Goal: Task Accomplishment & Management: Use online tool/utility

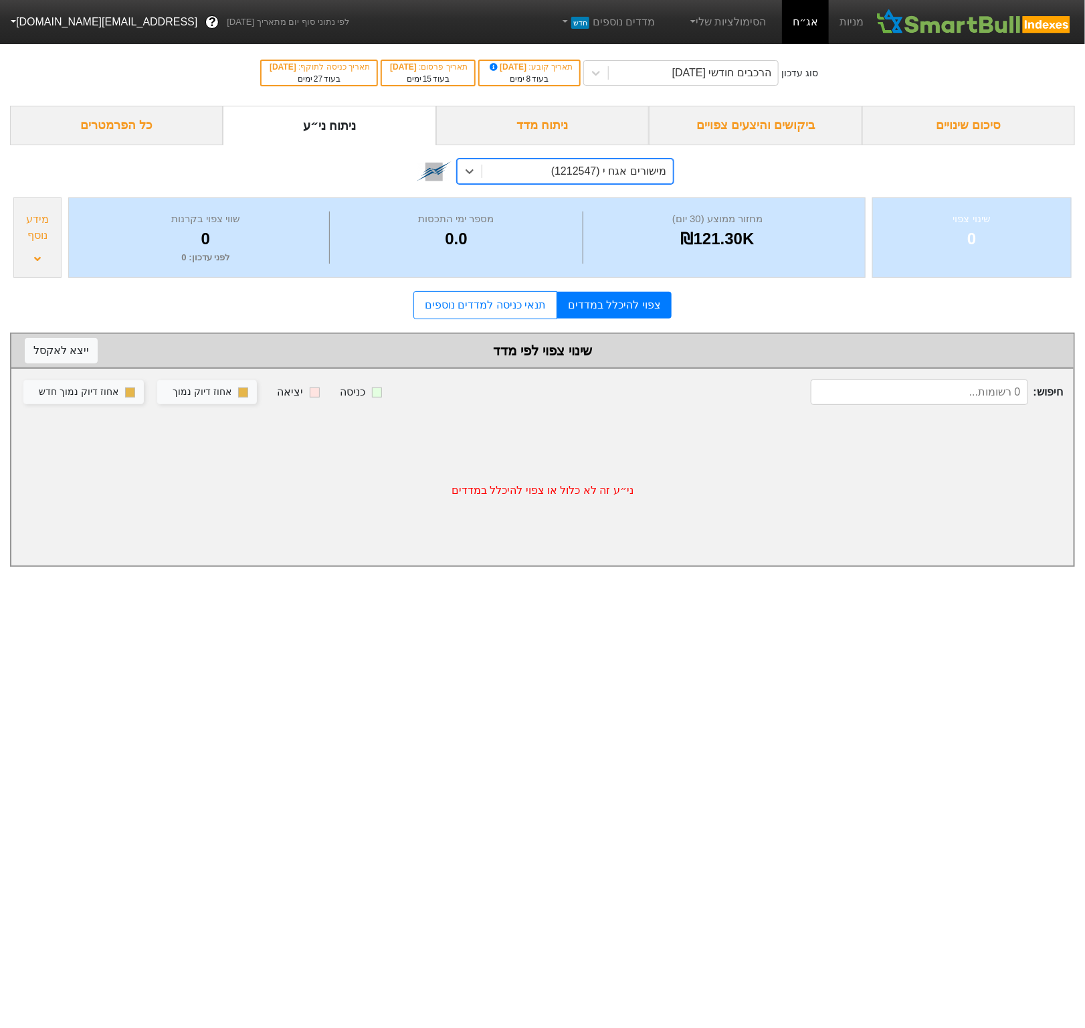
click at [800, 19] on link "אג״ח" at bounding box center [805, 22] width 47 height 44
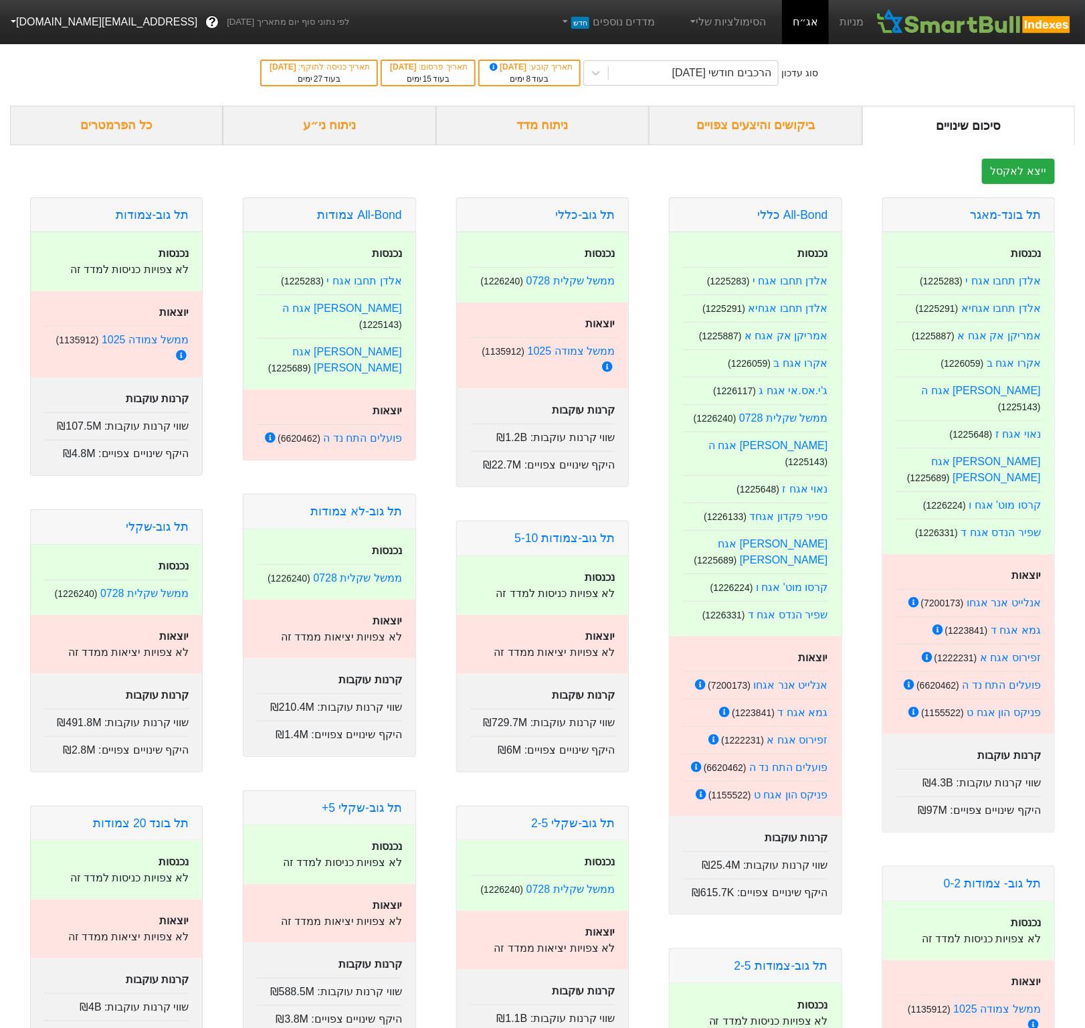
drag, startPoint x: 514, startPoint y: 66, endPoint x: 551, endPoint y: 62, distance: 37.6
click at [529, 62] on span "[DATE]" at bounding box center [508, 66] width 41 height 9
click at [549, 80] on div "בעוד 8 ימים" at bounding box center [529, 79] width 86 height 12
click at [351, 124] on div "ניתוח ני״ע" at bounding box center [329, 125] width 213 height 39
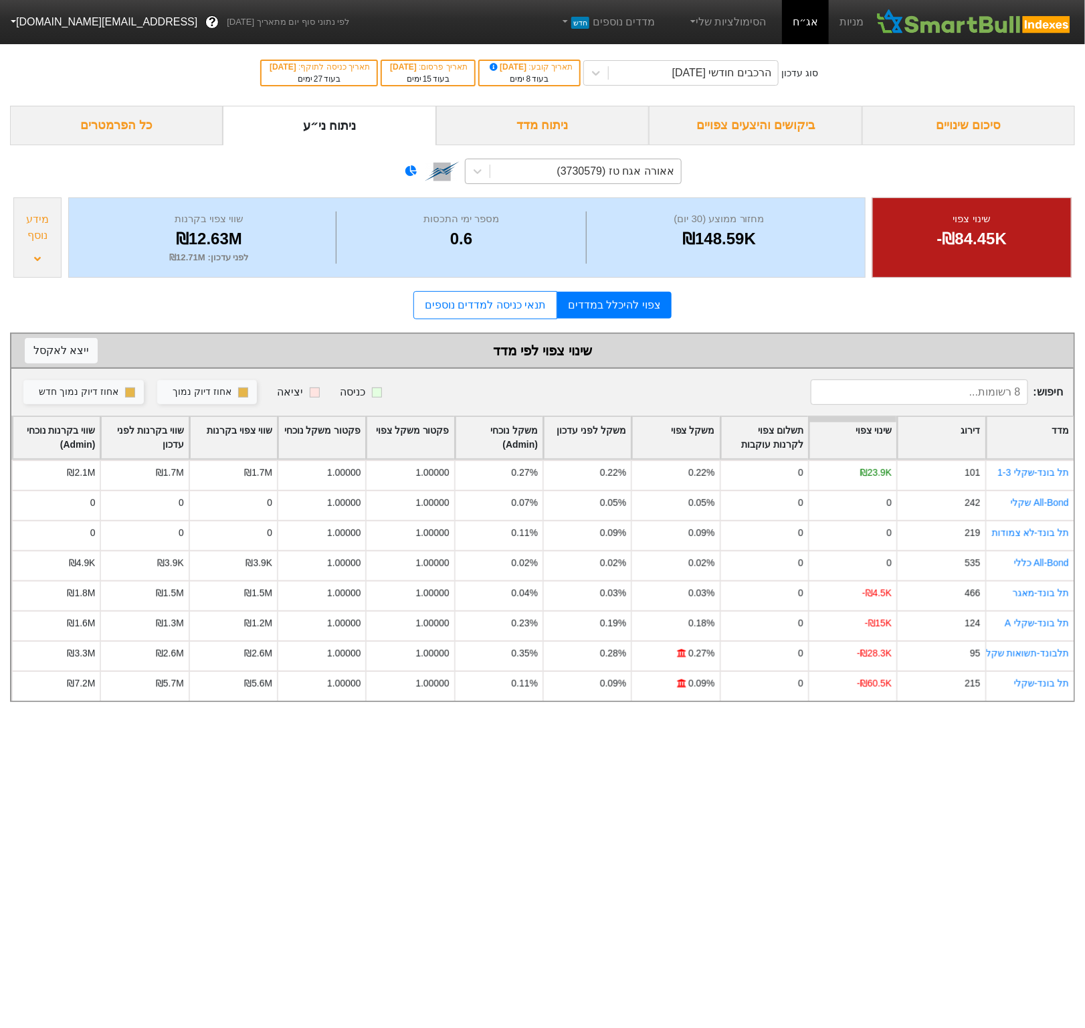
click at [608, 175] on div "אאורה אגח טז (3730579)" at bounding box center [615, 171] width 117 height 16
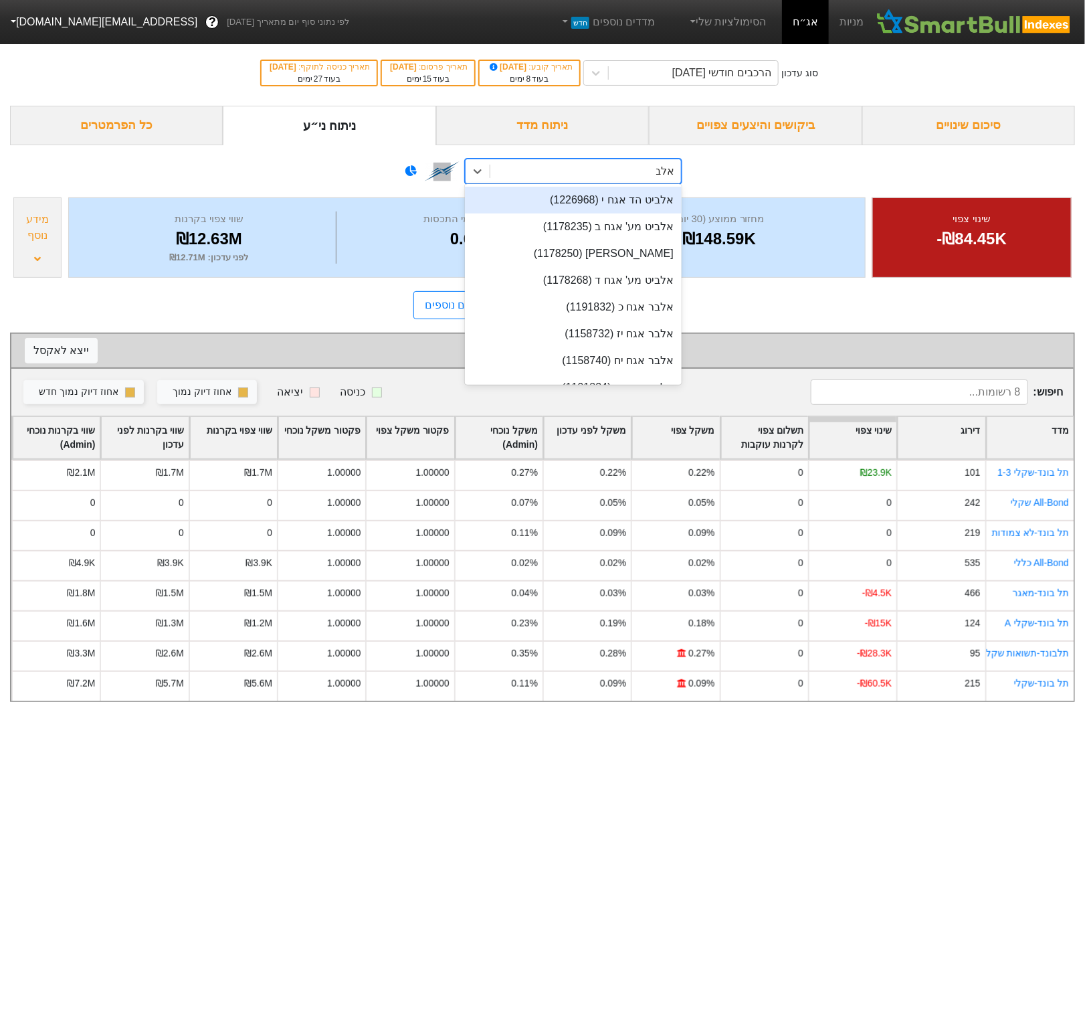
type input "אלבר"
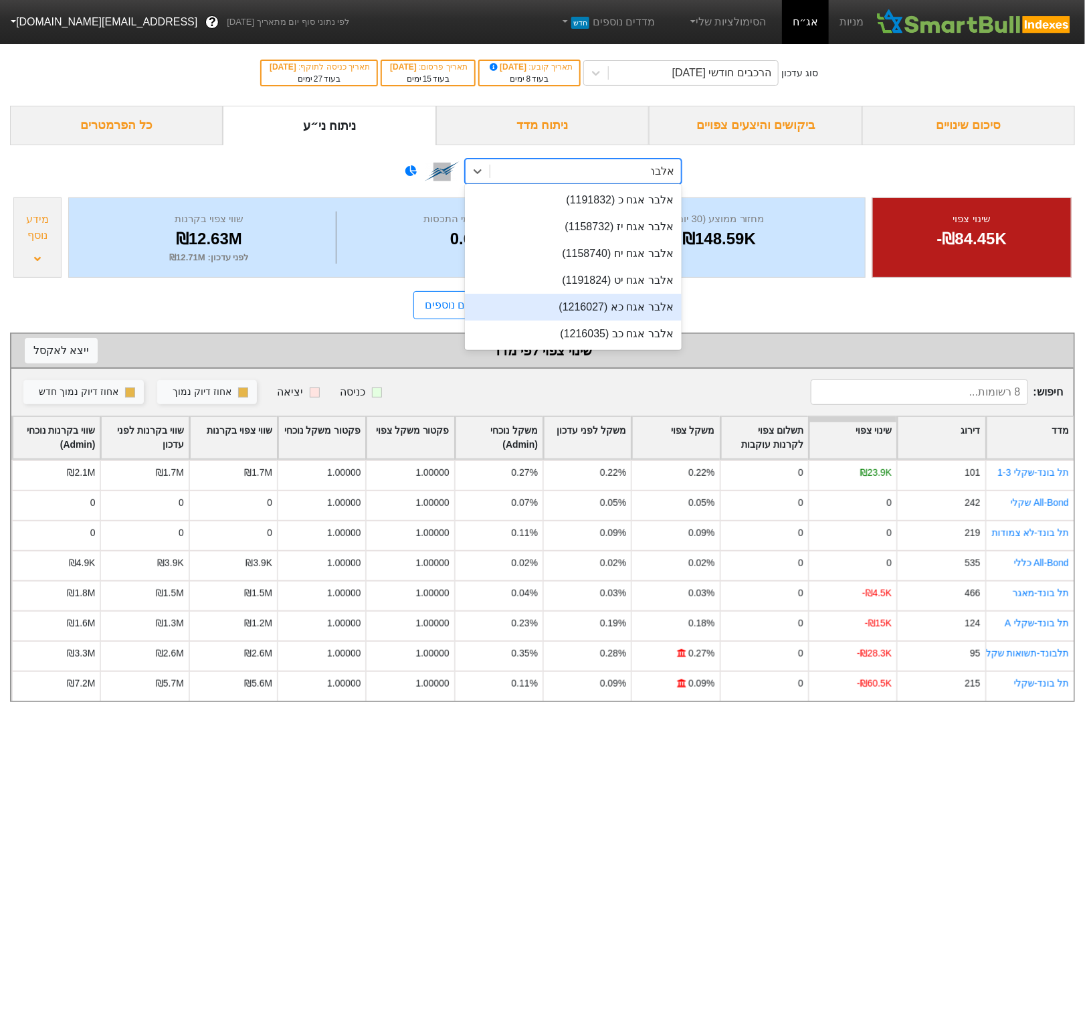
click at [563, 298] on div "אלבר אגח כא (1216027)" at bounding box center [573, 307] width 217 height 27
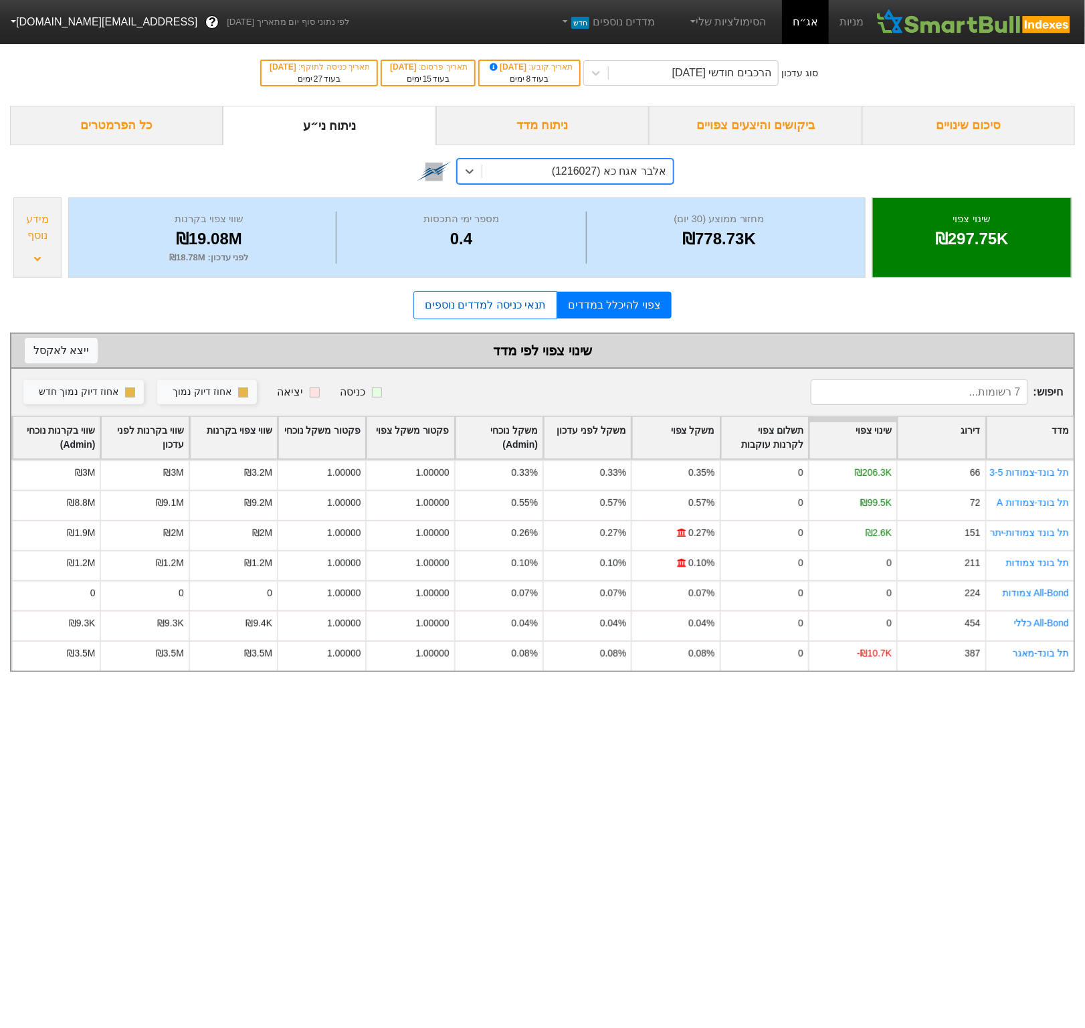
click at [452, 312] on link "תנאי כניסה למדדים נוספים" at bounding box center [486, 305] width 144 height 28
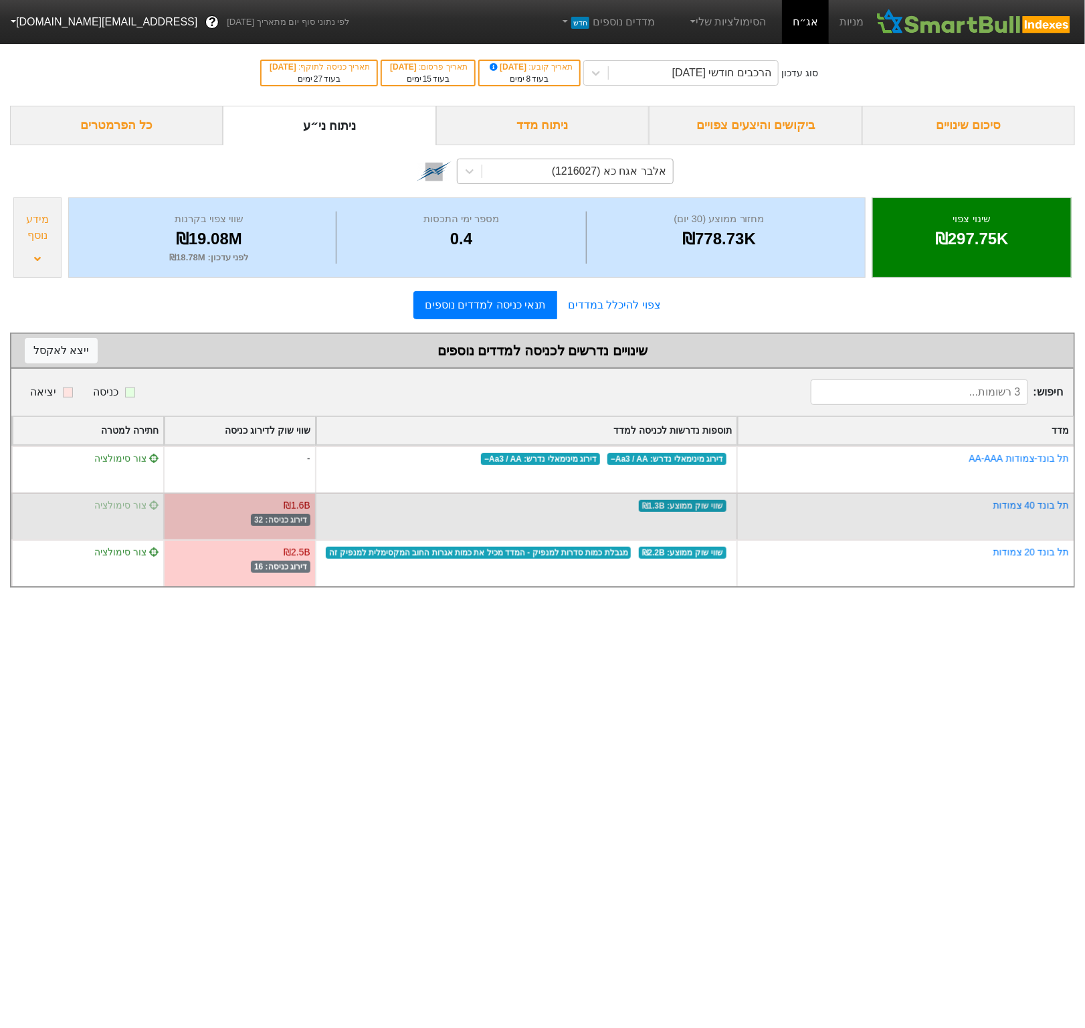
click at [137, 507] on span "צור סימולציה" at bounding box center [126, 505] width 64 height 11
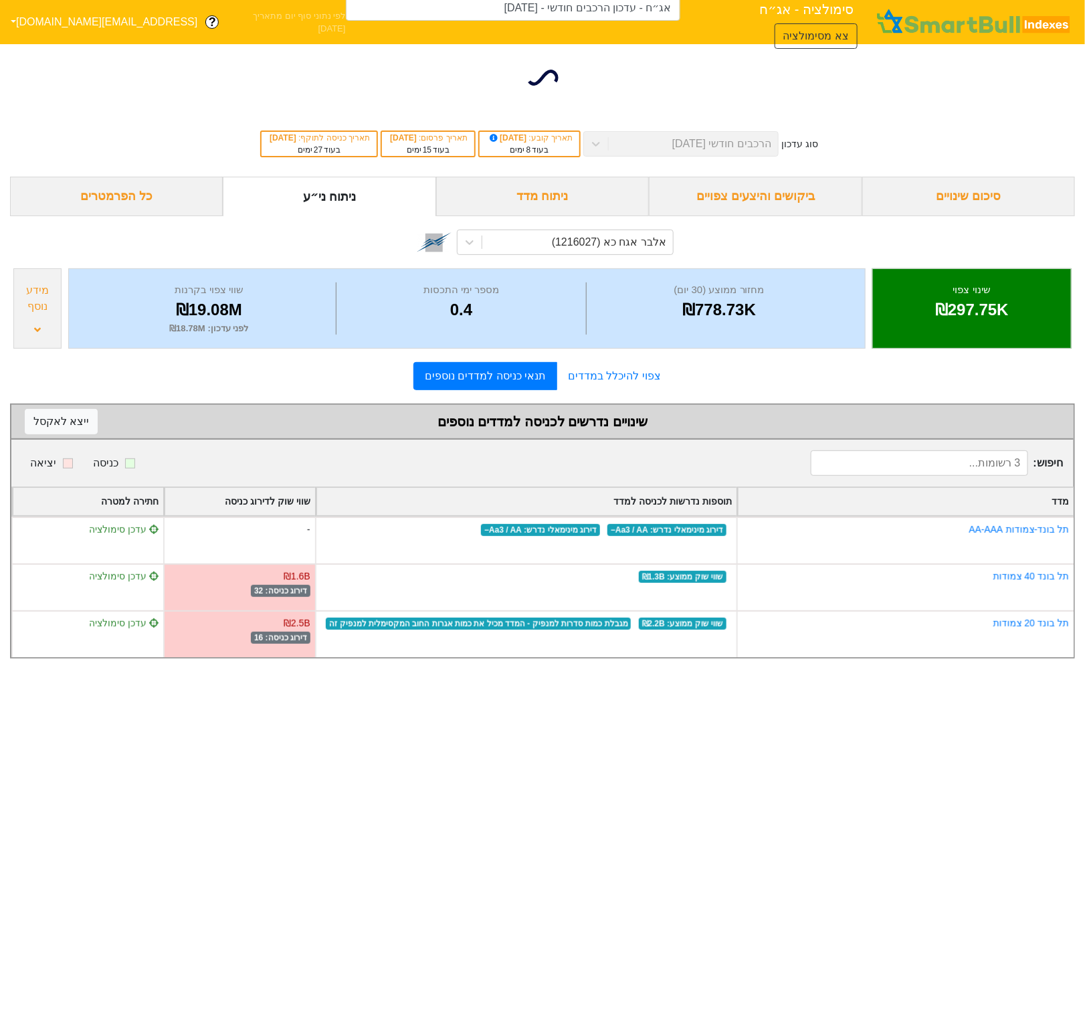
type input "אג״ח - עדכון הרכבים חודשי - [DATE] (אלבר אגח כא)"
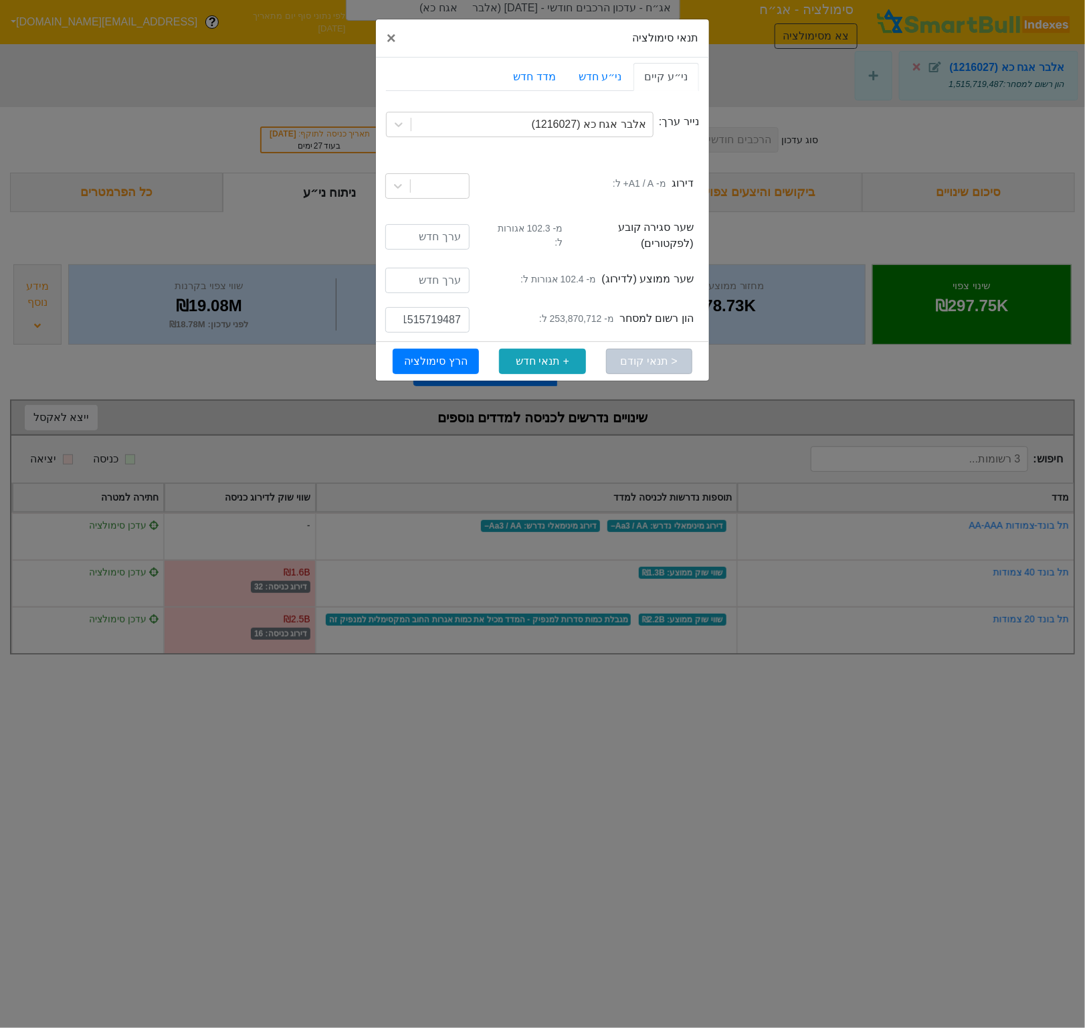
click at [571, 312] on small "מ- 253,870,712 ל:" at bounding box center [576, 319] width 75 height 14
copy small "253,870,712"
click at [451, 314] on input "1515719487" at bounding box center [427, 319] width 84 height 25
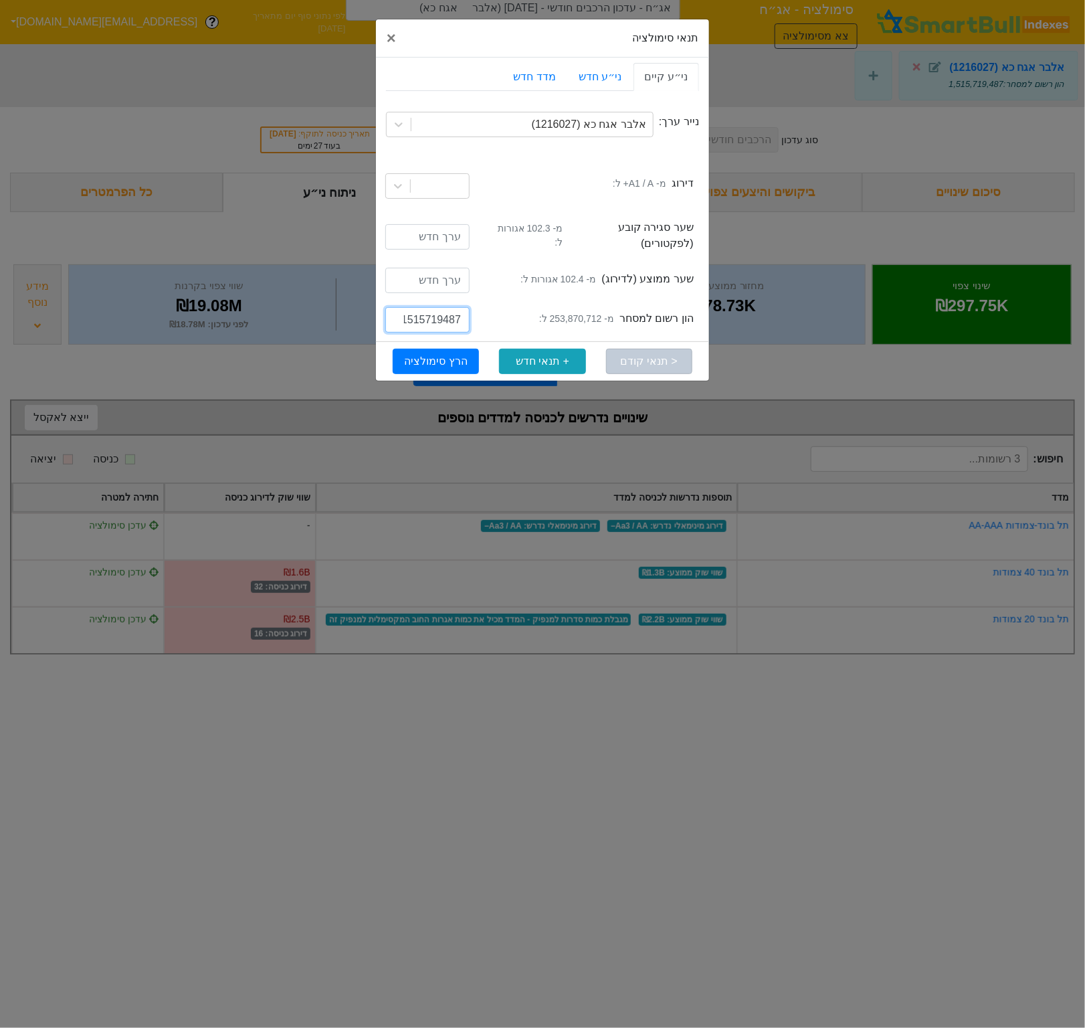
paste input "253870712"
type input "253870712"
click at [426, 349] on button "הרץ סימולציה" at bounding box center [436, 361] width 86 height 25
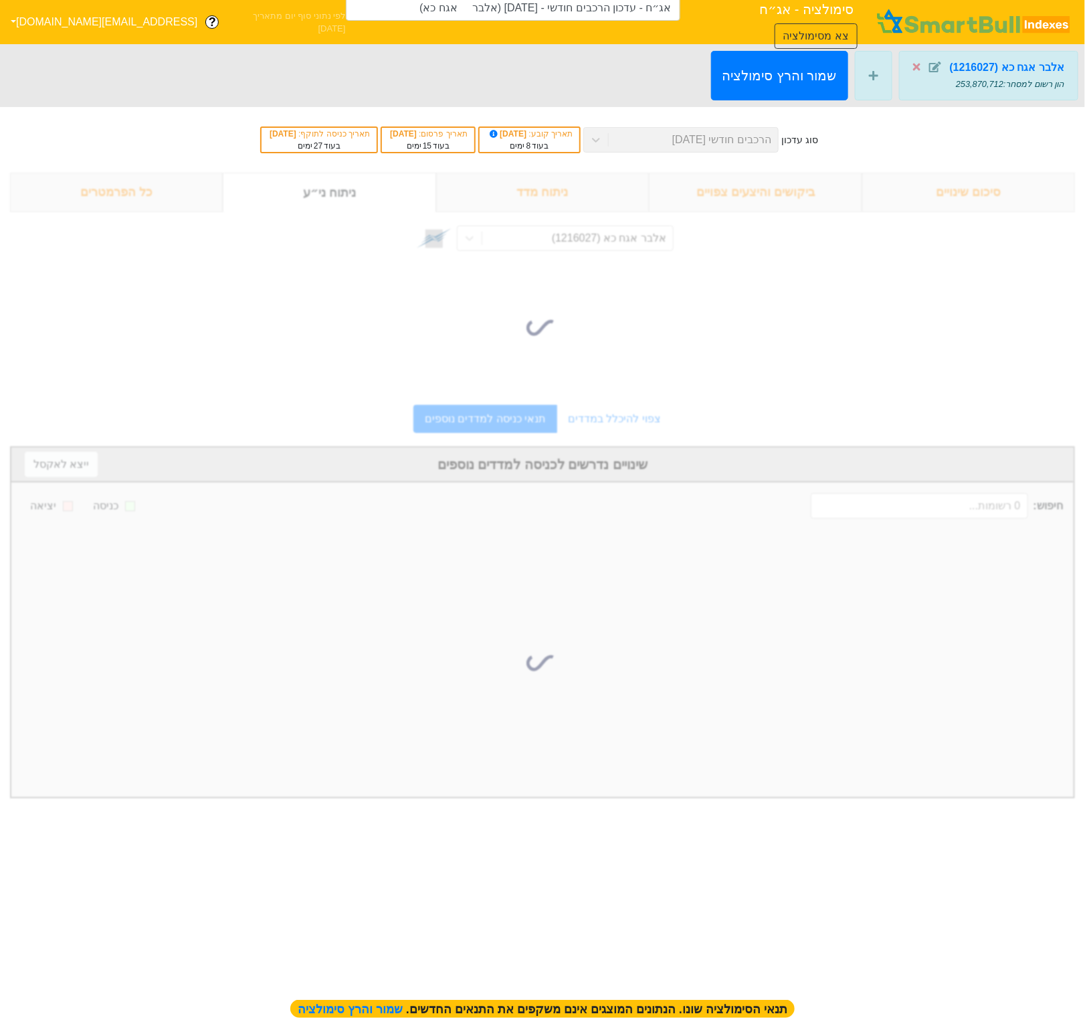
type input "אג״ח - עדכון הרכבים חודשי - [DATE] (אלבר אגח כא)"
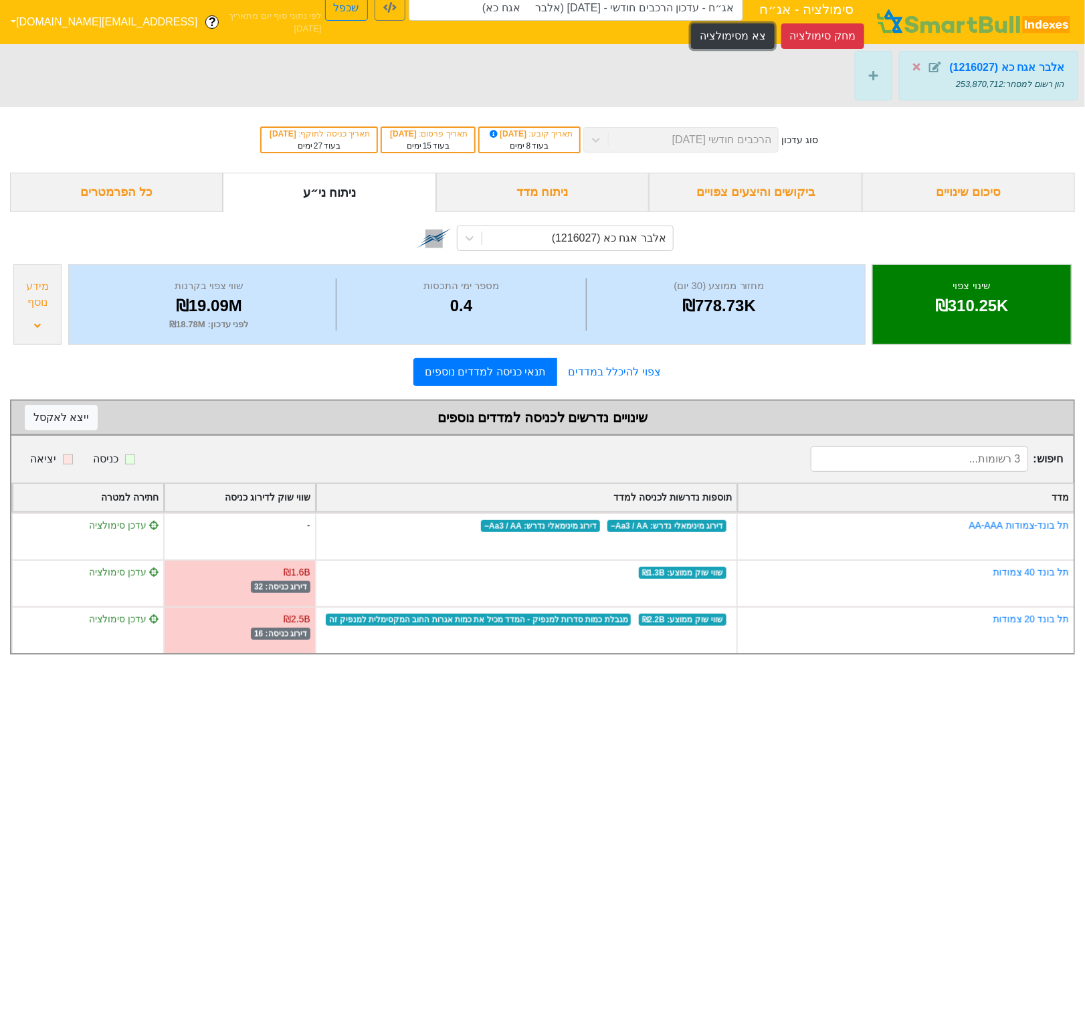
click at [753, 33] on button "צא מסימולציה" at bounding box center [732, 35] width 83 height 25
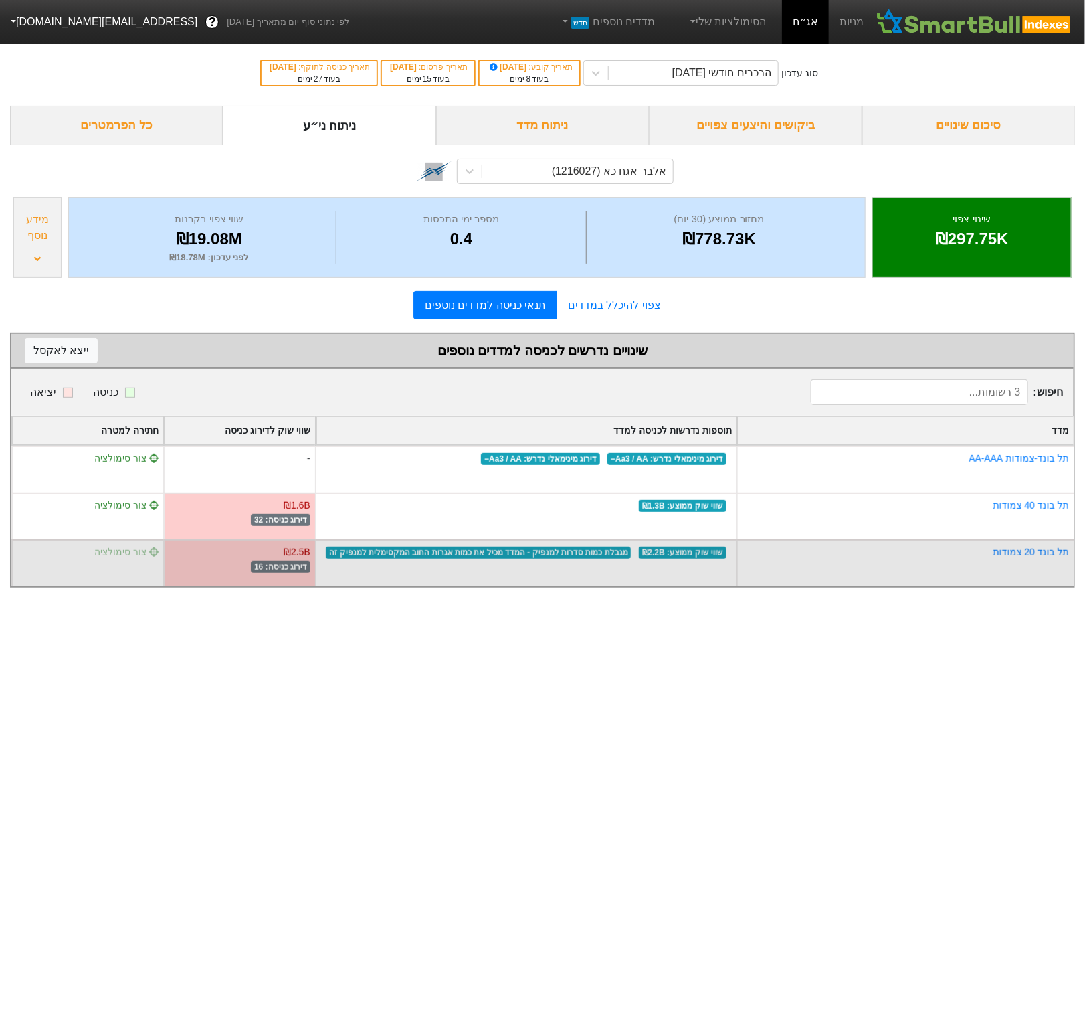
click at [110, 550] on span "צור סימולציה" at bounding box center [126, 552] width 64 height 11
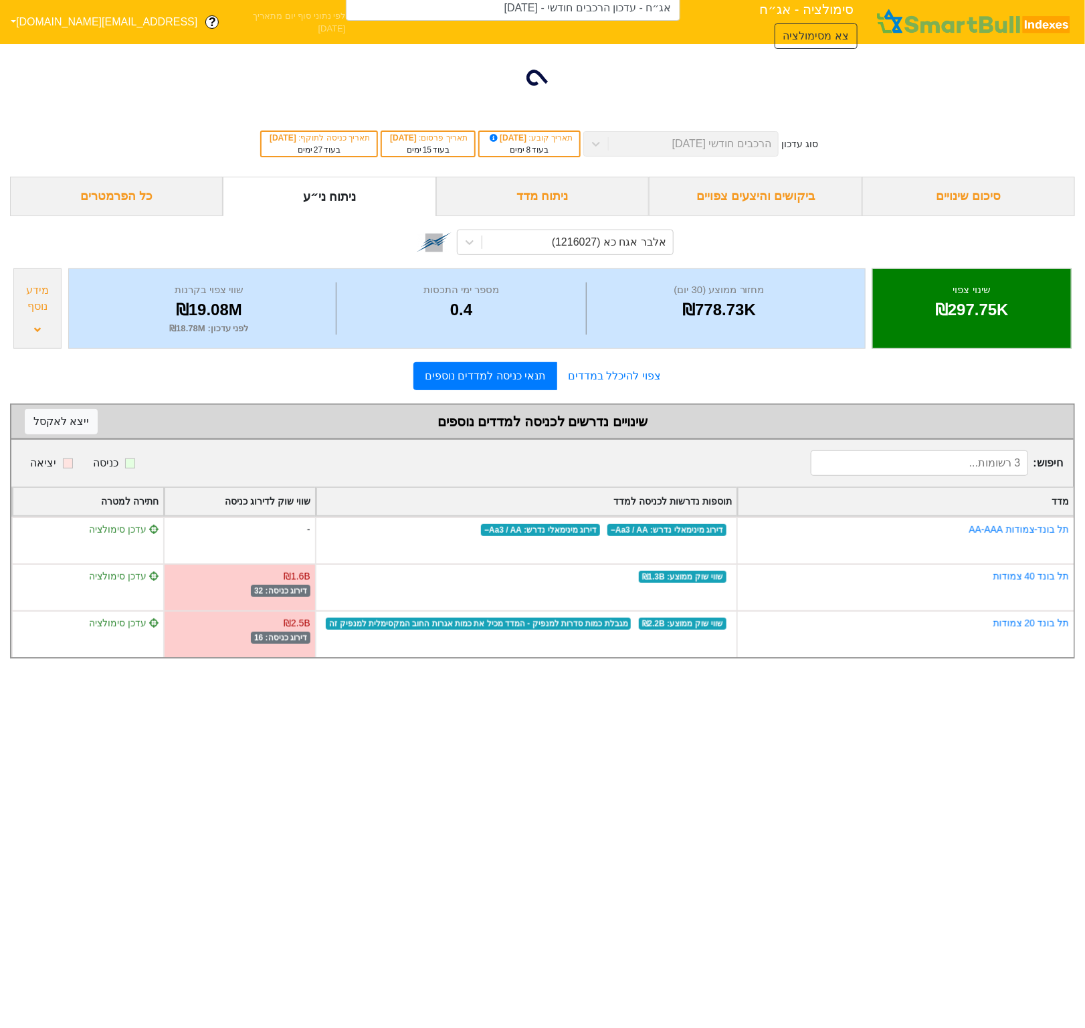
type input "אג״ח - עדכון הרכבים חודשי - [DATE] (אלבר אגח כא)"
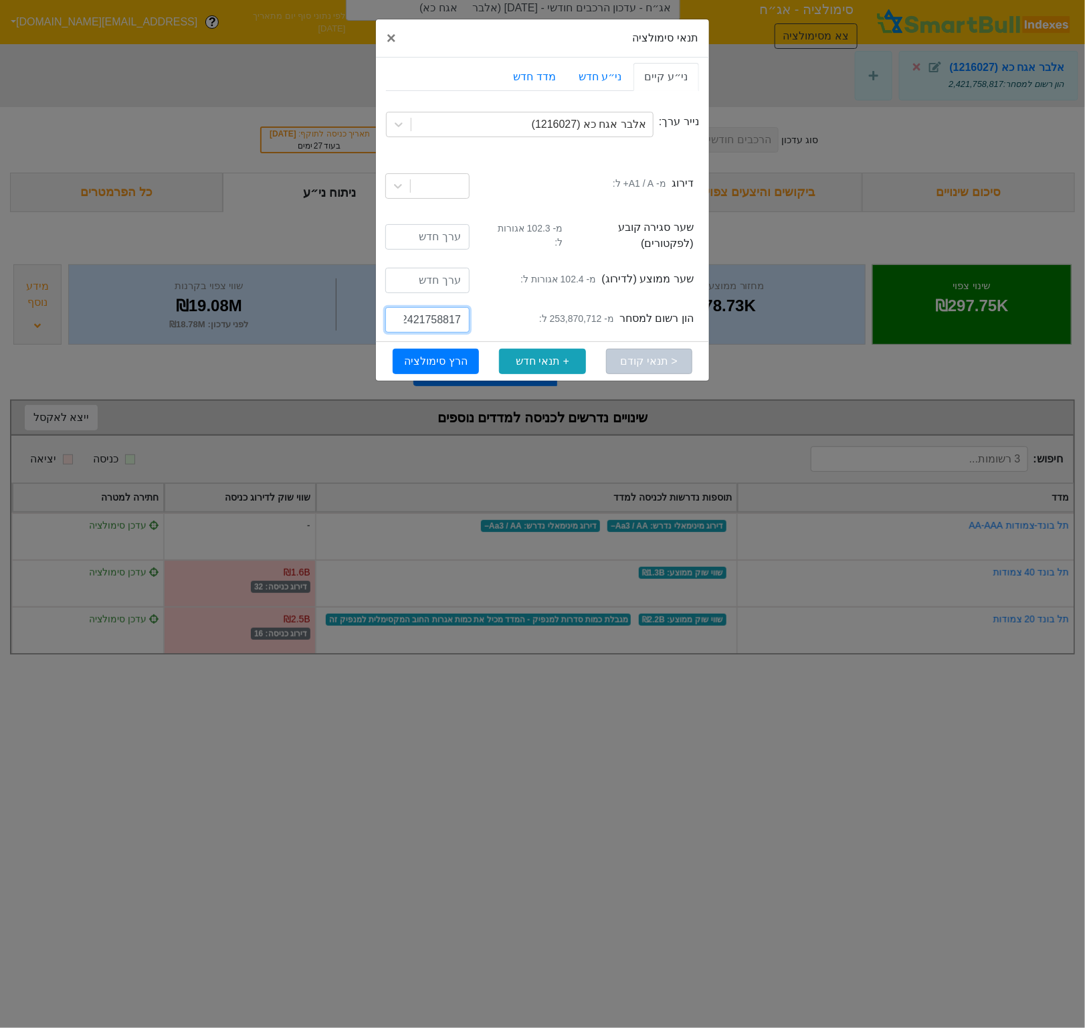
click at [458, 315] on input "2421758817" at bounding box center [427, 319] width 84 height 25
click at [566, 312] on small "מ- 253,870,712 ל:" at bounding box center [576, 319] width 75 height 14
copy small "253,870,712"
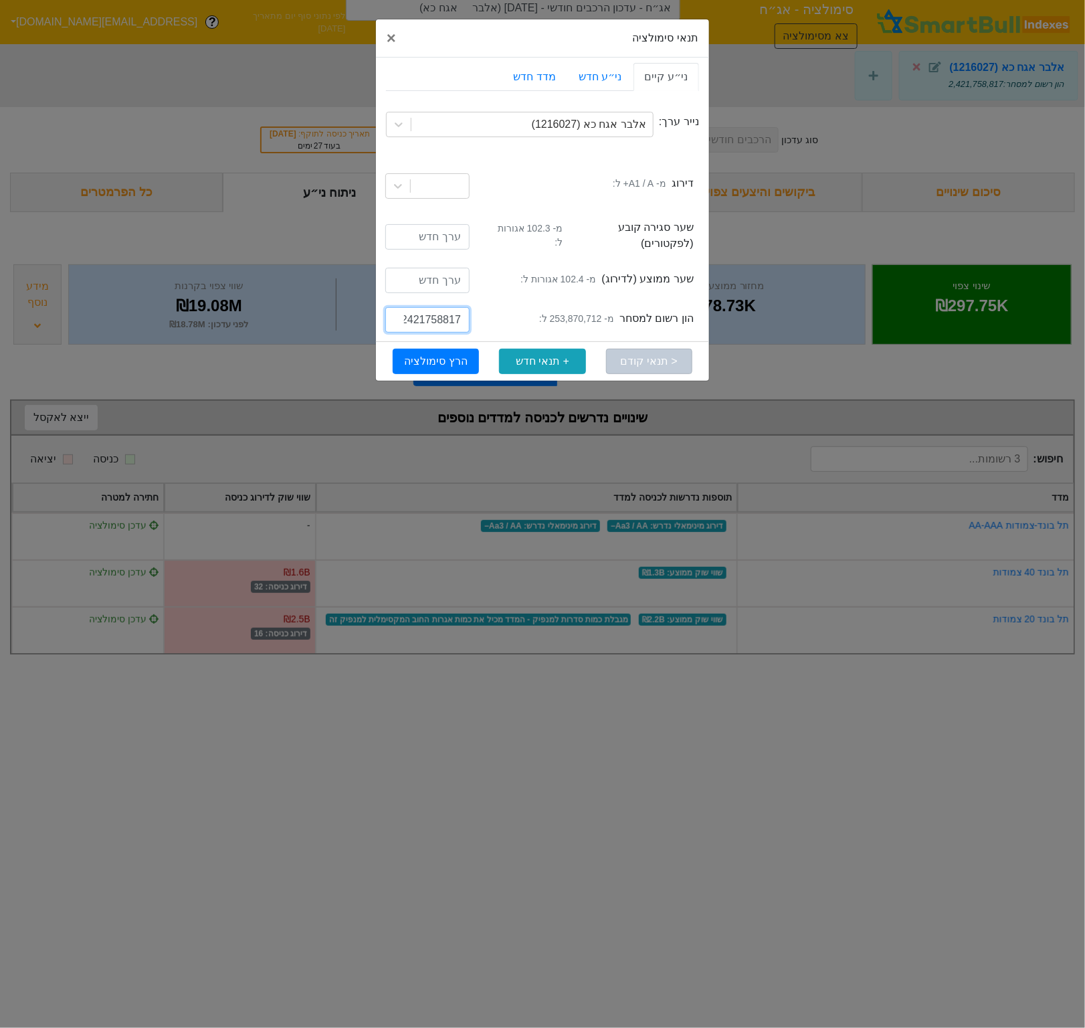
click at [425, 319] on input "2421758817" at bounding box center [427, 319] width 84 height 25
click at [426, 317] on input "2421758817" at bounding box center [427, 319] width 84 height 25
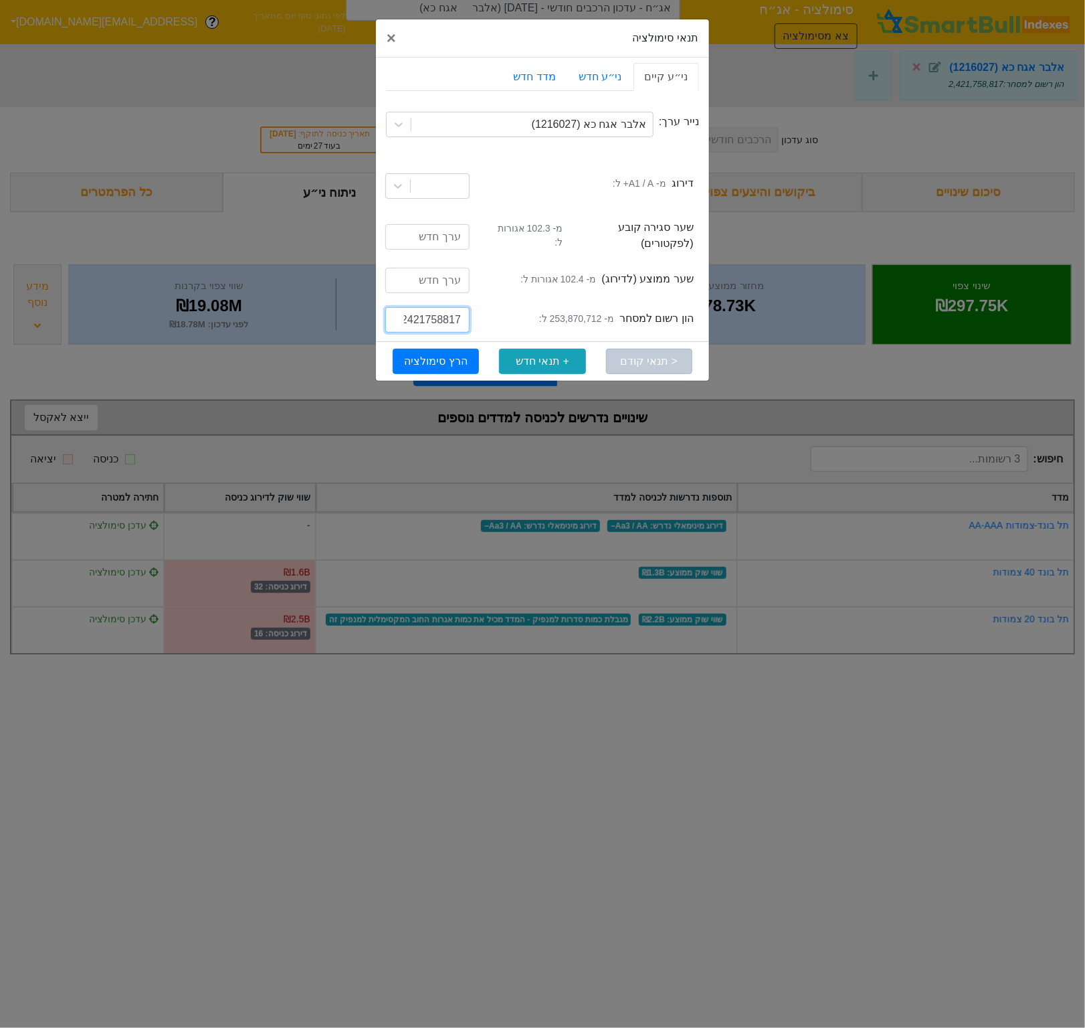
paste input "53870712"
drag, startPoint x: 408, startPoint y: 316, endPoint x: 418, endPoint y: 317, distance: 10.7
click at [418, 317] on input "253870712" at bounding box center [427, 319] width 84 height 25
type input "403870712"
click at [426, 349] on button "הרץ סימולציה" at bounding box center [436, 361] width 86 height 25
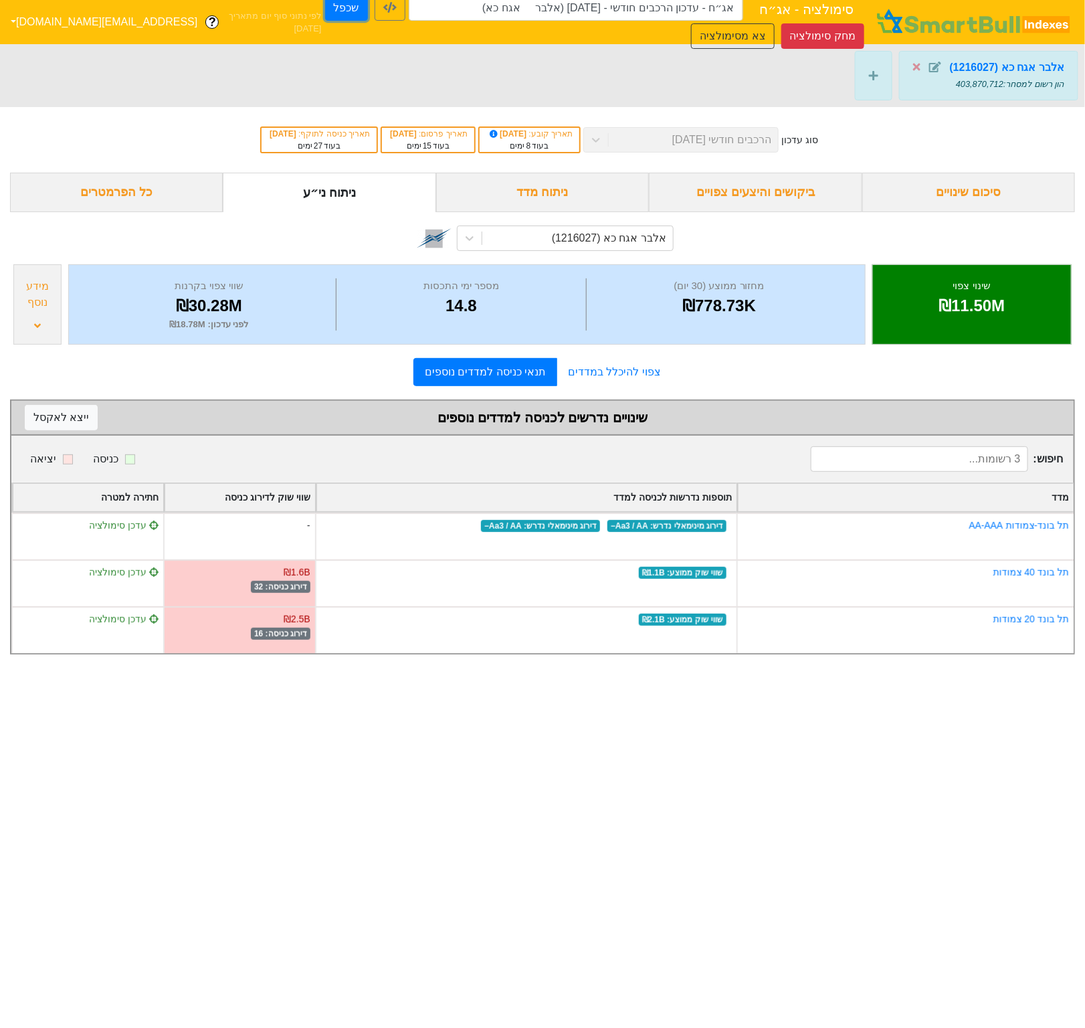
click at [325, 11] on button "שכפל" at bounding box center [346, 7] width 43 height 25
type input "אג״ח - עדכון הרכבים חודשי - [DATE] (אלבר אגח כא) - העתק"
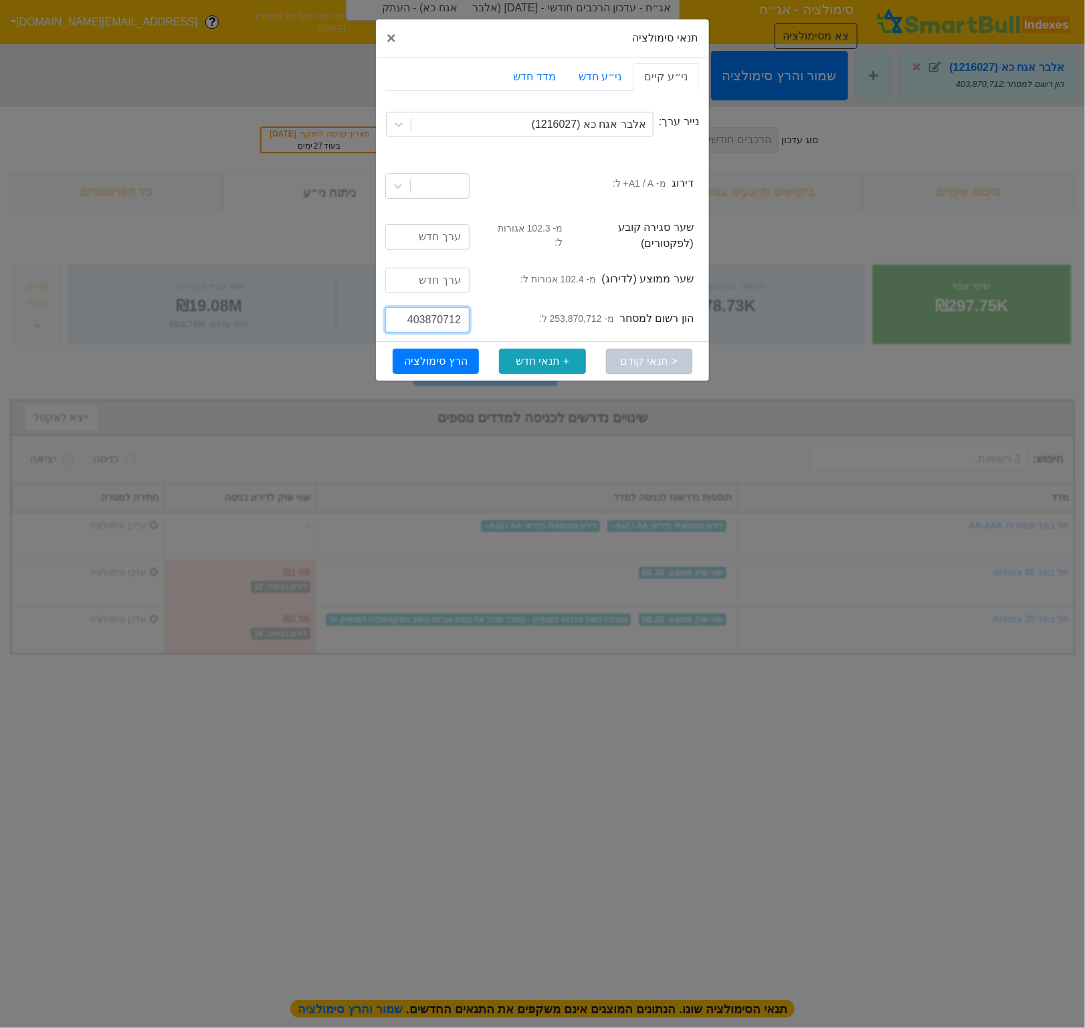
click at [426, 311] on input "403870712" at bounding box center [427, 319] width 84 height 25
click at [589, 314] on small "מ- 253,870,712 ל:" at bounding box center [576, 319] width 75 height 14
copy small "253,870,712"
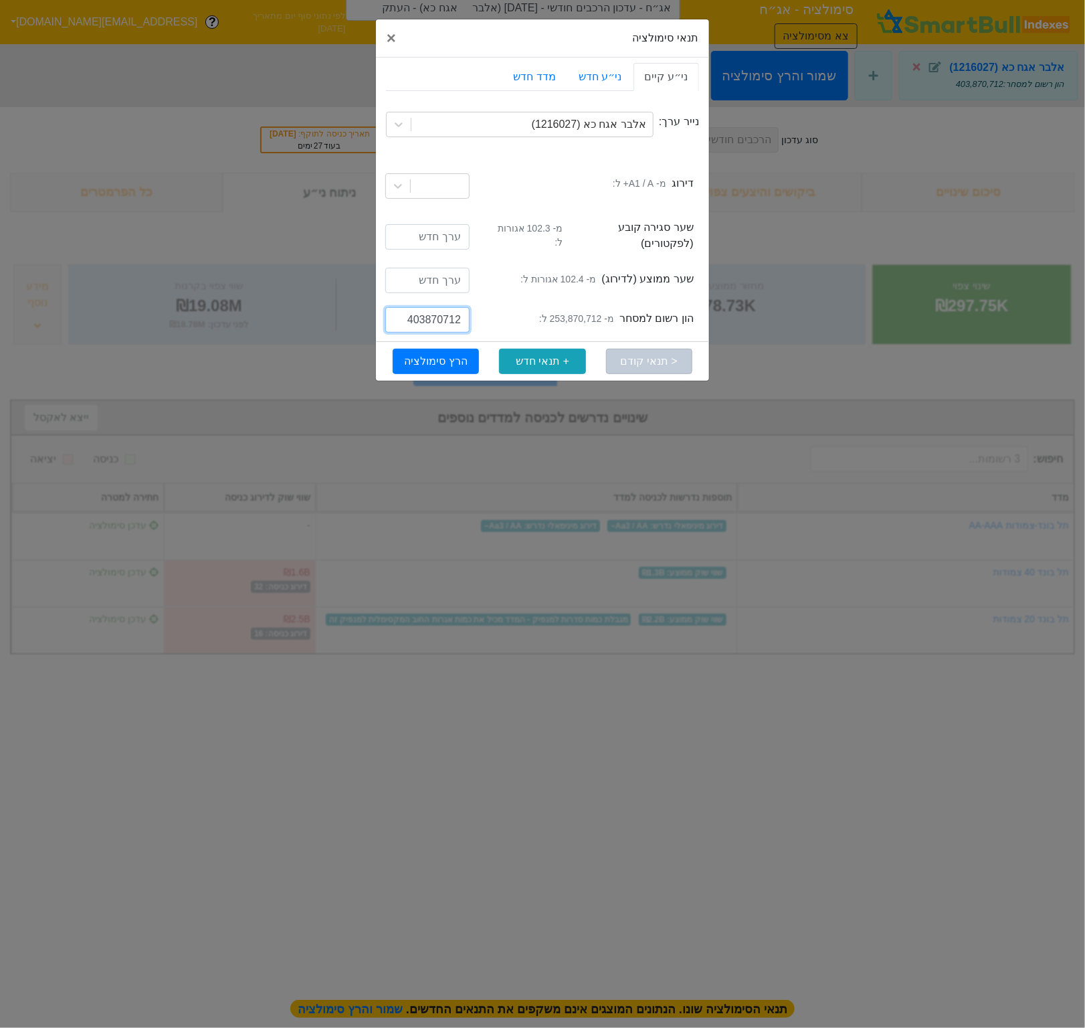
click at [433, 313] on input "403870712" at bounding box center [427, 319] width 84 height 25
paste input "25"
click at [409, 313] on input "253870712" at bounding box center [427, 319] width 84 height 25
type input "553870712"
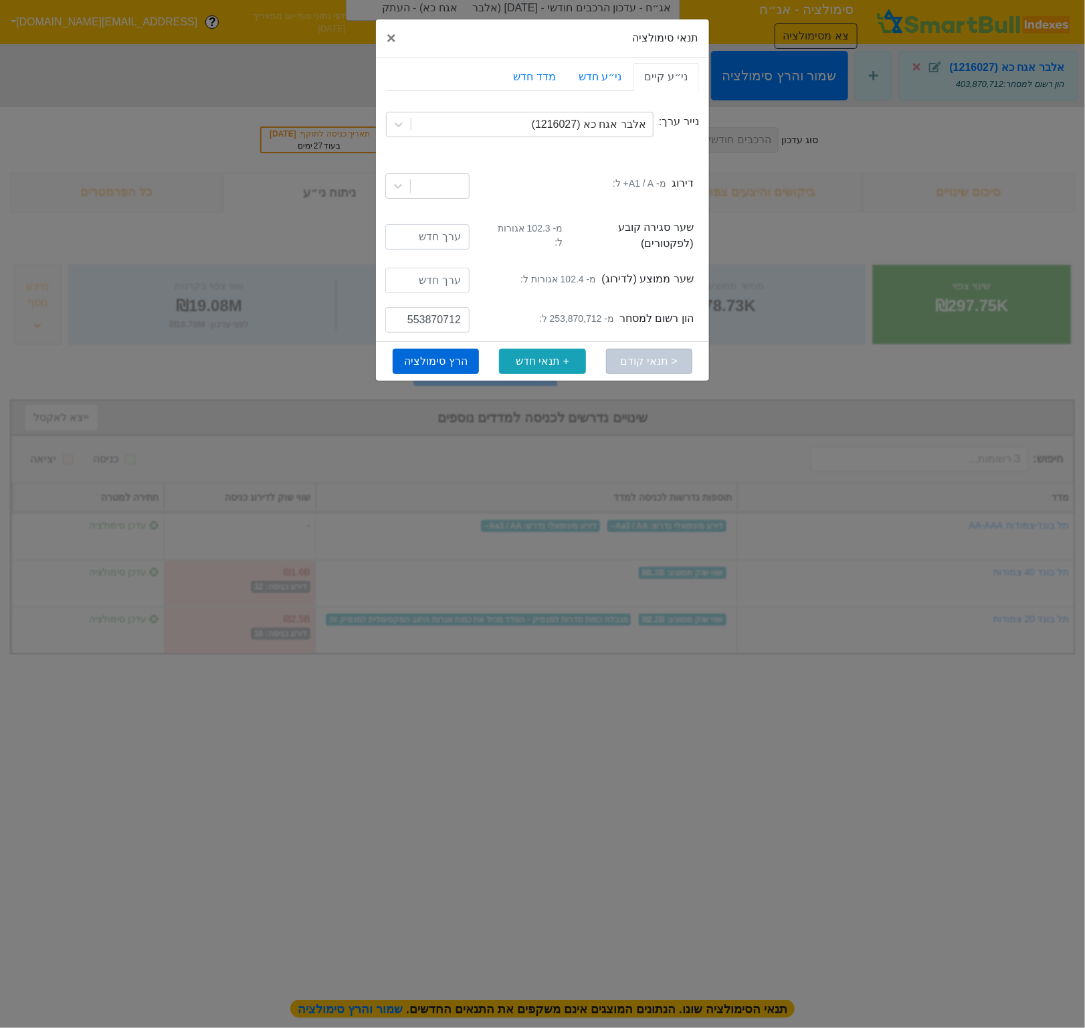
click at [408, 349] on button "הרץ סימולציה" at bounding box center [436, 361] width 86 height 25
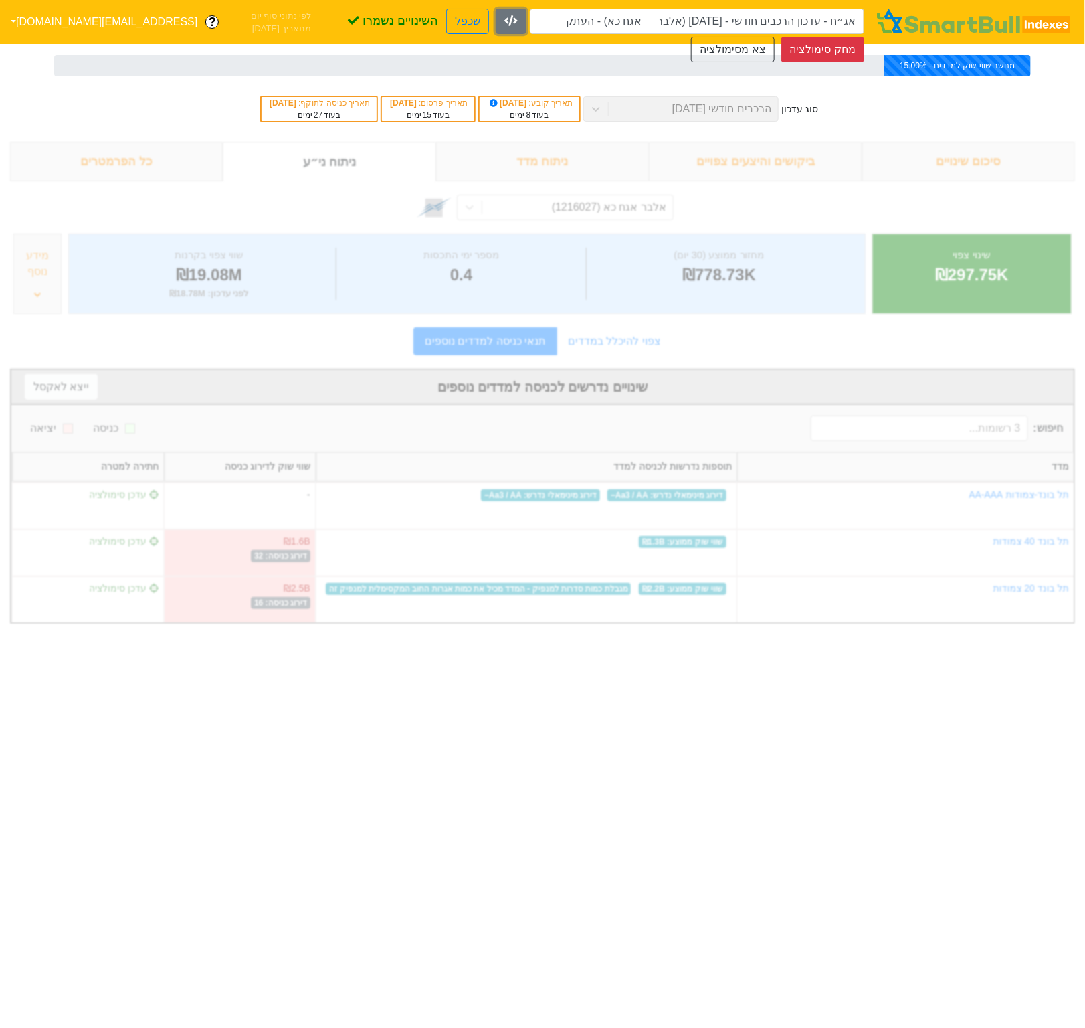
click at [515, 20] on icon "button" at bounding box center [511, 20] width 13 height 11
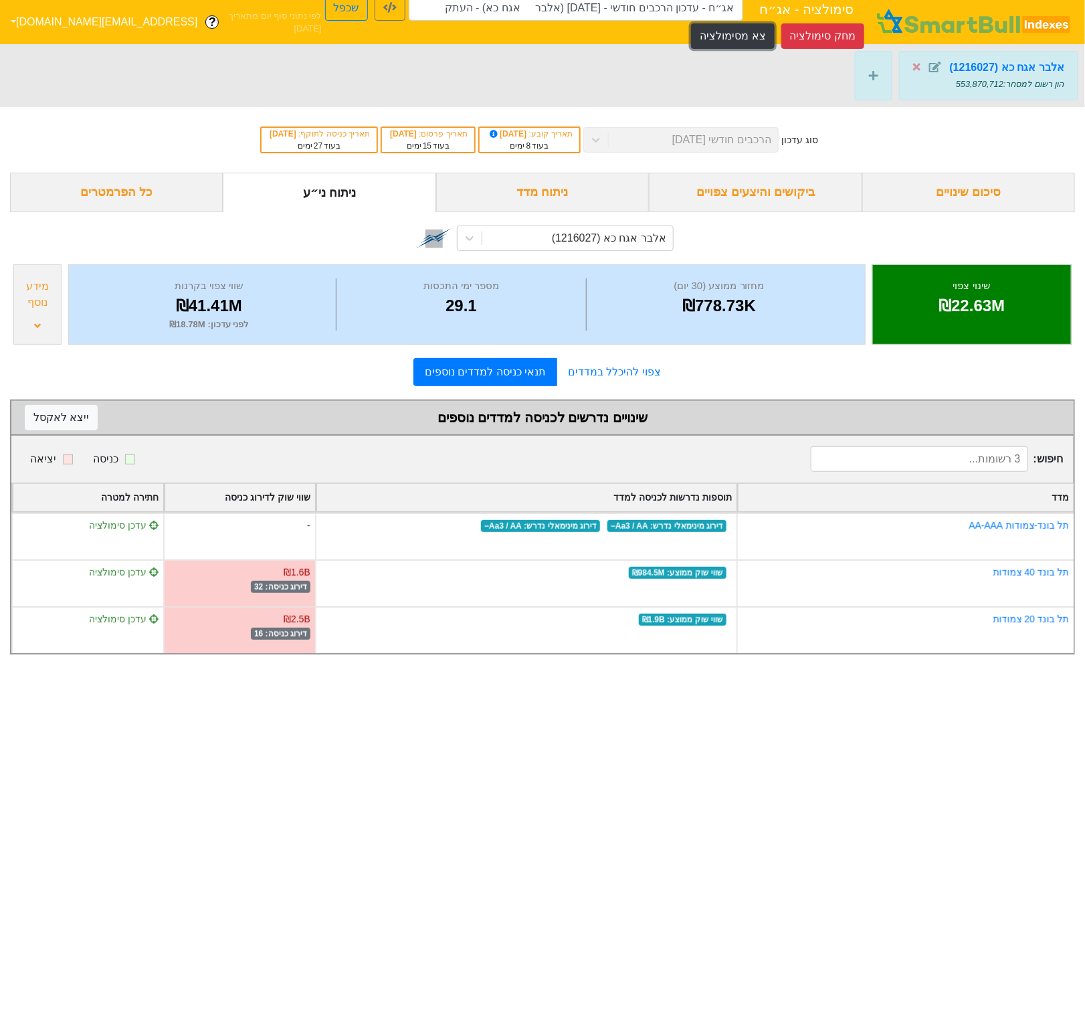
click at [747, 35] on button "צא מסימולציה" at bounding box center [732, 35] width 83 height 25
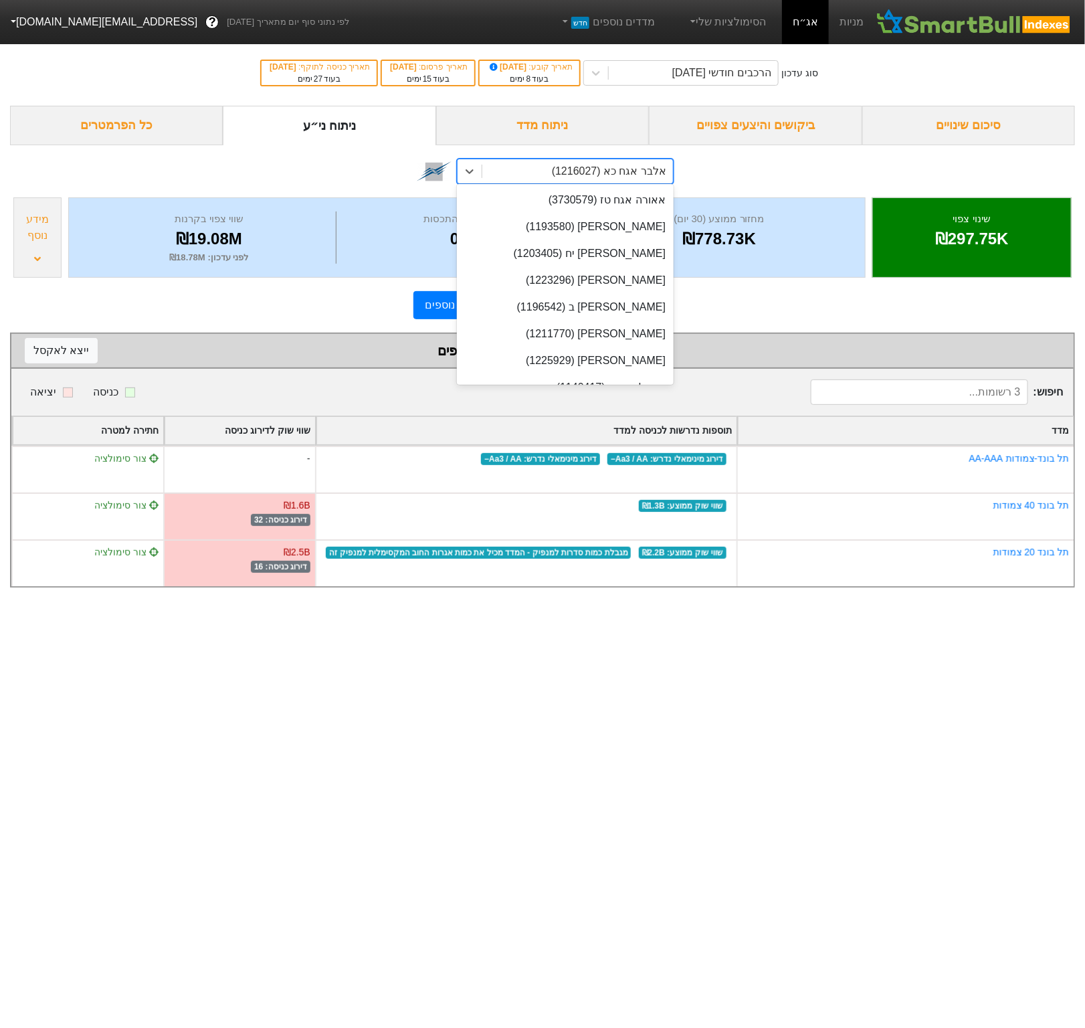
click at [621, 177] on div "אלבר אגח כא (1216027)" at bounding box center [609, 171] width 114 height 16
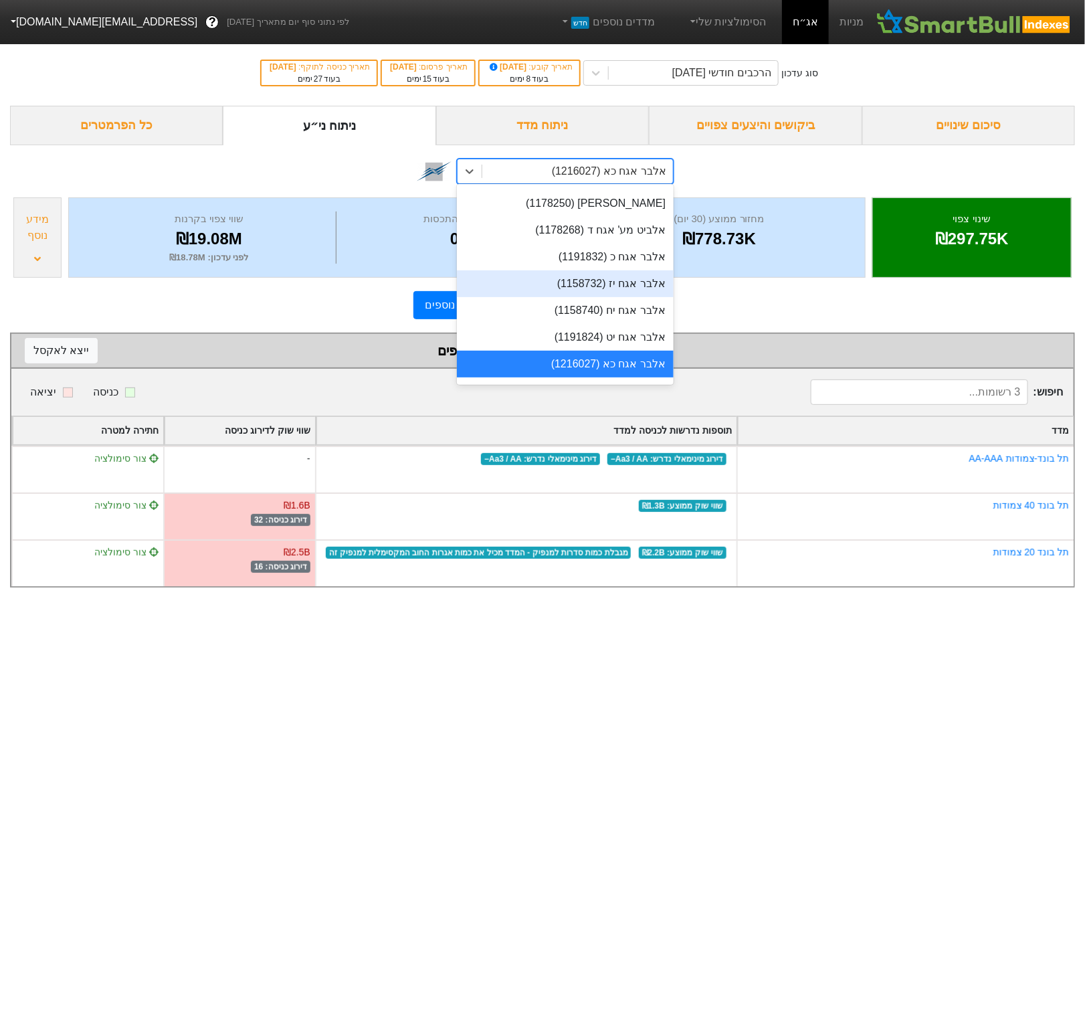
scroll to position [1318, 0]
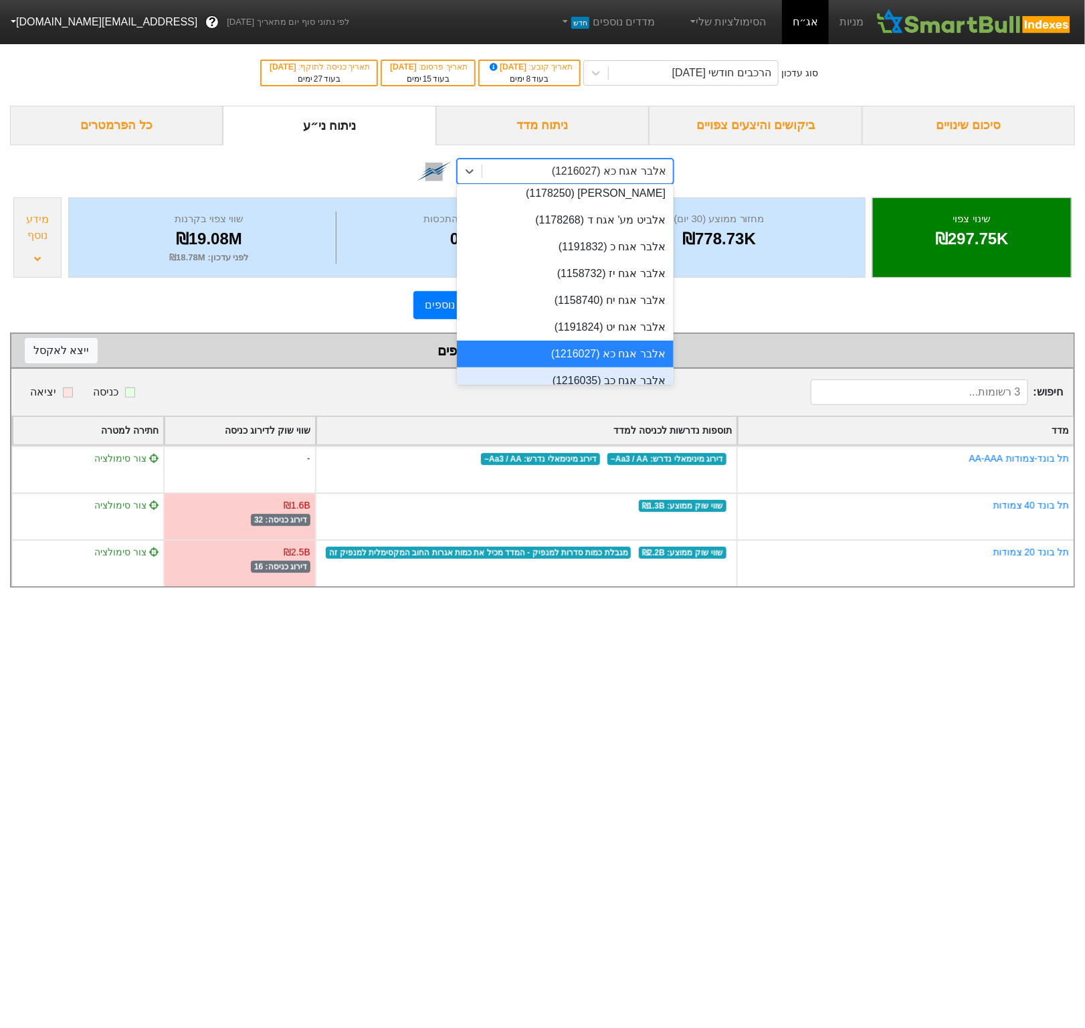
click at [576, 377] on div "אלבר אגח כב (1216035)" at bounding box center [565, 380] width 217 height 27
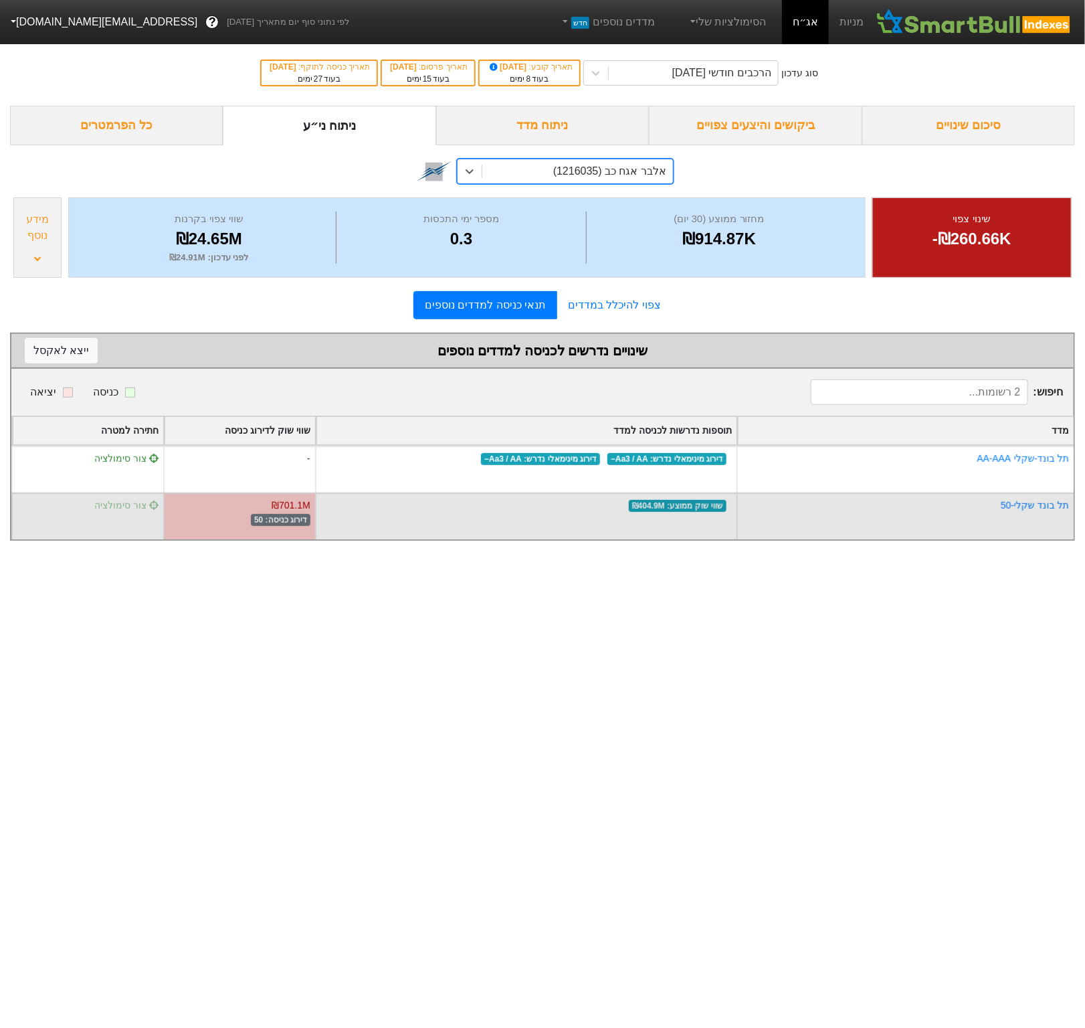
click at [124, 506] on span "צור סימולציה" at bounding box center [126, 505] width 64 height 11
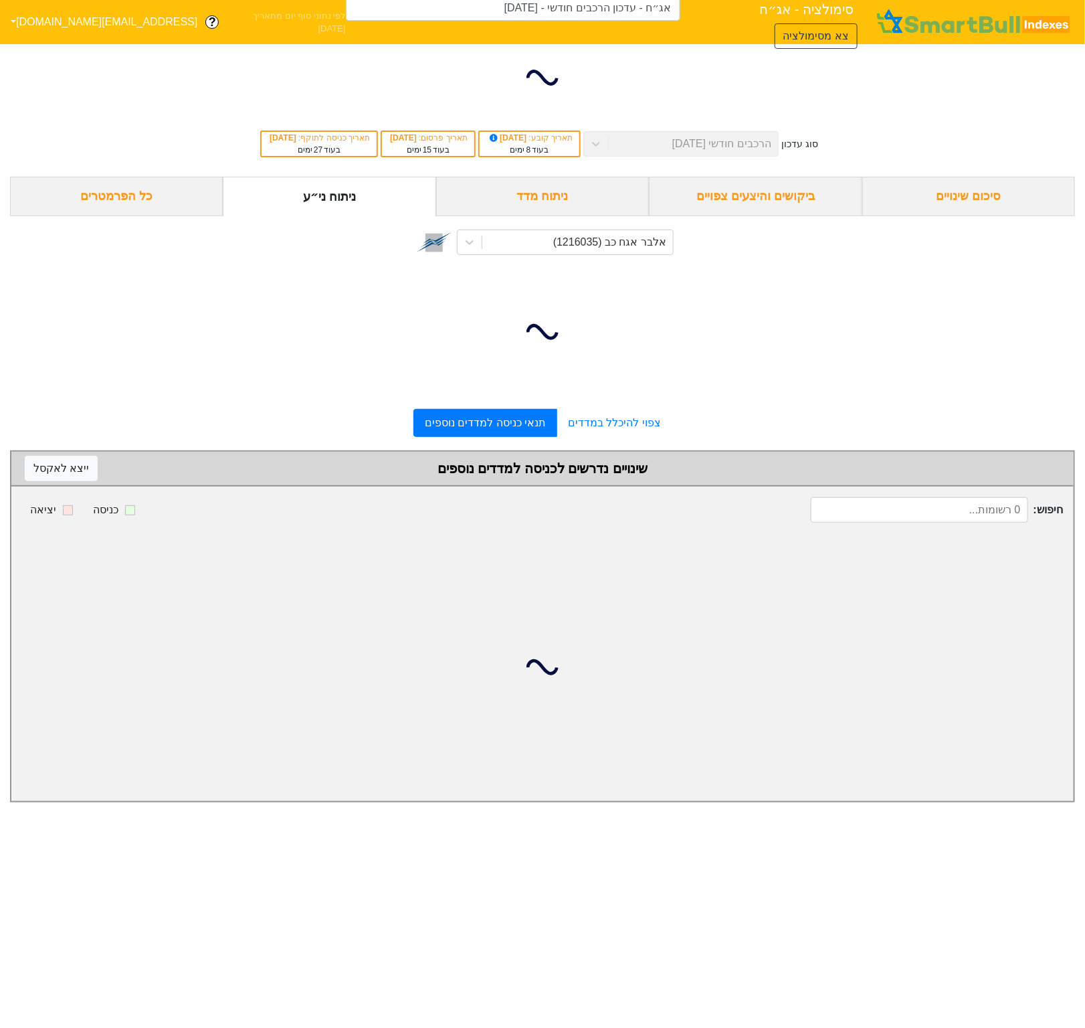
type input "אג״ח - עדכון הרכבים חודשי - [DATE] (אלבר אגח כב)"
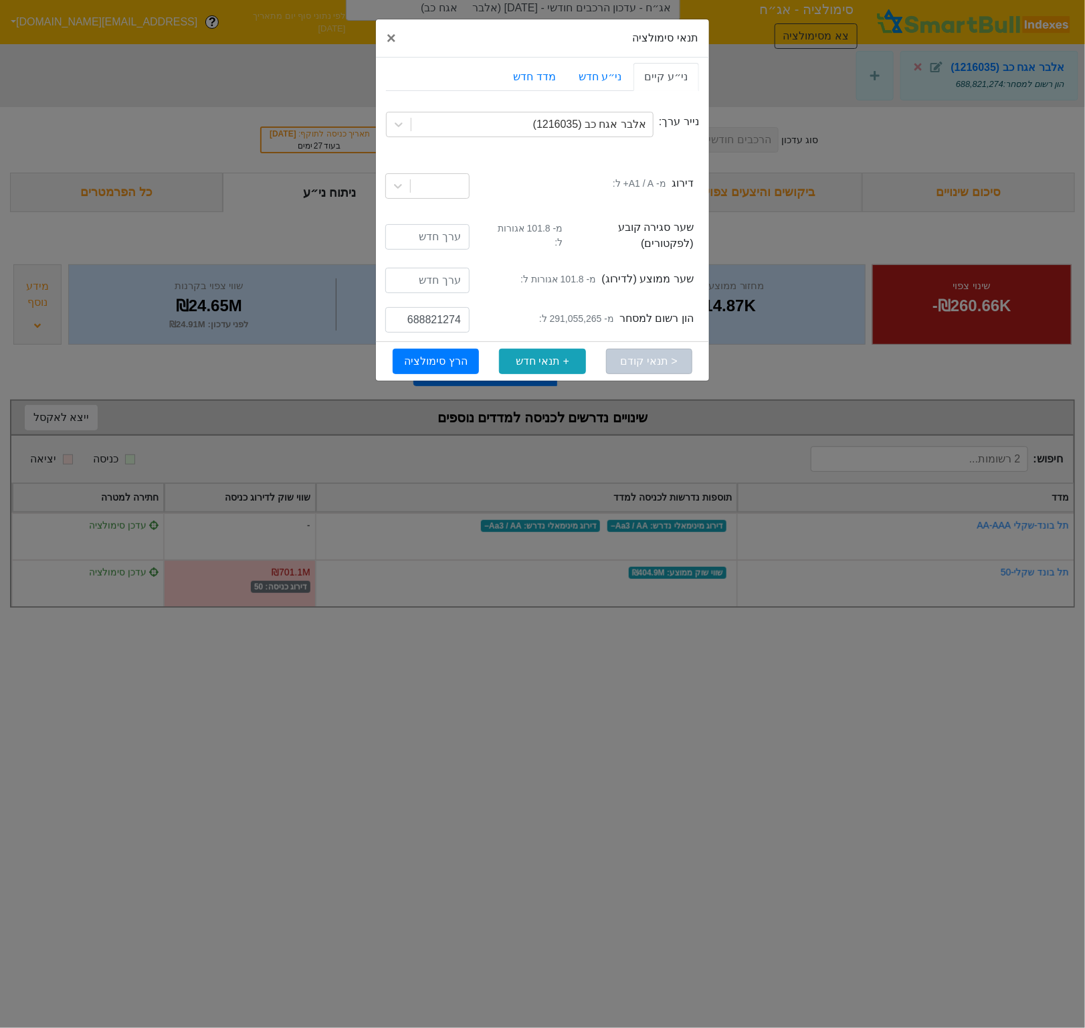
click at [569, 312] on small "מ- 291,055,265 ל:" at bounding box center [576, 319] width 75 height 14
copy small "291,055,265"
click at [454, 313] on input "688821274" at bounding box center [427, 319] width 84 height 25
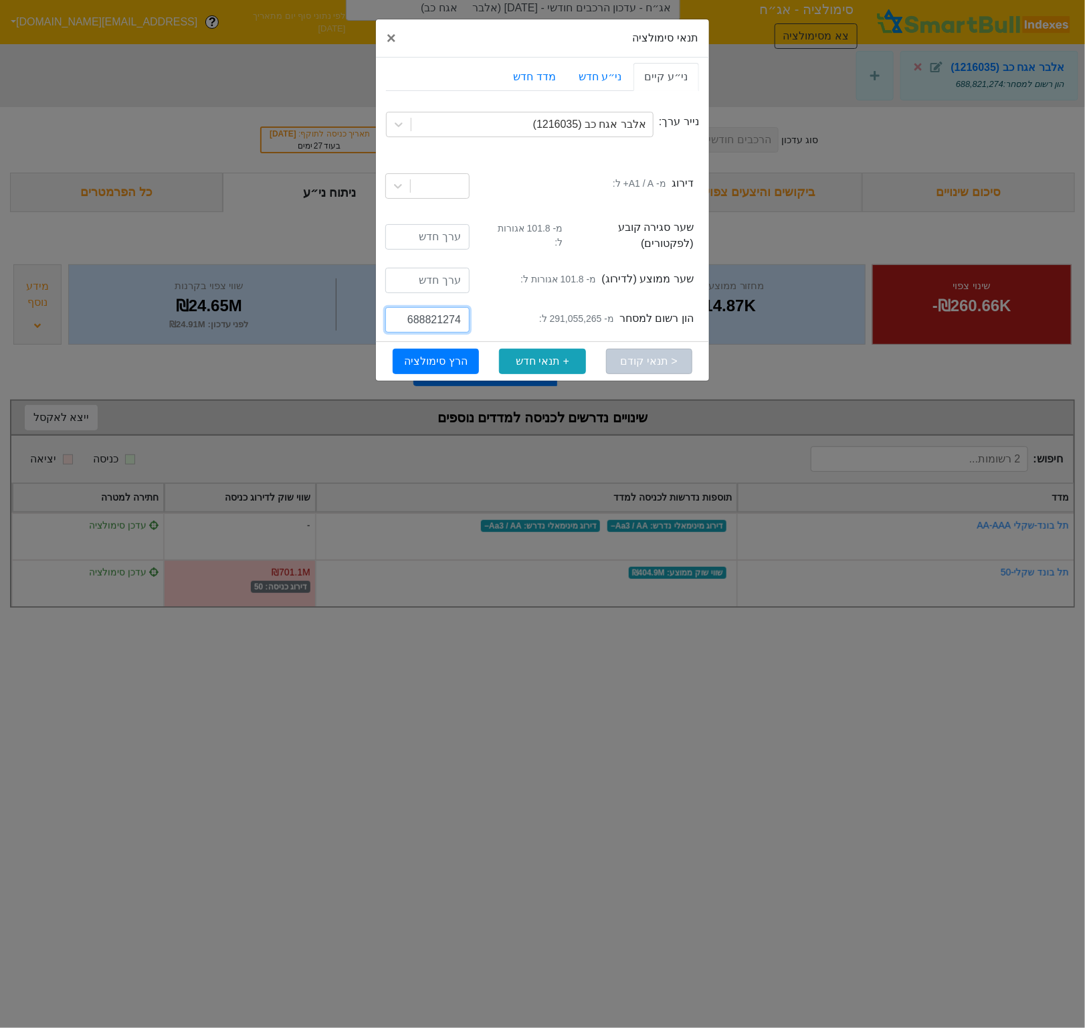
paste input "291055265"
type input "291055265"
click at [418, 355] on button "הרץ סימולציה" at bounding box center [436, 361] width 86 height 25
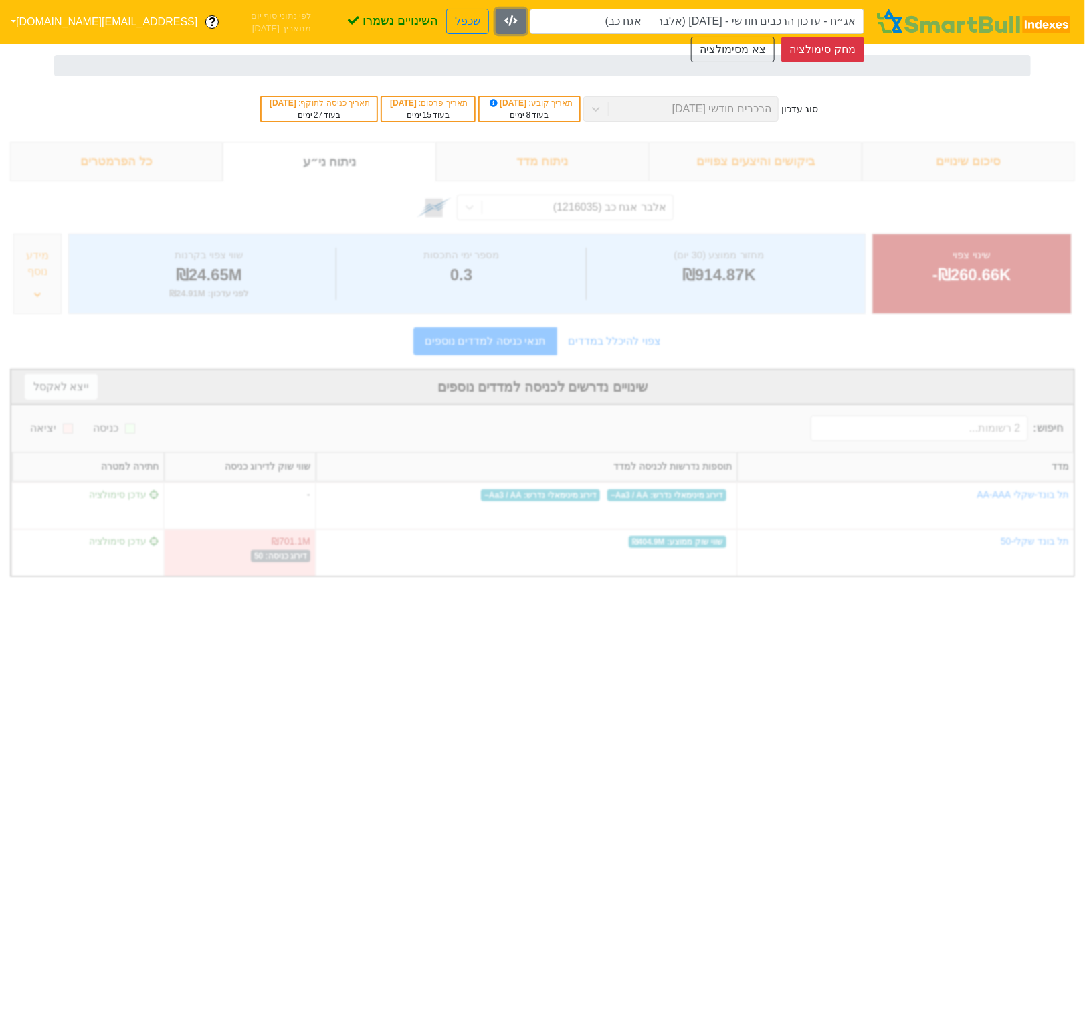
click at [515, 26] on button "button" at bounding box center [511, 21] width 31 height 25
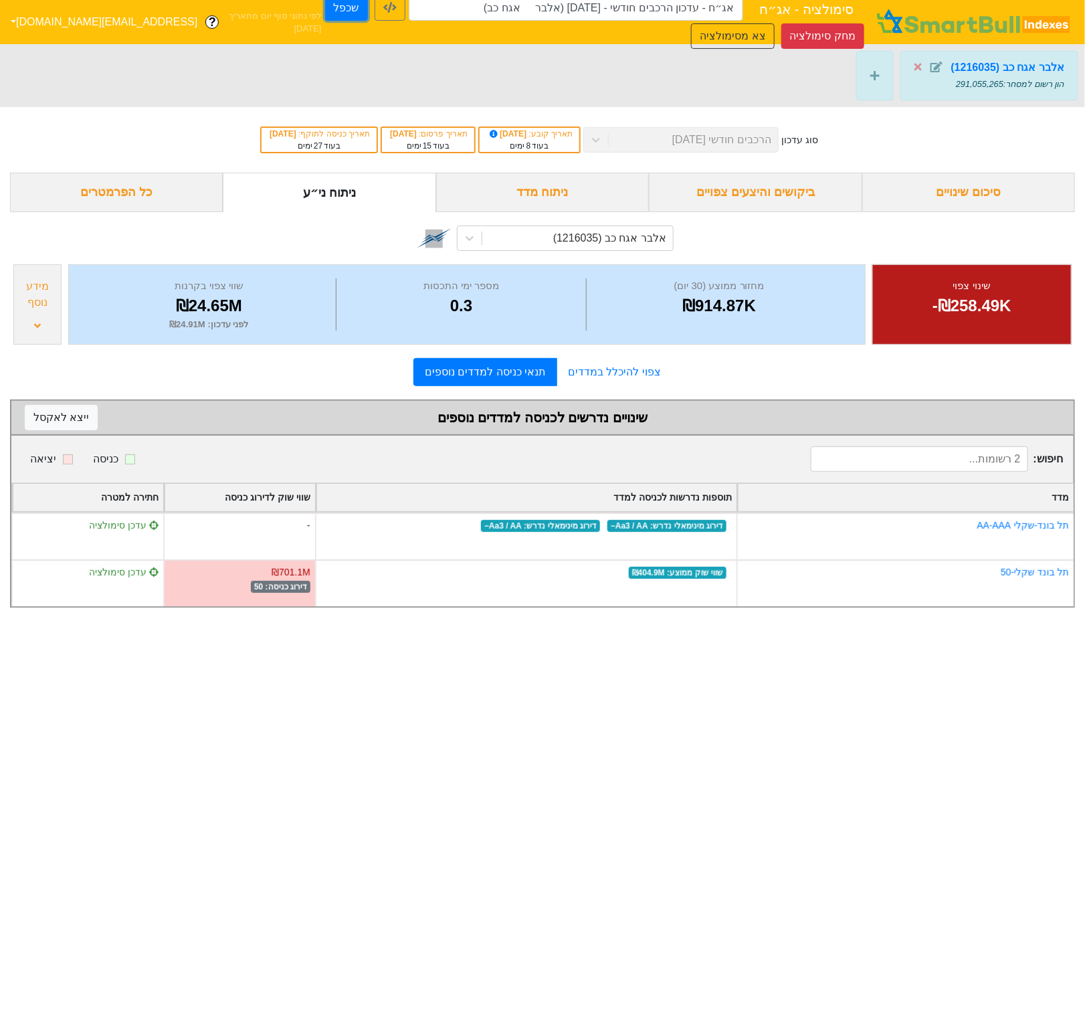
click at [325, 8] on button "שכפל" at bounding box center [346, 7] width 43 height 25
type input "אג״ח - עדכון הרכבים חודשי - [DATE] (אלבר אגח כב) - העתק"
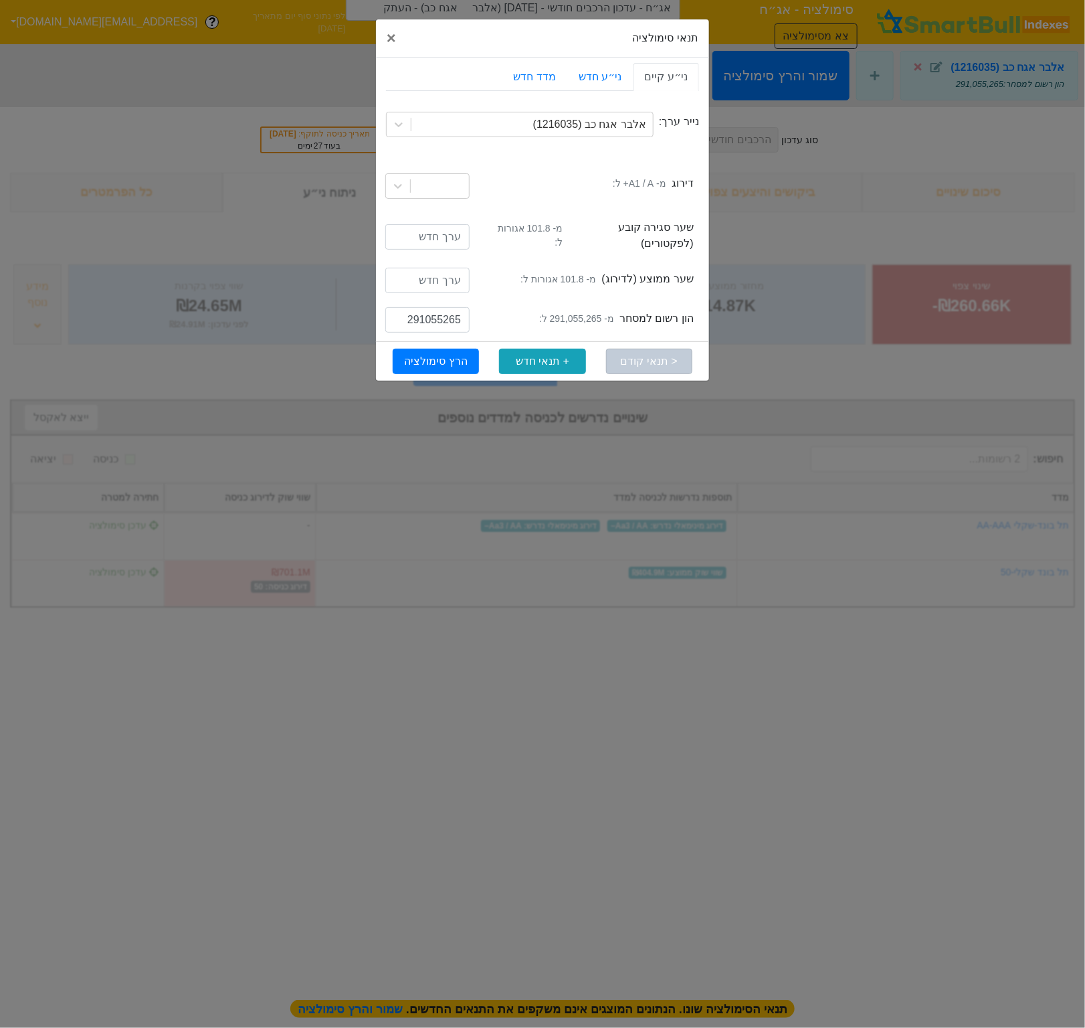
click at [575, 312] on small "מ- 291,055,265 ל:" at bounding box center [576, 319] width 75 height 14
click at [444, 314] on input "291055265" at bounding box center [427, 319] width 84 height 25
click at [410, 315] on input "291055265" at bounding box center [427, 319] width 84 height 25
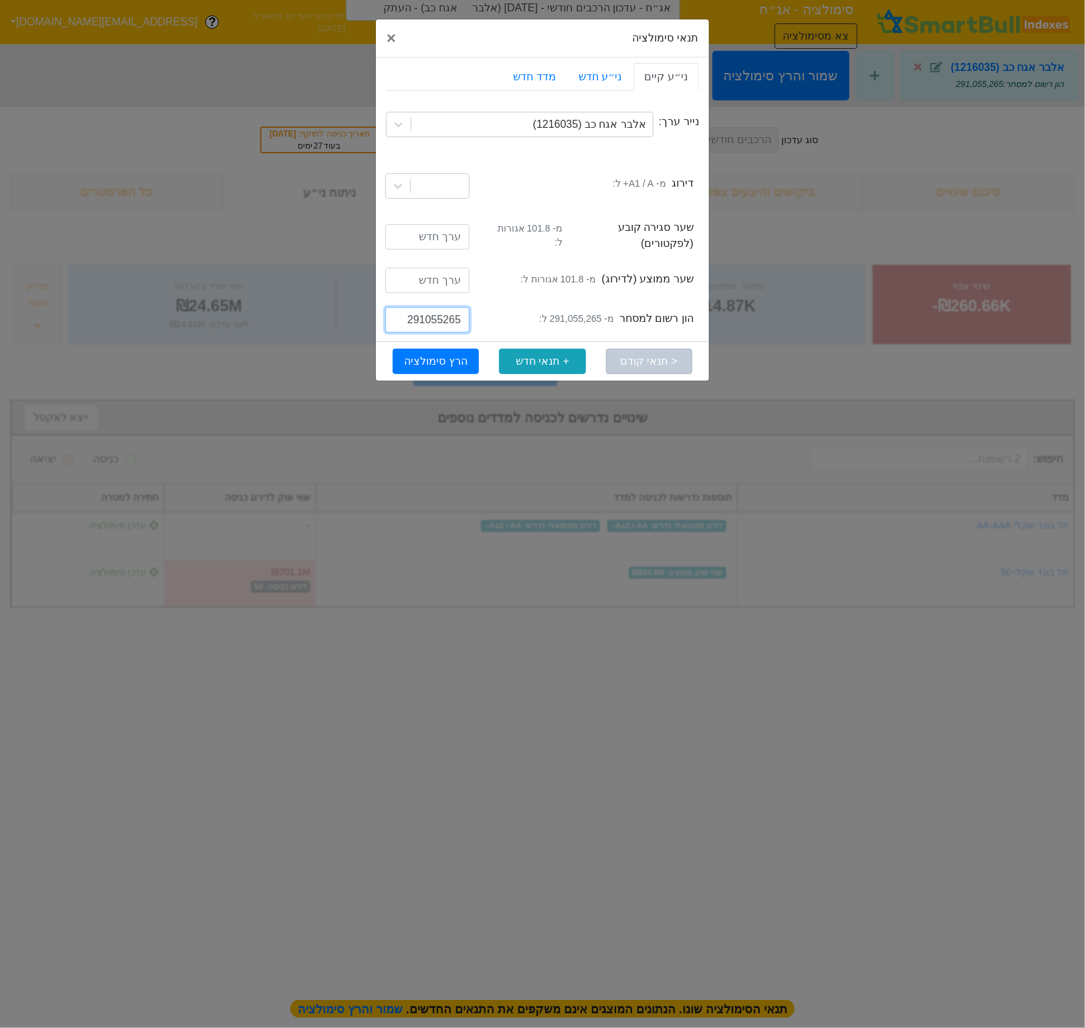
drag, startPoint x: 418, startPoint y: 315, endPoint x: 407, endPoint y: 315, distance: 11.4
click at [407, 315] on input "291055265" at bounding box center [427, 319] width 84 height 25
type input "441055265"
click at [444, 353] on button "הרץ סימולציה" at bounding box center [436, 361] width 86 height 25
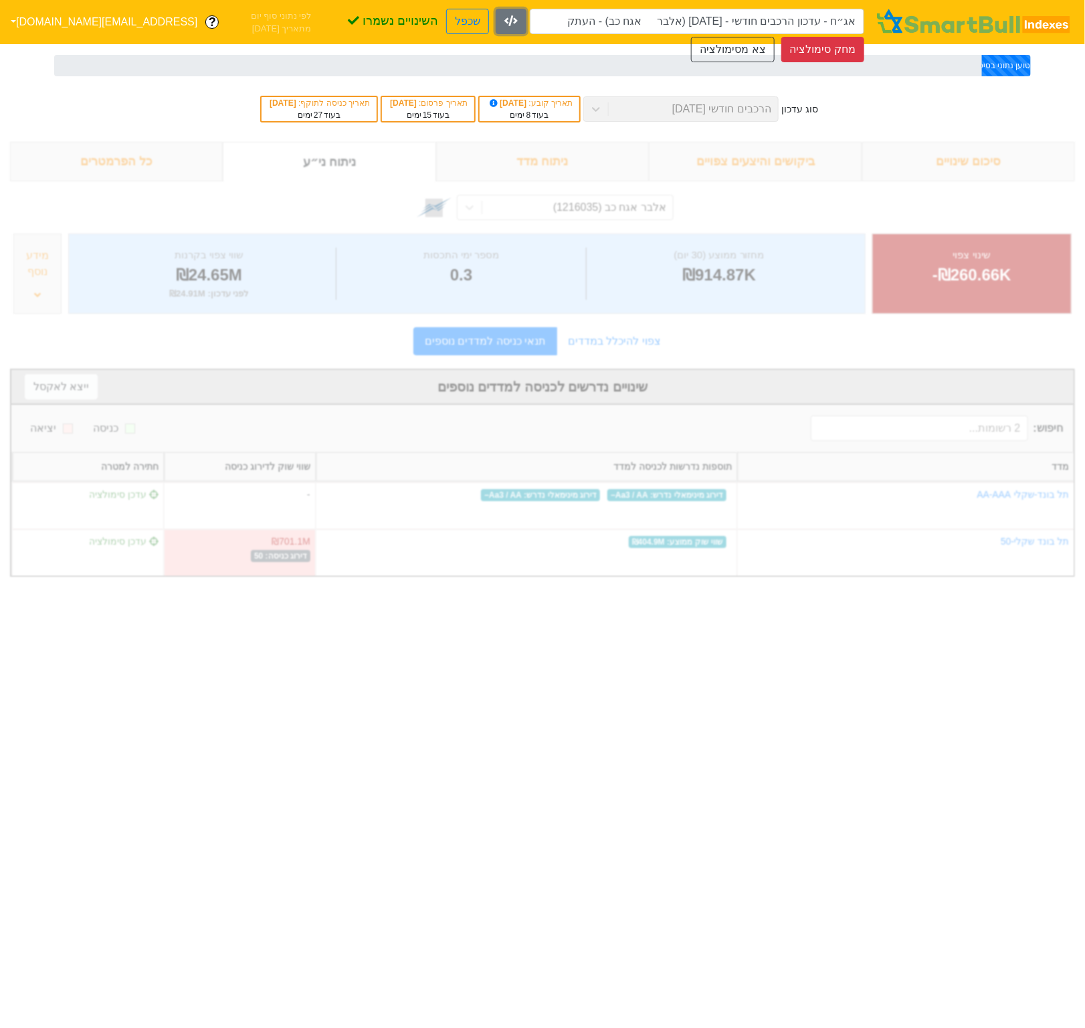
click at [519, 21] on button "button" at bounding box center [511, 21] width 31 height 25
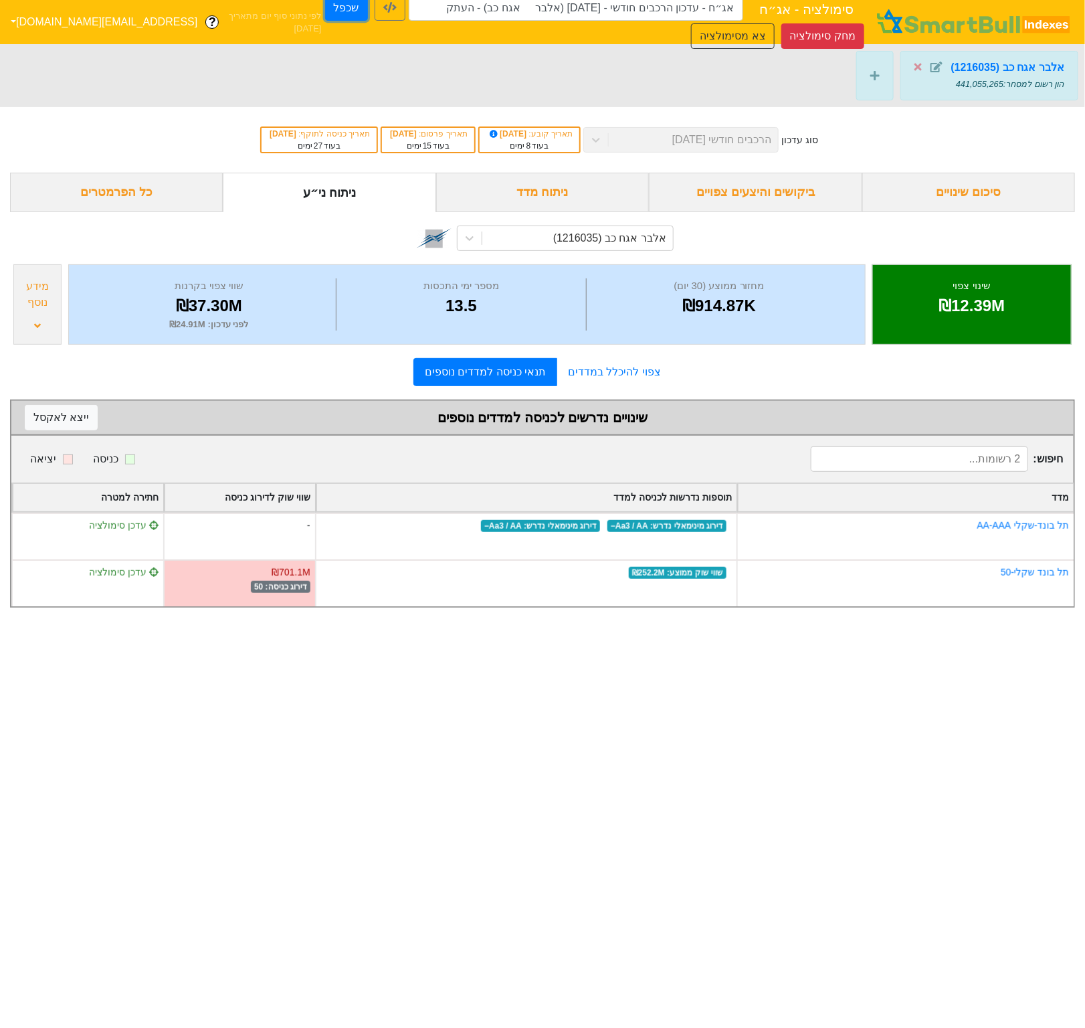
click at [325, 13] on button "שכפל" at bounding box center [346, 7] width 43 height 25
type input "אג״ח - עדכון הרכבים חודשי - [DATE] (אלבר אגח כב) - העתק - העתק"
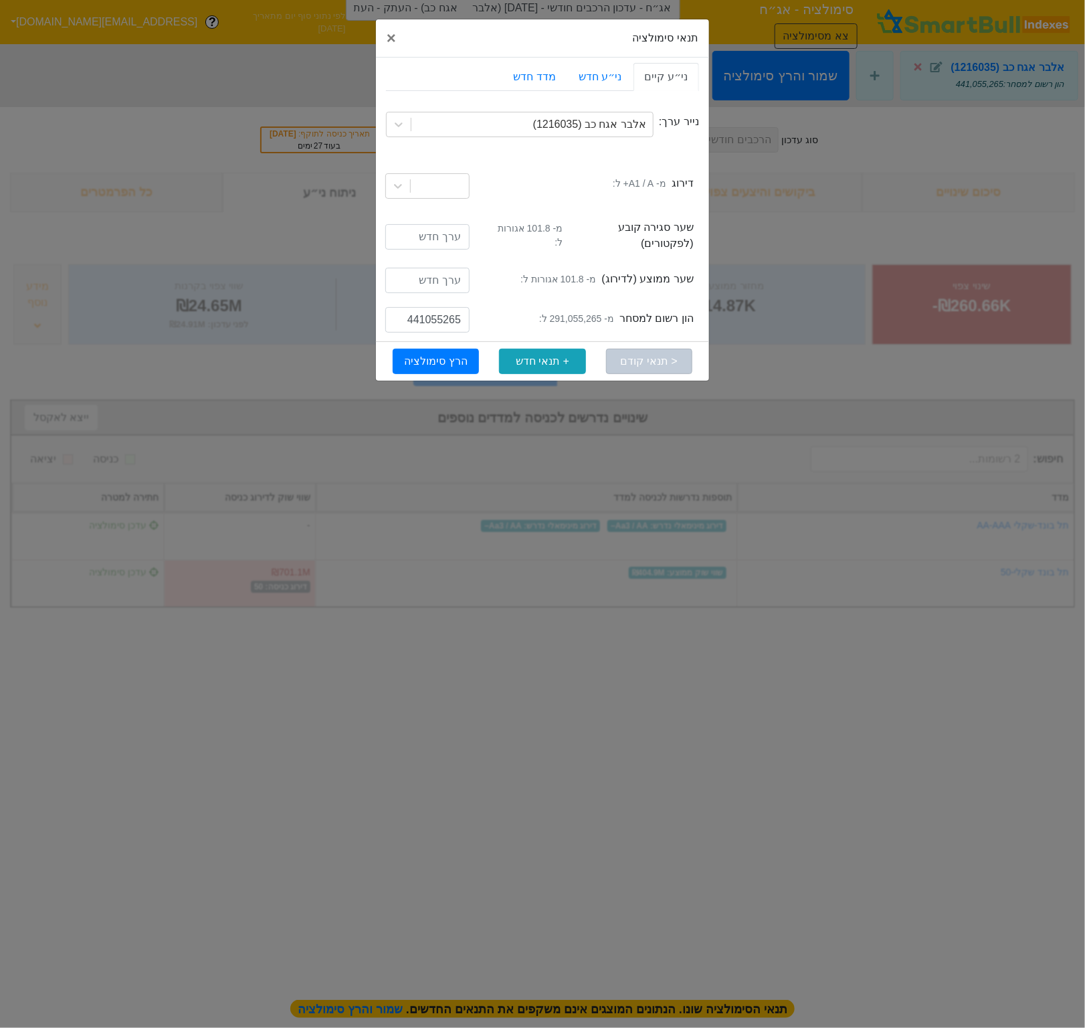
click at [580, 312] on small "מ- 291,055,265 ל:" at bounding box center [576, 319] width 75 height 14
copy small "291,055,265"
click at [446, 312] on input "441055265" at bounding box center [427, 319] width 84 height 25
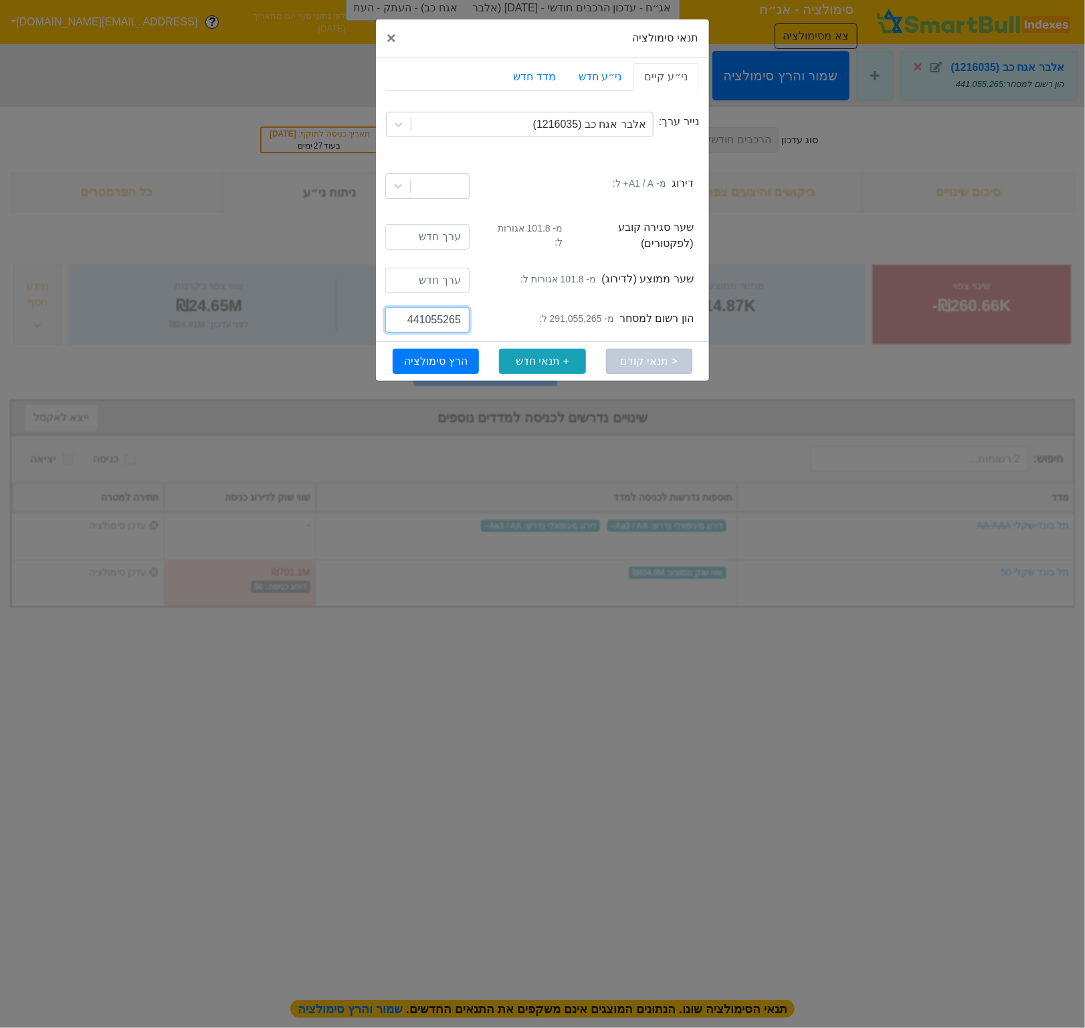
paste input "29"
click at [413, 314] on input "291055265" at bounding box center [427, 319] width 84 height 25
type input "591055265"
click at [458, 352] on button "הרץ סימולציה" at bounding box center [436, 361] width 86 height 25
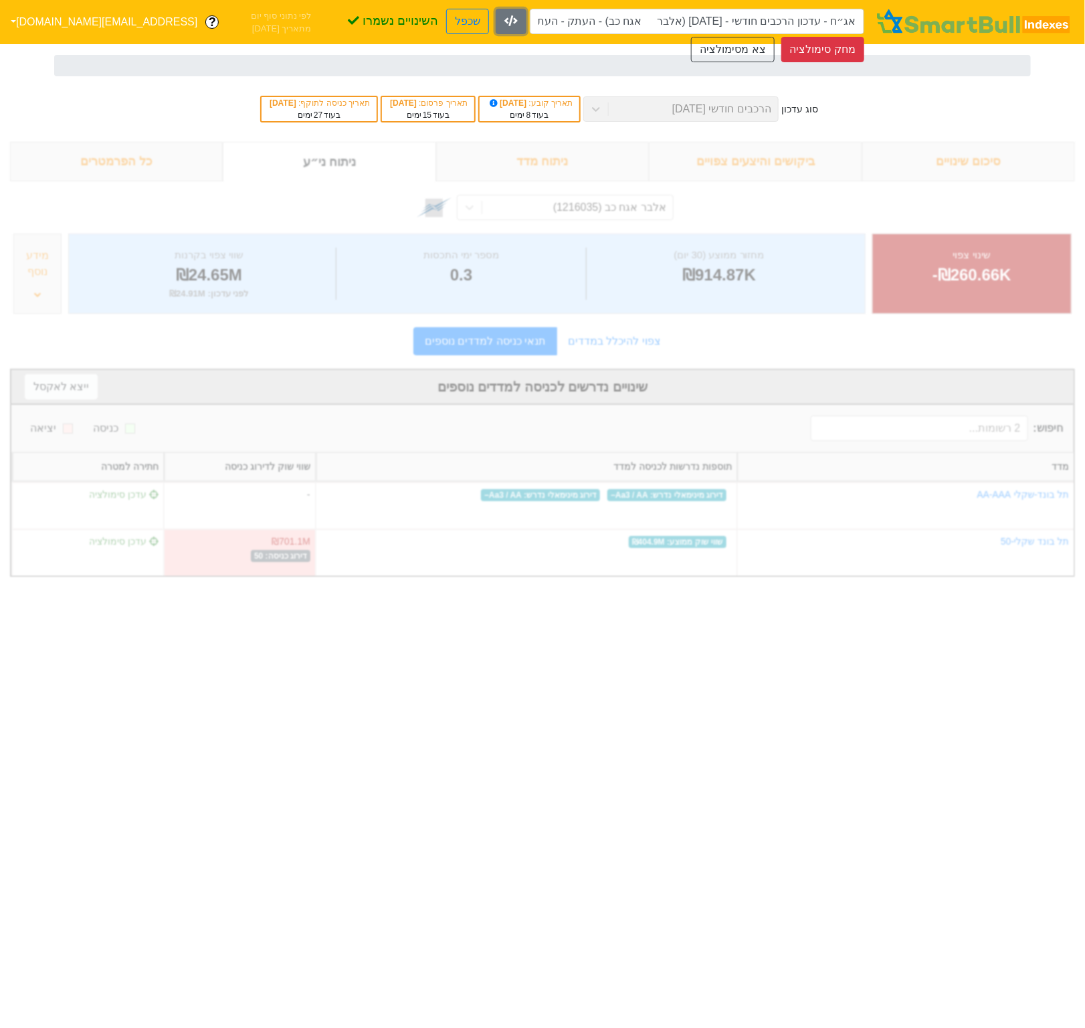
click at [516, 17] on icon "button" at bounding box center [511, 20] width 13 height 11
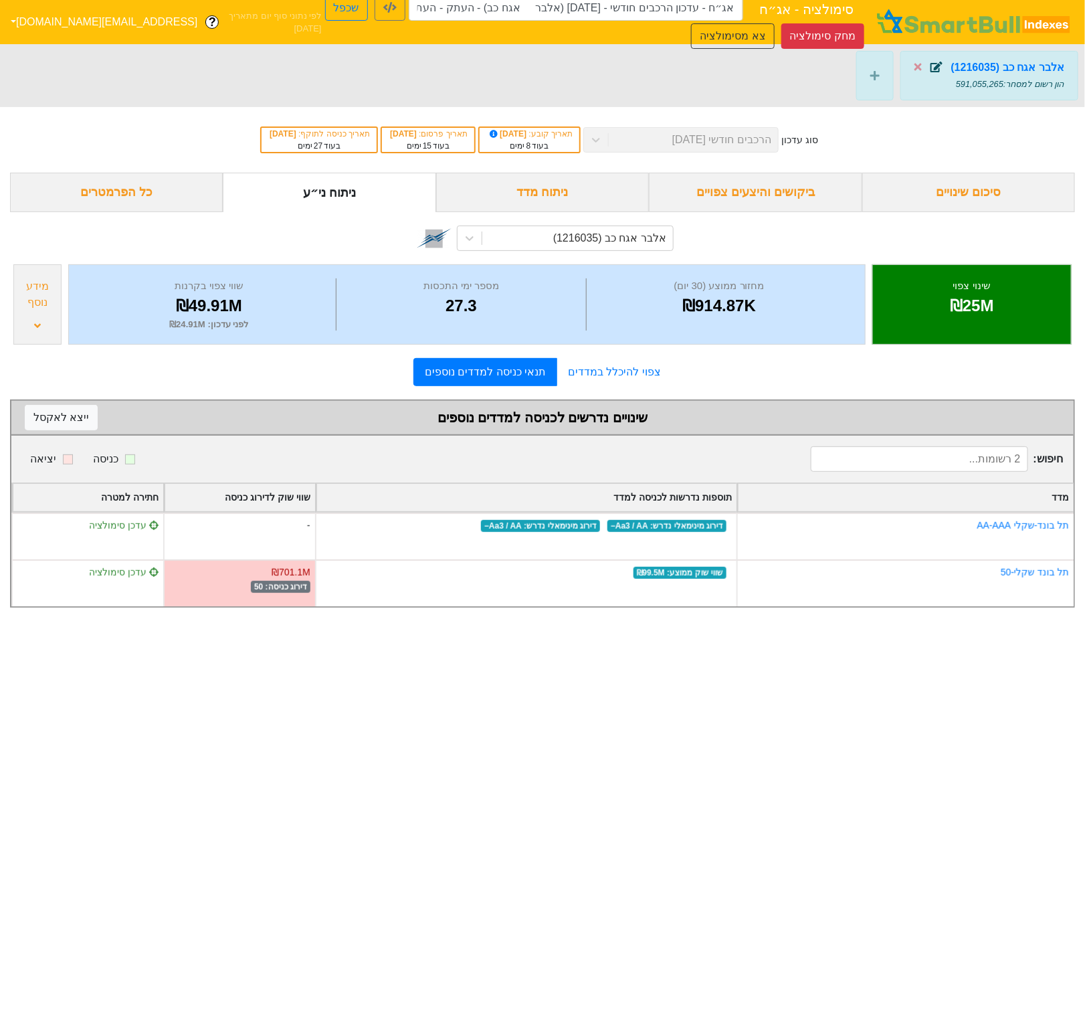
click at [943, 64] on icon at bounding box center [937, 67] width 12 height 11
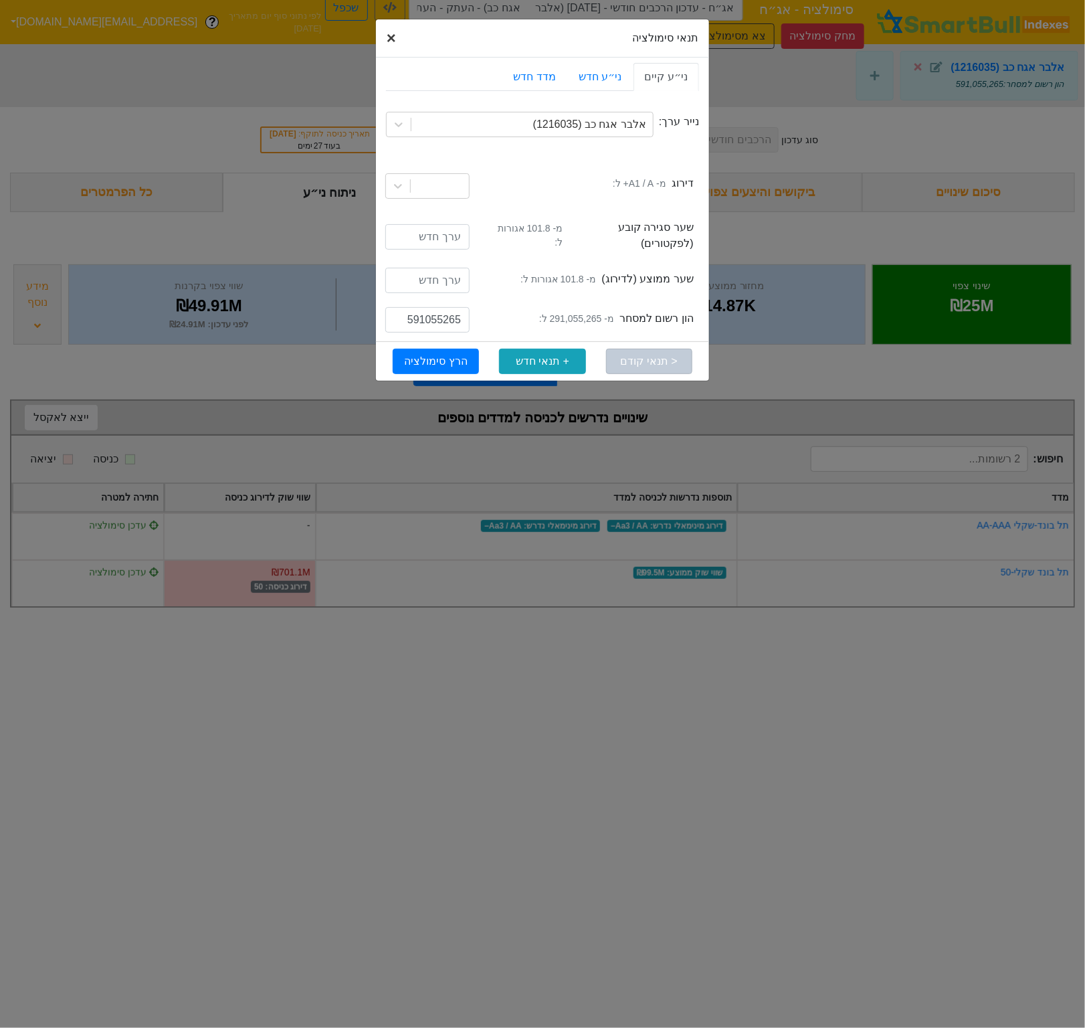
click at [395, 36] on span "×" at bounding box center [391, 38] width 9 height 18
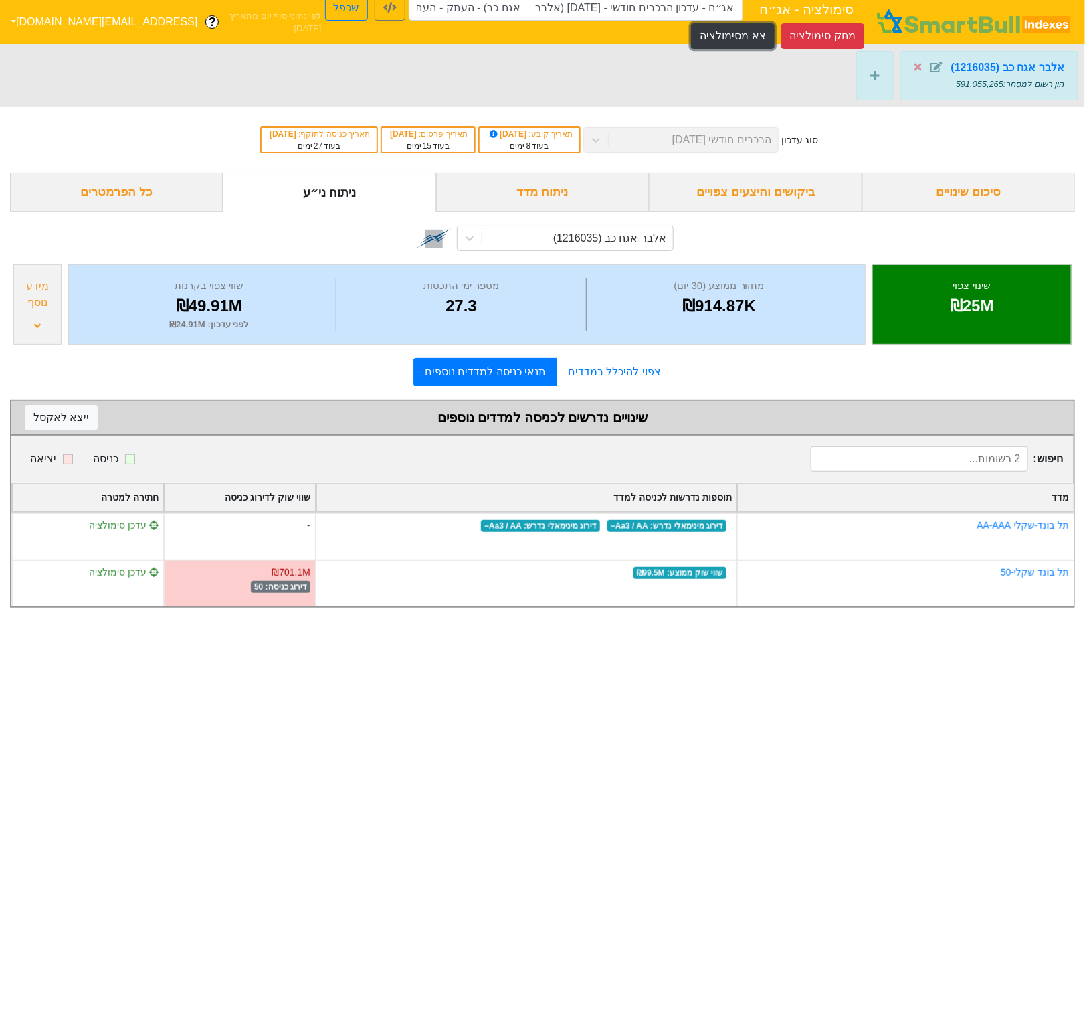
click at [734, 24] on button "צא מסימולציה" at bounding box center [732, 35] width 83 height 25
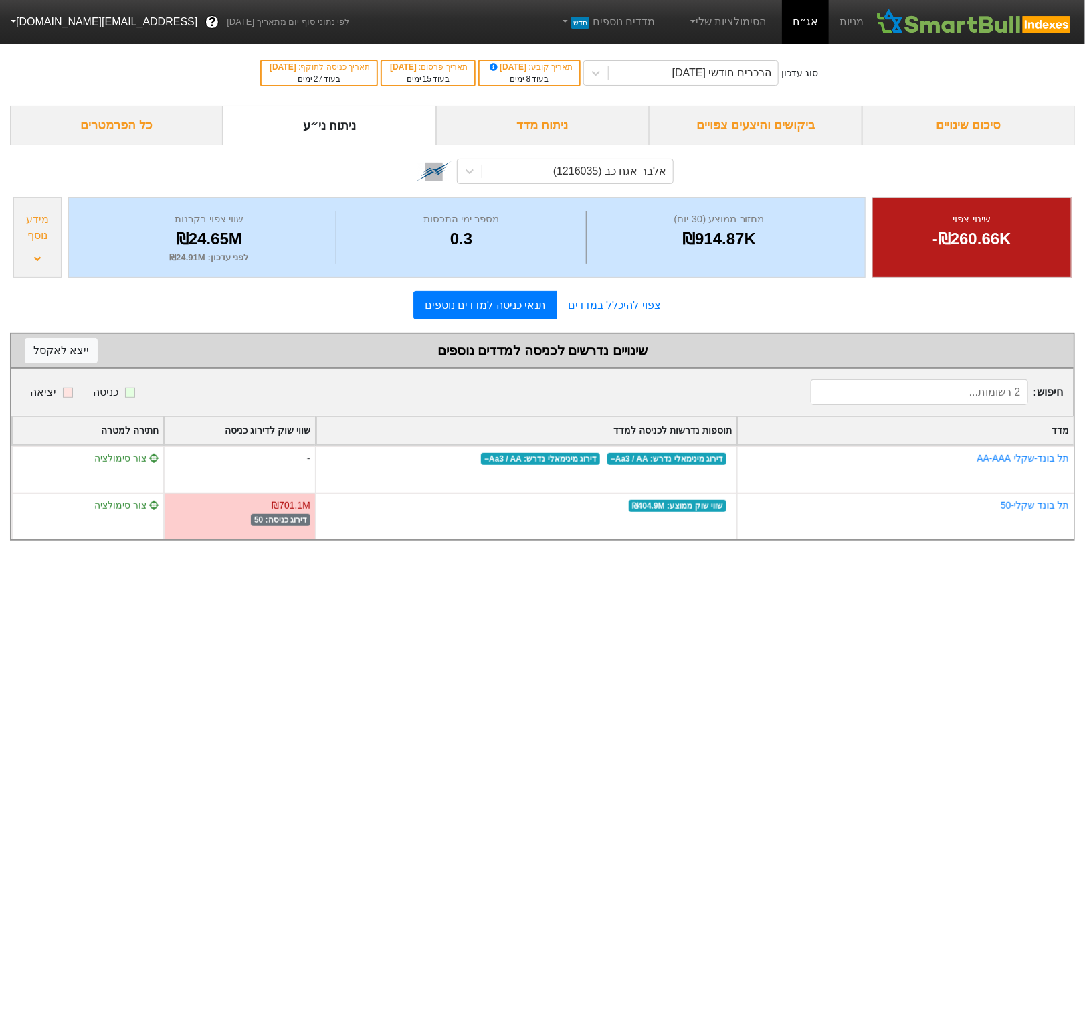
drag, startPoint x: 560, startPoint y: 66, endPoint x: 550, endPoint y: 70, distance: 10.8
click at [529, 70] on span "[DATE]" at bounding box center [508, 66] width 41 height 9
drag, startPoint x: 566, startPoint y: 67, endPoint x: 537, endPoint y: 78, distance: 31.6
click at [537, 78] on div "תאריך קובע : [DATE] בעוד 8 ימים" at bounding box center [529, 73] width 102 height 27
click at [670, 72] on div "הרכבים חודשי [DATE]" at bounding box center [693, 73] width 169 height 24
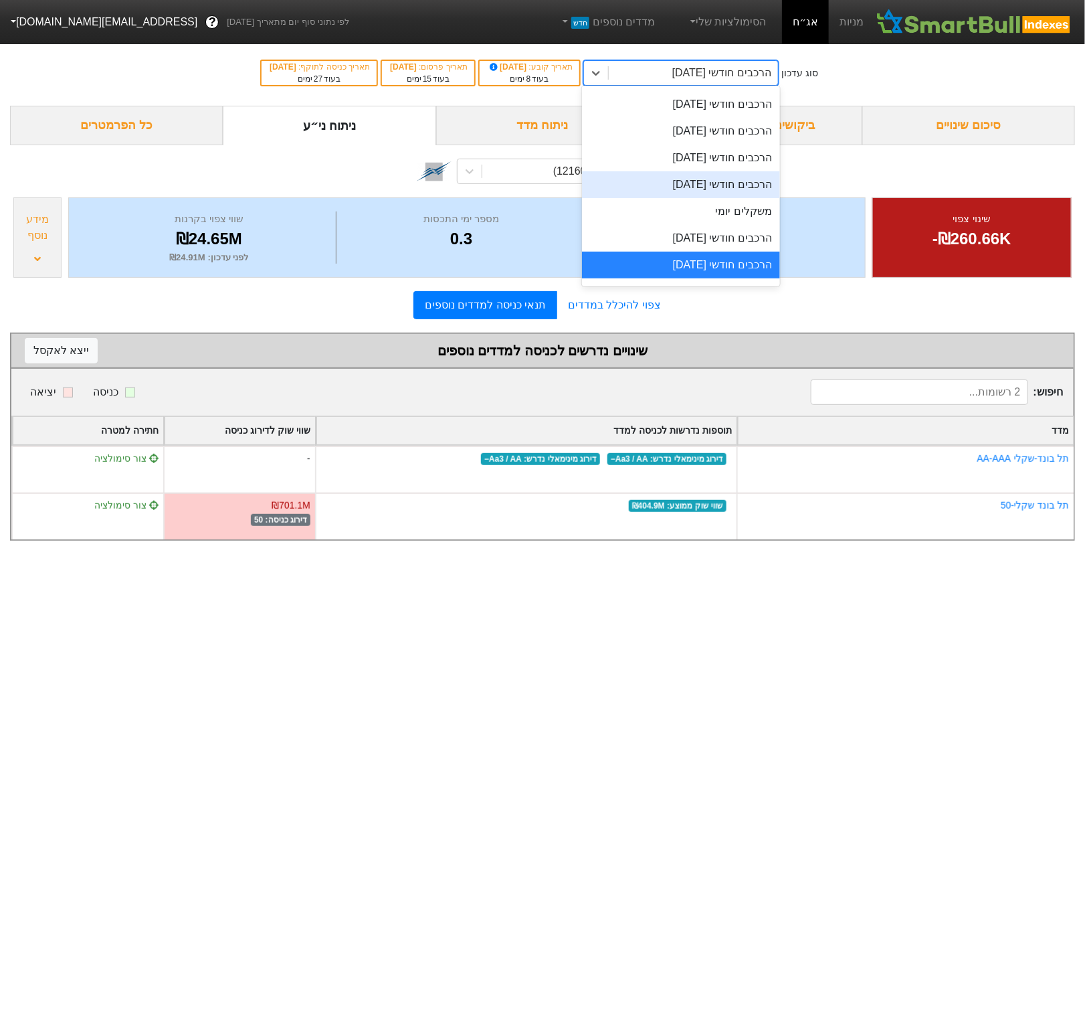
scroll to position [446, 0]
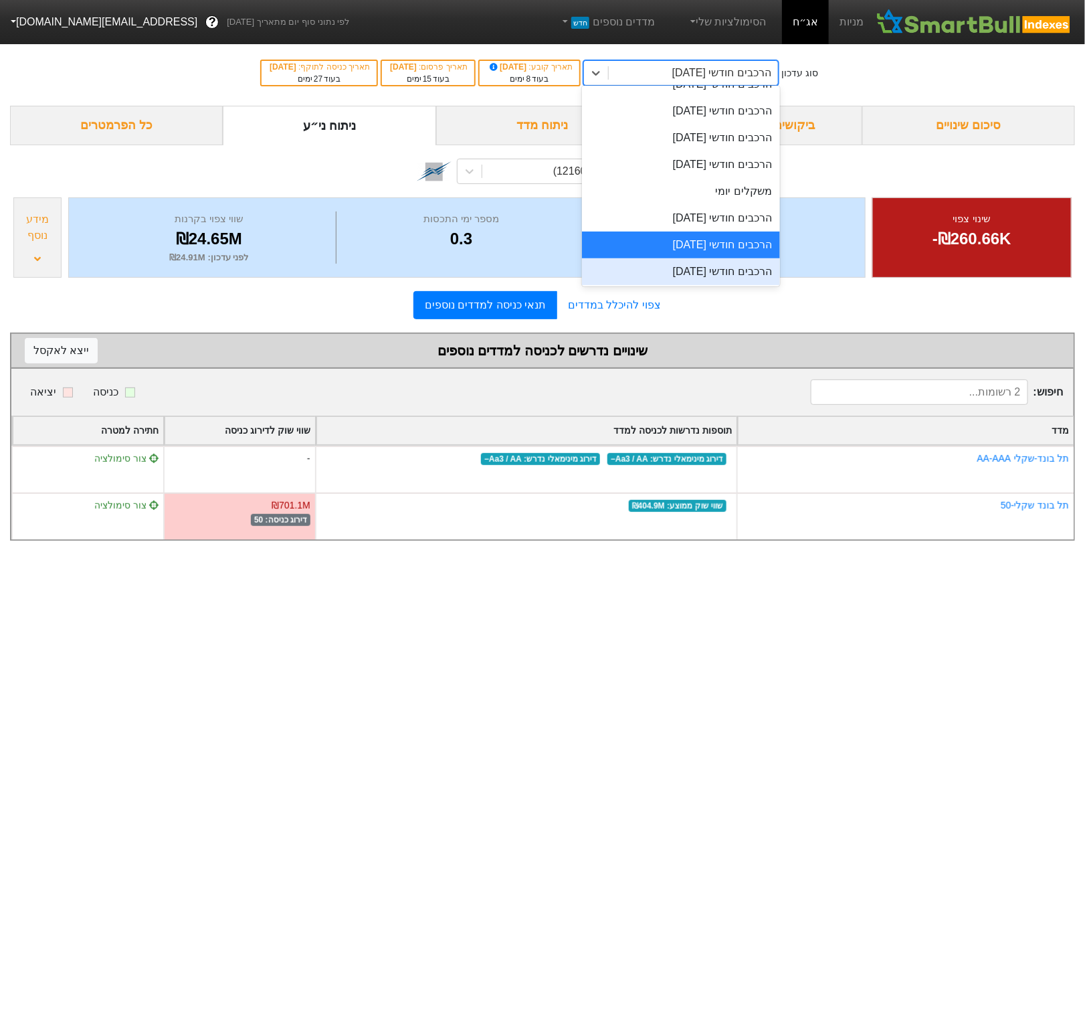
click at [700, 268] on div "הרכבים חודשי [DATE]" at bounding box center [681, 271] width 198 height 27
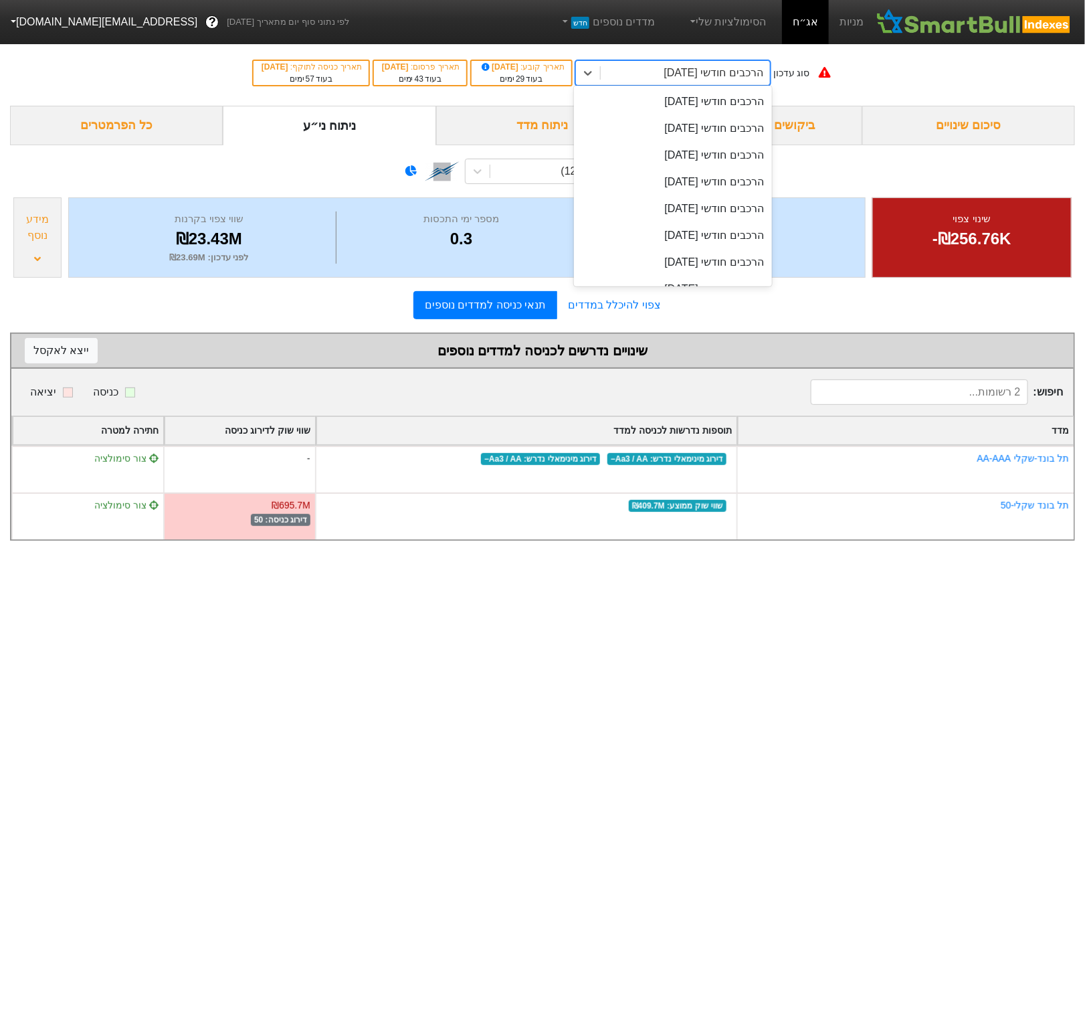
click at [646, 74] on div "הרכבים חודשי [DATE]" at bounding box center [685, 73] width 169 height 24
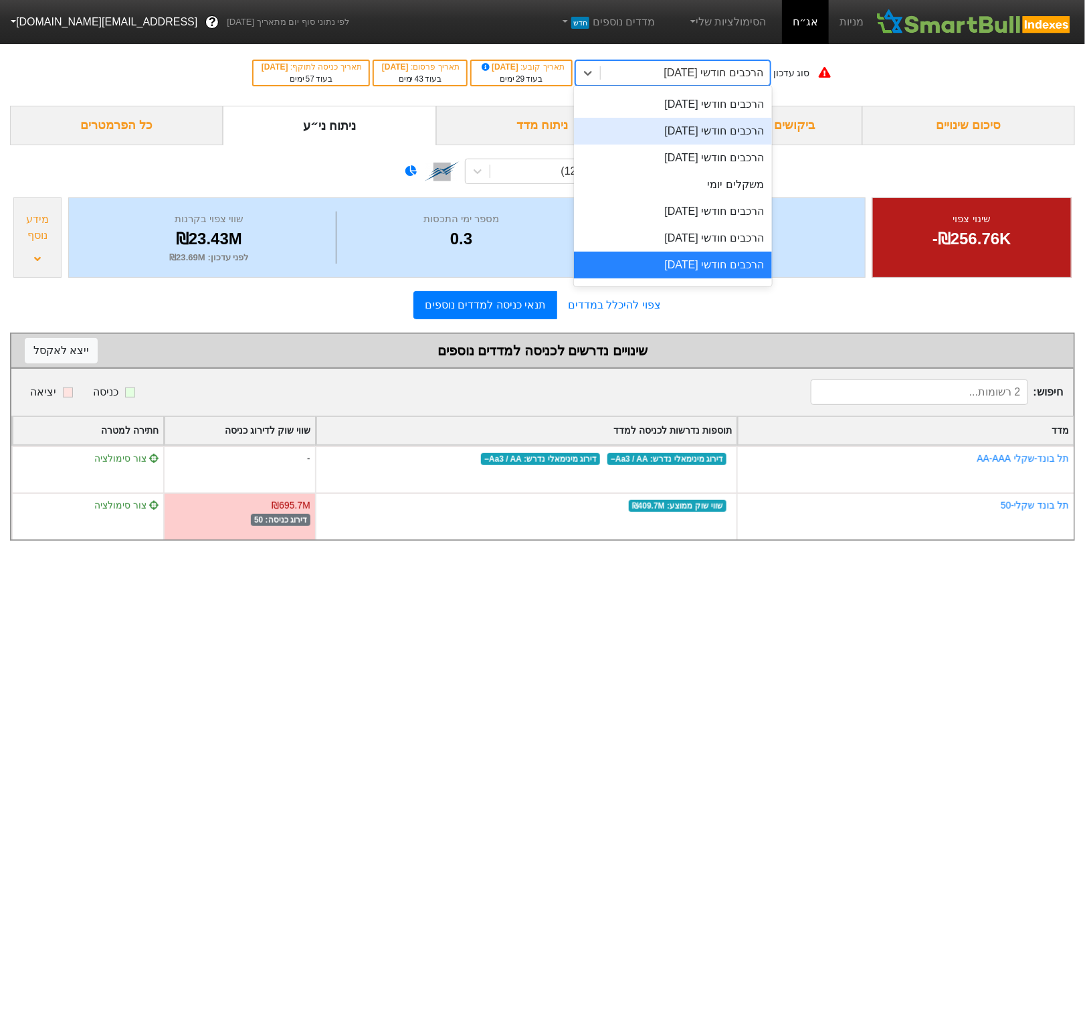
scroll to position [463, 0]
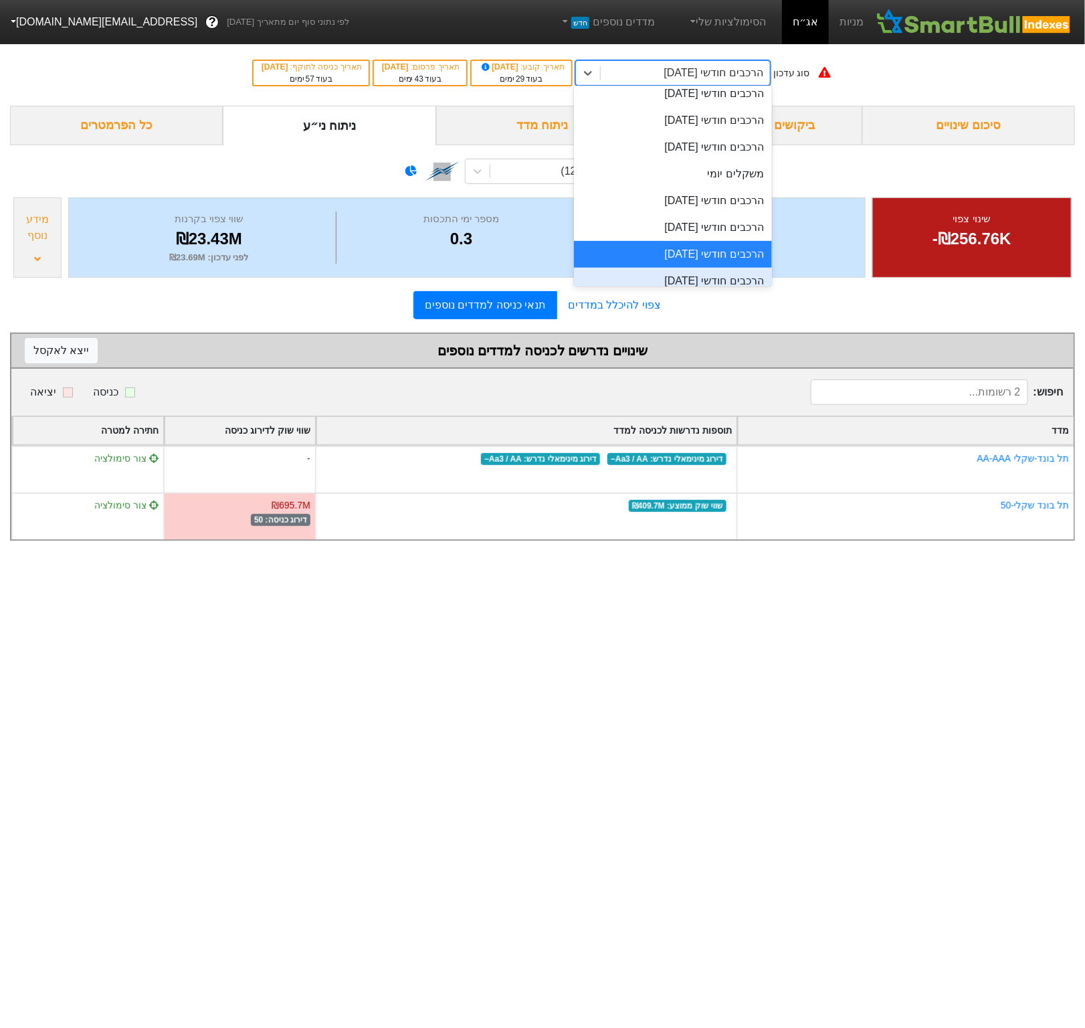
click at [677, 276] on div "הרכבים חודשי [DATE]" at bounding box center [673, 281] width 198 height 27
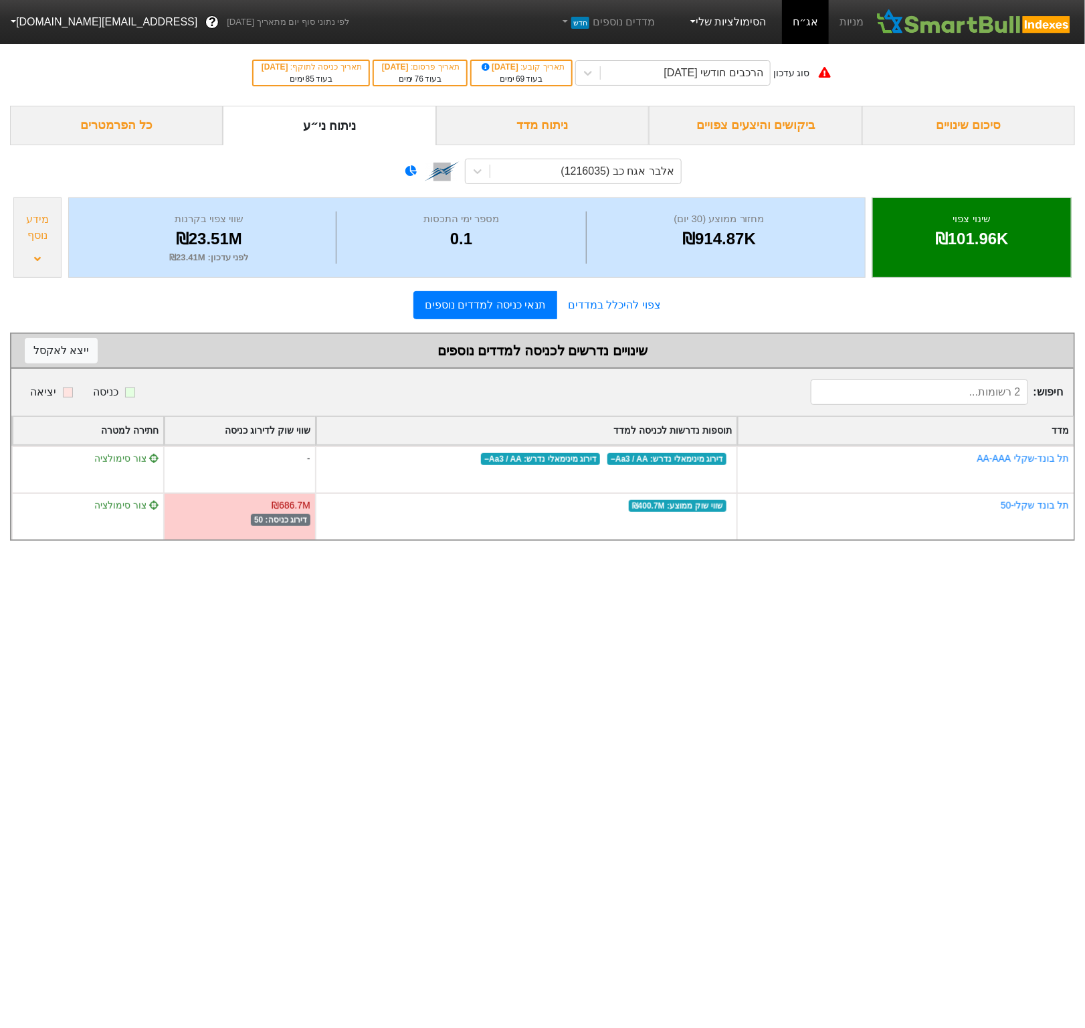
click at [739, 26] on link "הסימולציות שלי" at bounding box center [728, 22] width 90 height 27
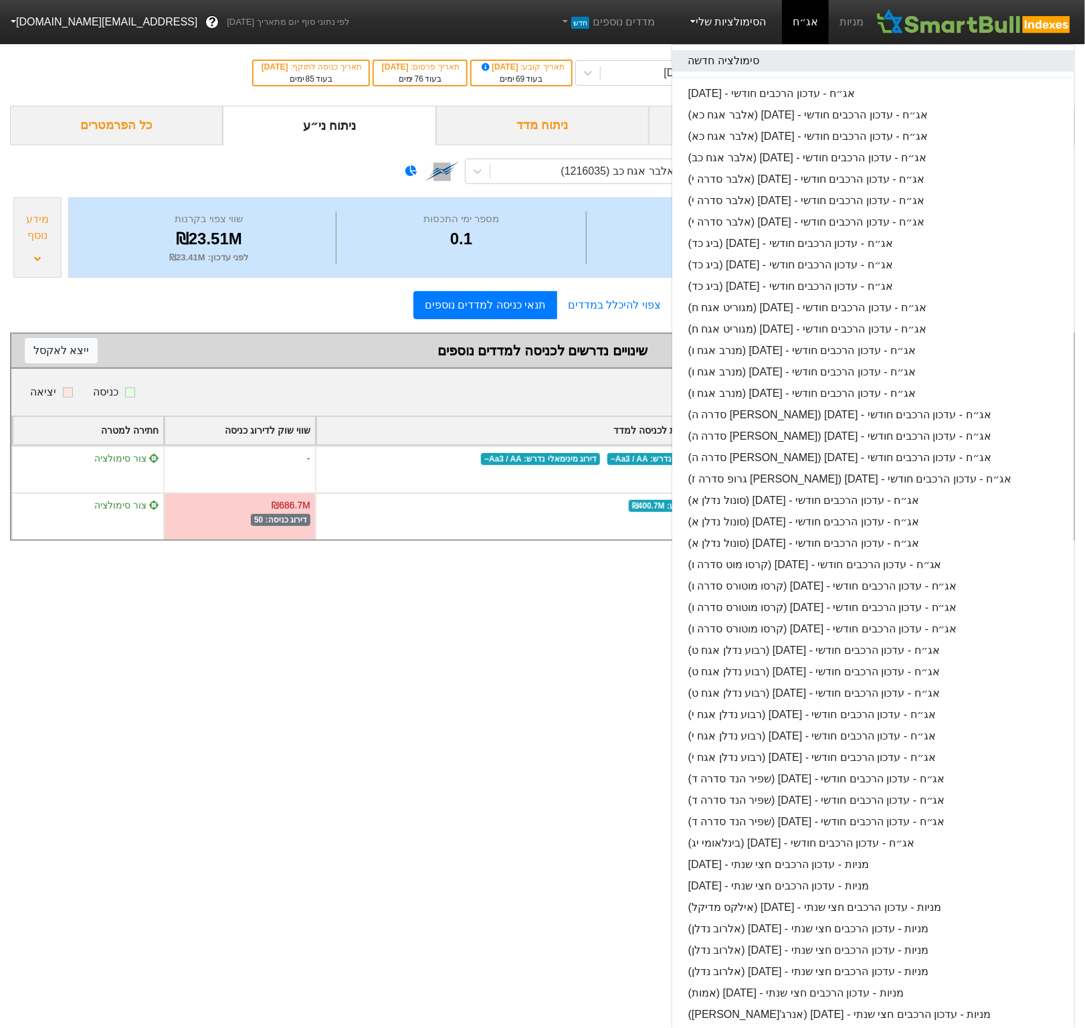
click at [733, 66] on link "סימולציה חדשה" at bounding box center [874, 60] width 402 height 21
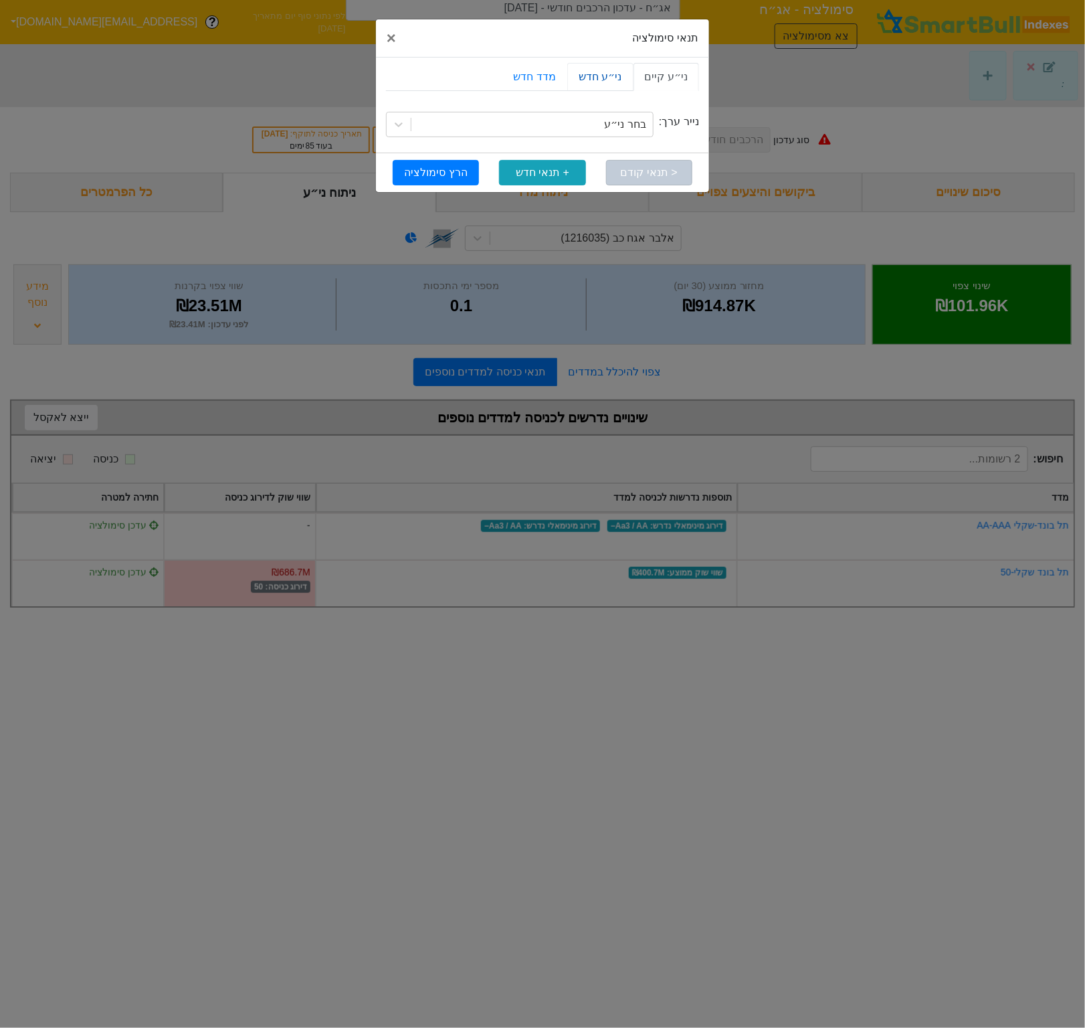
click at [608, 80] on link "ני״ע חדש" at bounding box center [600, 77] width 66 height 28
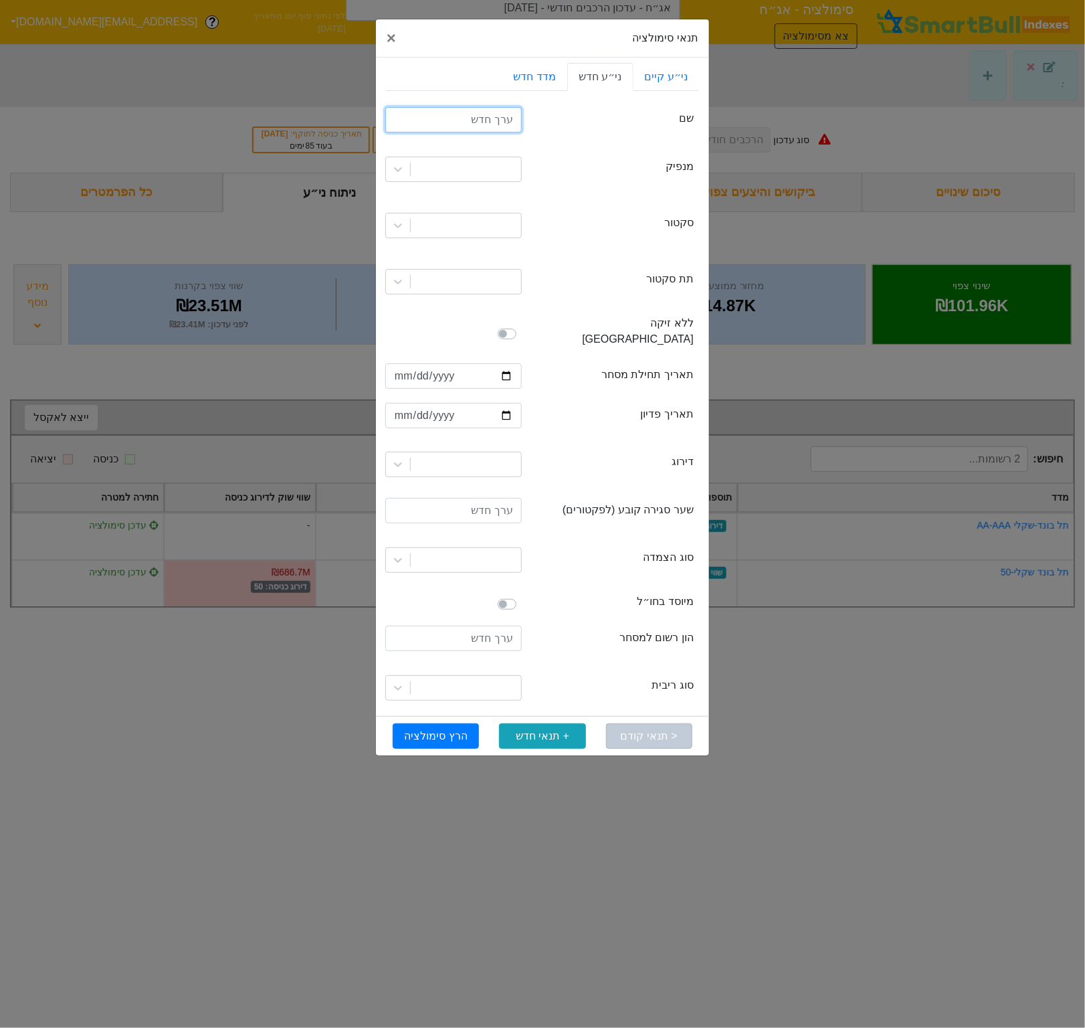
click at [486, 120] on input "text" at bounding box center [453, 119] width 137 height 25
type input "פיקהיל א"
click at [507, 186] on div at bounding box center [453, 170] width 157 height 46
click at [506, 179] on div at bounding box center [466, 169] width 110 height 24
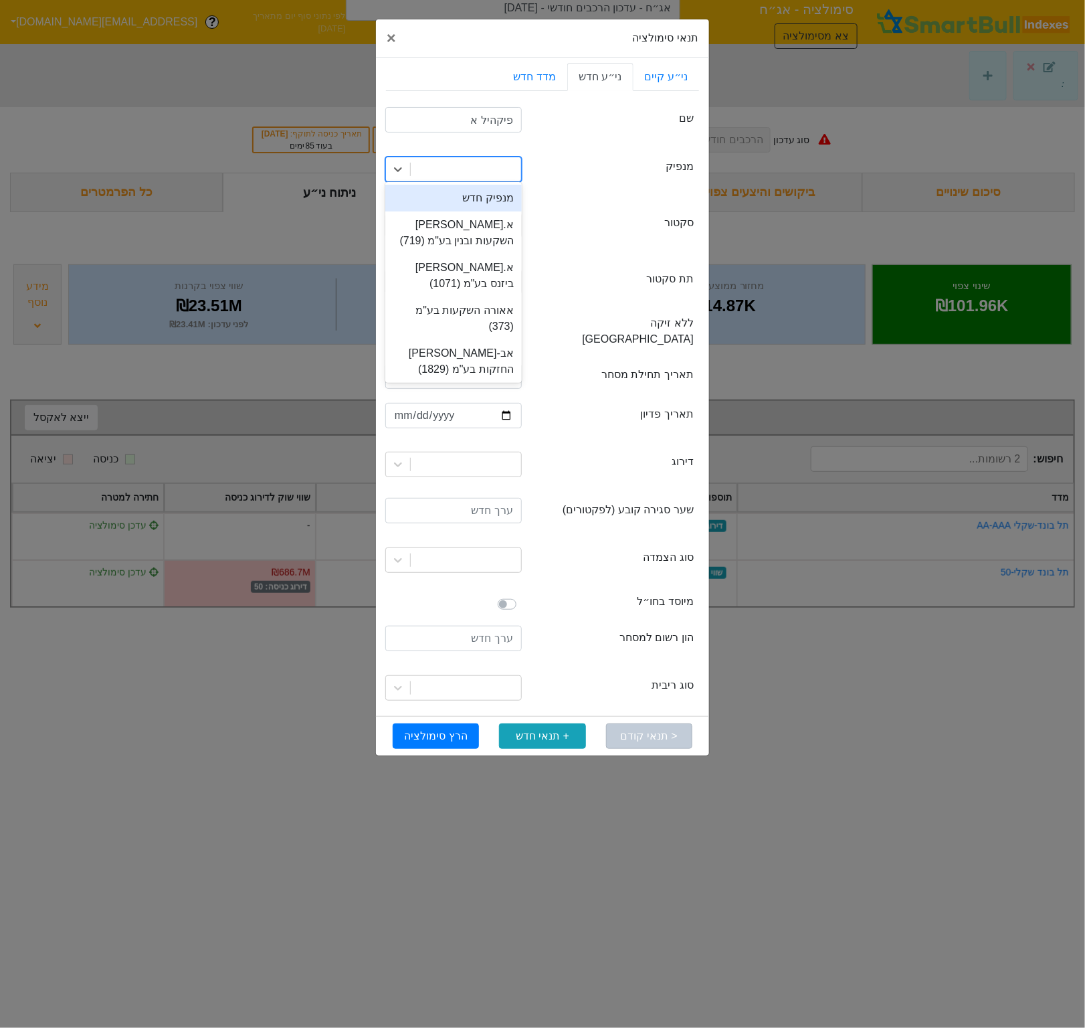
click at [499, 202] on div "מנפיק חדש" at bounding box center [453, 198] width 137 height 27
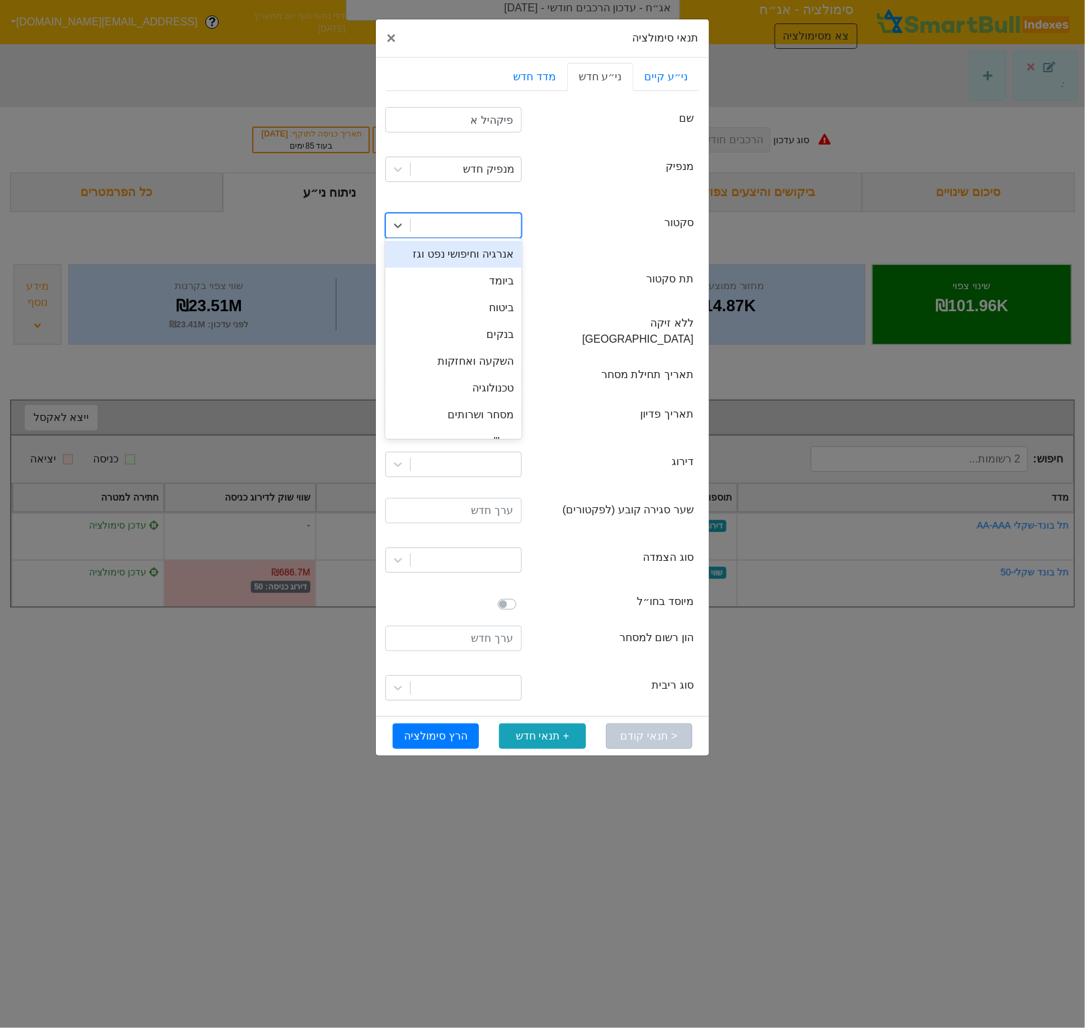
click at [499, 230] on div at bounding box center [466, 225] width 110 height 24
click at [402, 228] on icon at bounding box center [397, 225] width 13 height 13
click at [470, 395] on div "שרותים פיננסיים" at bounding box center [453, 403] width 137 height 27
click at [472, 290] on div at bounding box center [466, 282] width 110 height 24
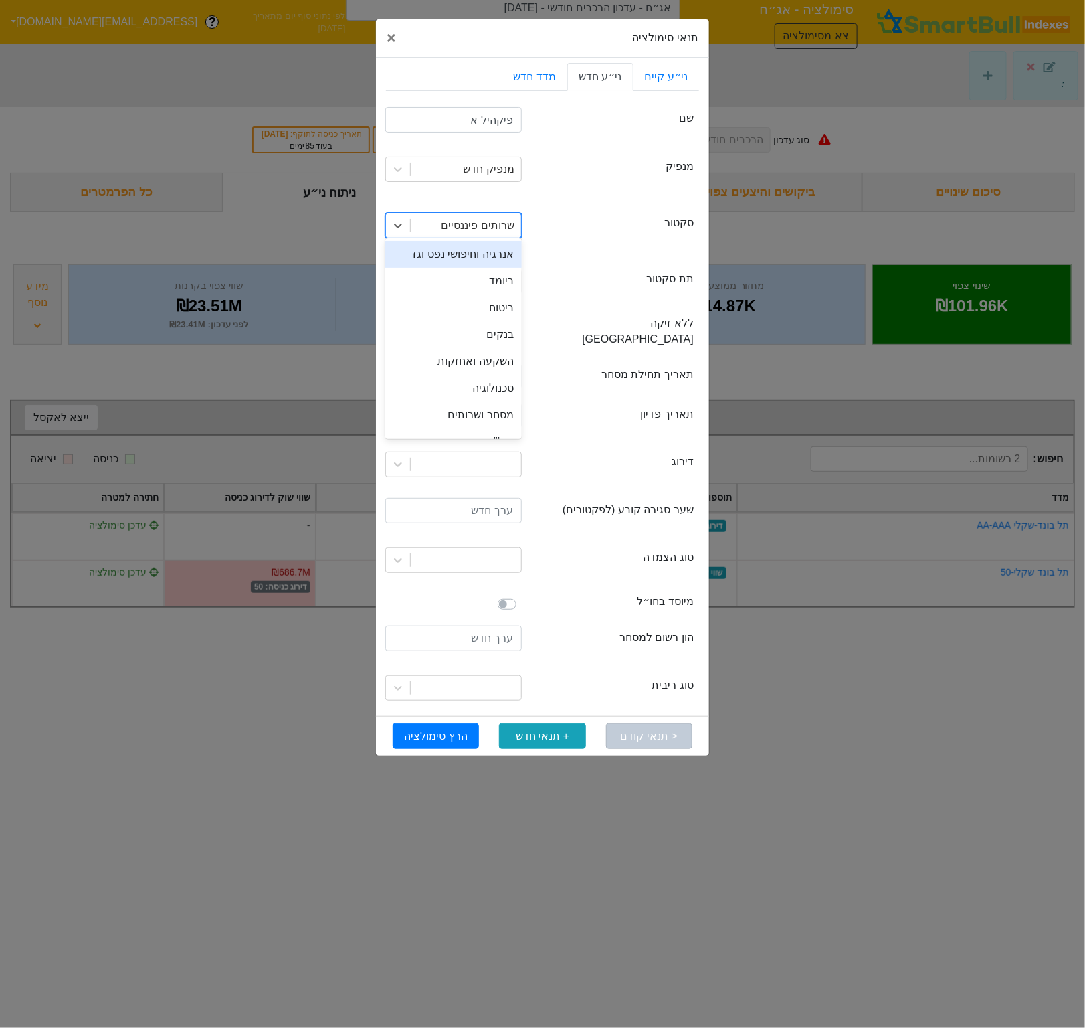
click at [477, 234] on div "שרותים פיננסיים" at bounding box center [478, 225] width 73 height 16
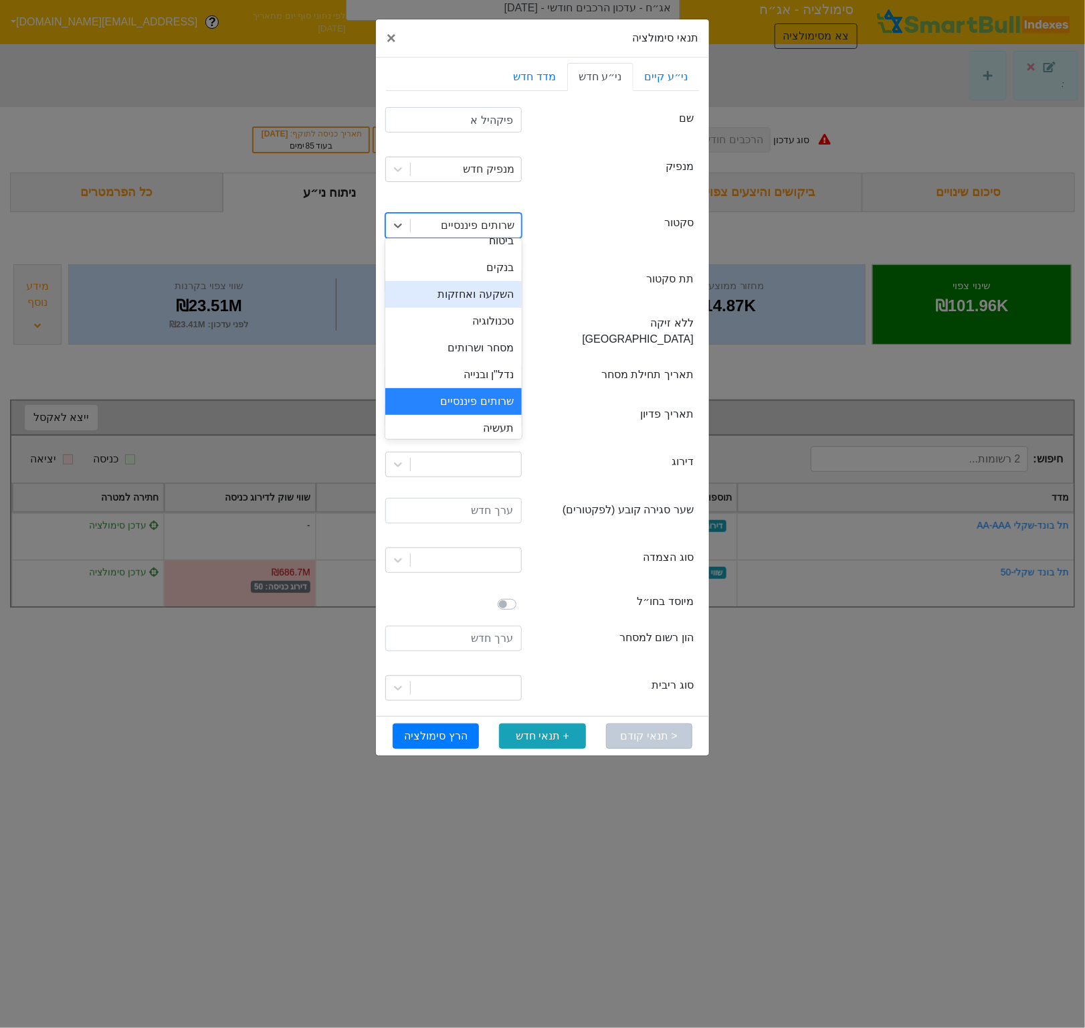
scroll to position [72, 0]
click at [472, 395] on div "שרותים פיננסיים" at bounding box center [453, 396] width 137 height 27
click at [495, 281] on div at bounding box center [466, 282] width 110 height 24
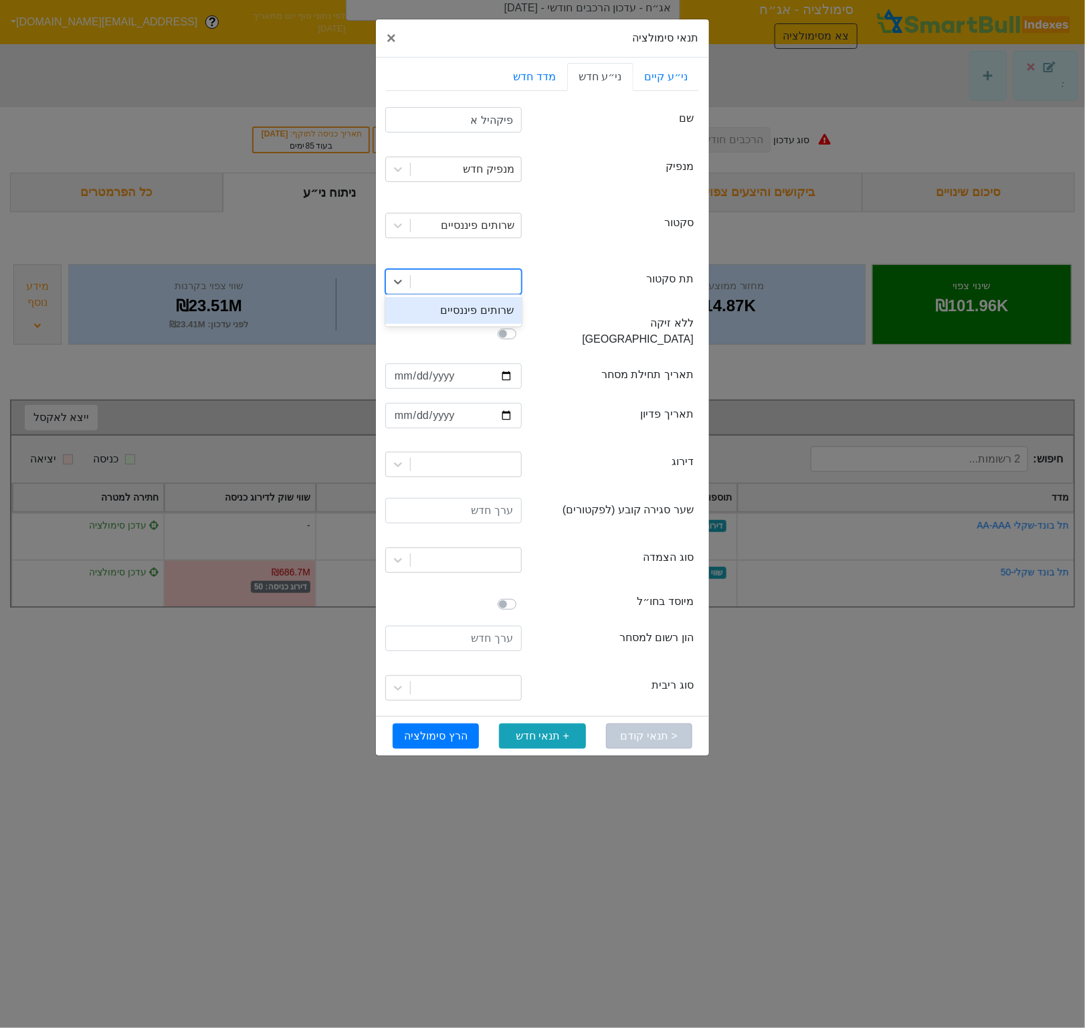
click at [487, 302] on div "שרותים פיננסיים" at bounding box center [453, 310] width 137 height 27
click at [456, 326] on div at bounding box center [453, 334] width 137 height 16
click at [458, 284] on div "שרותים פיננסיים" at bounding box center [478, 282] width 73 height 16
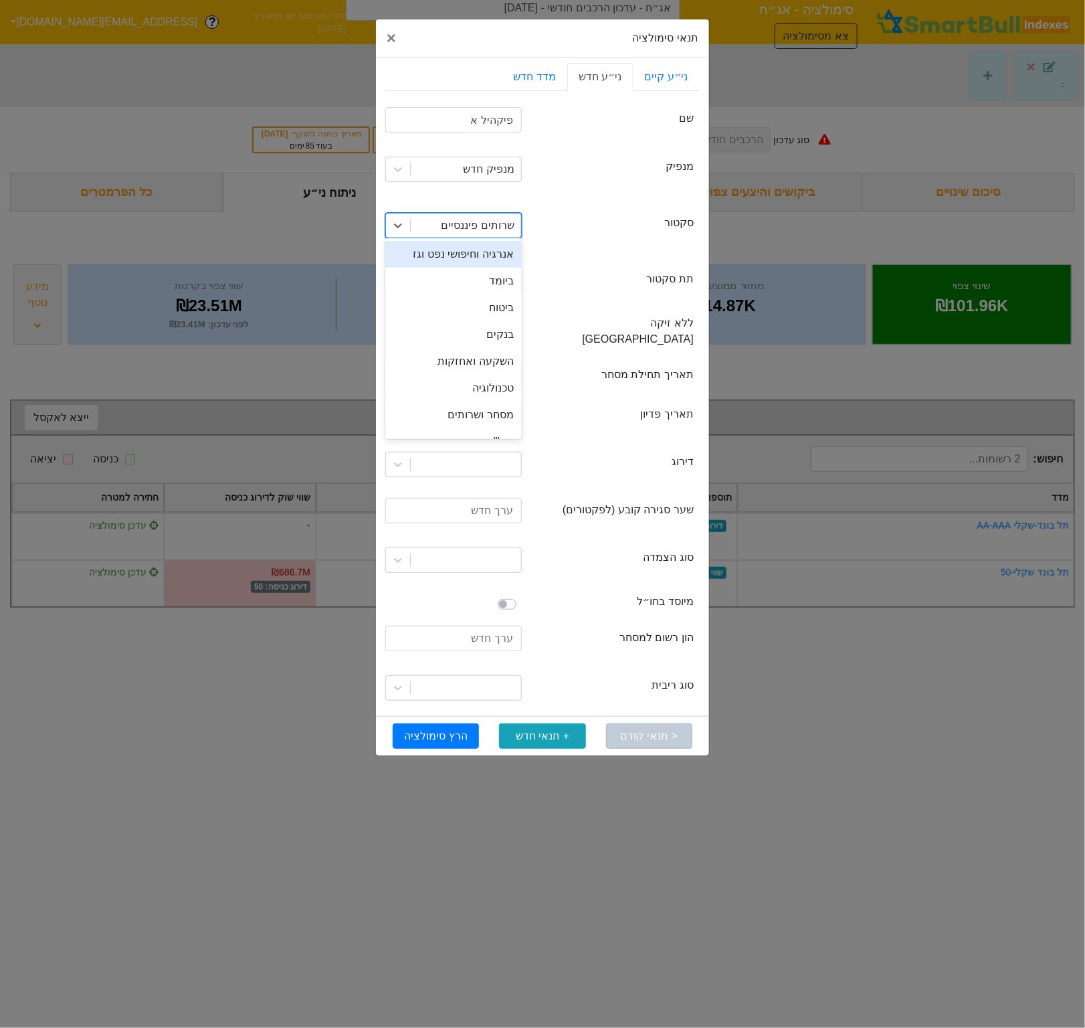
click at [480, 234] on div "שרותים פיננסיים" at bounding box center [466, 225] width 110 height 24
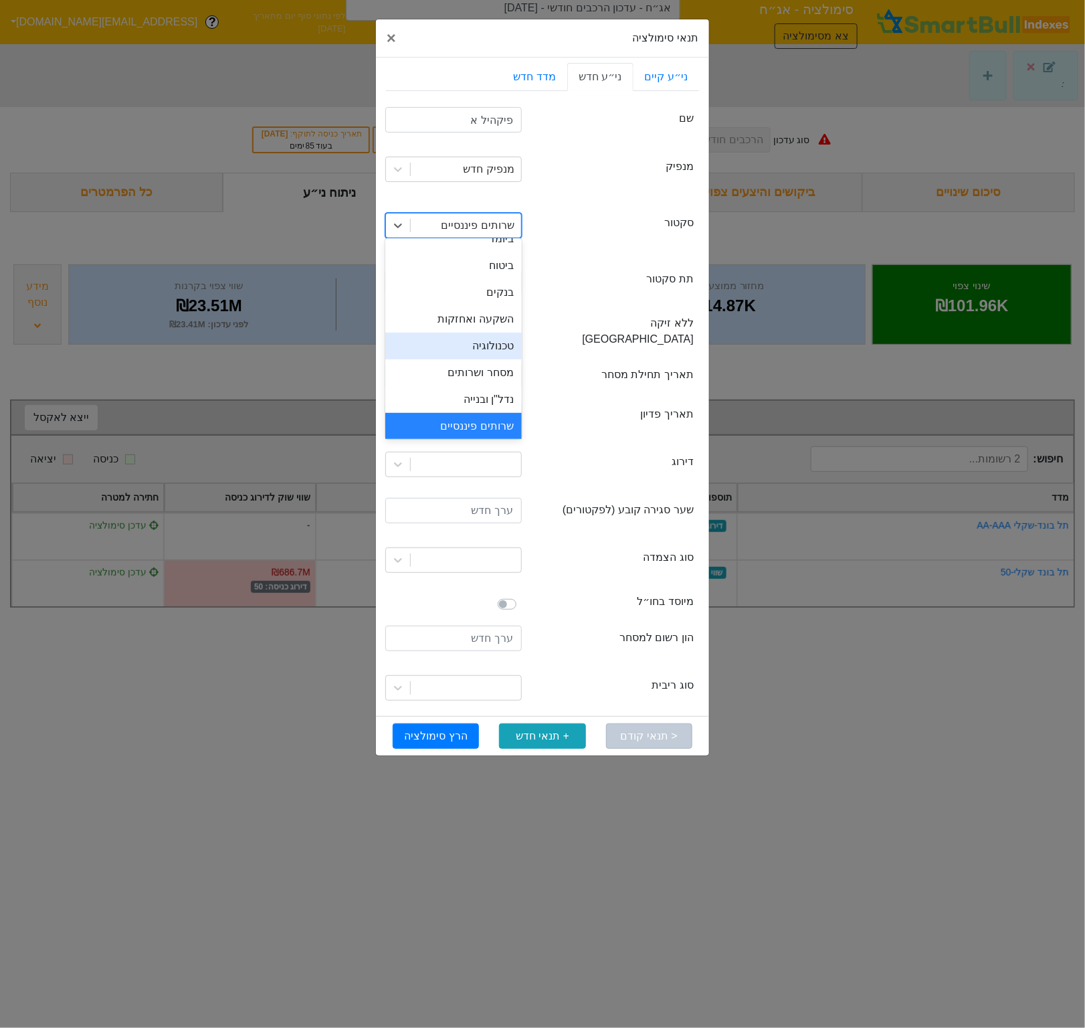
scroll to position [54, 0]
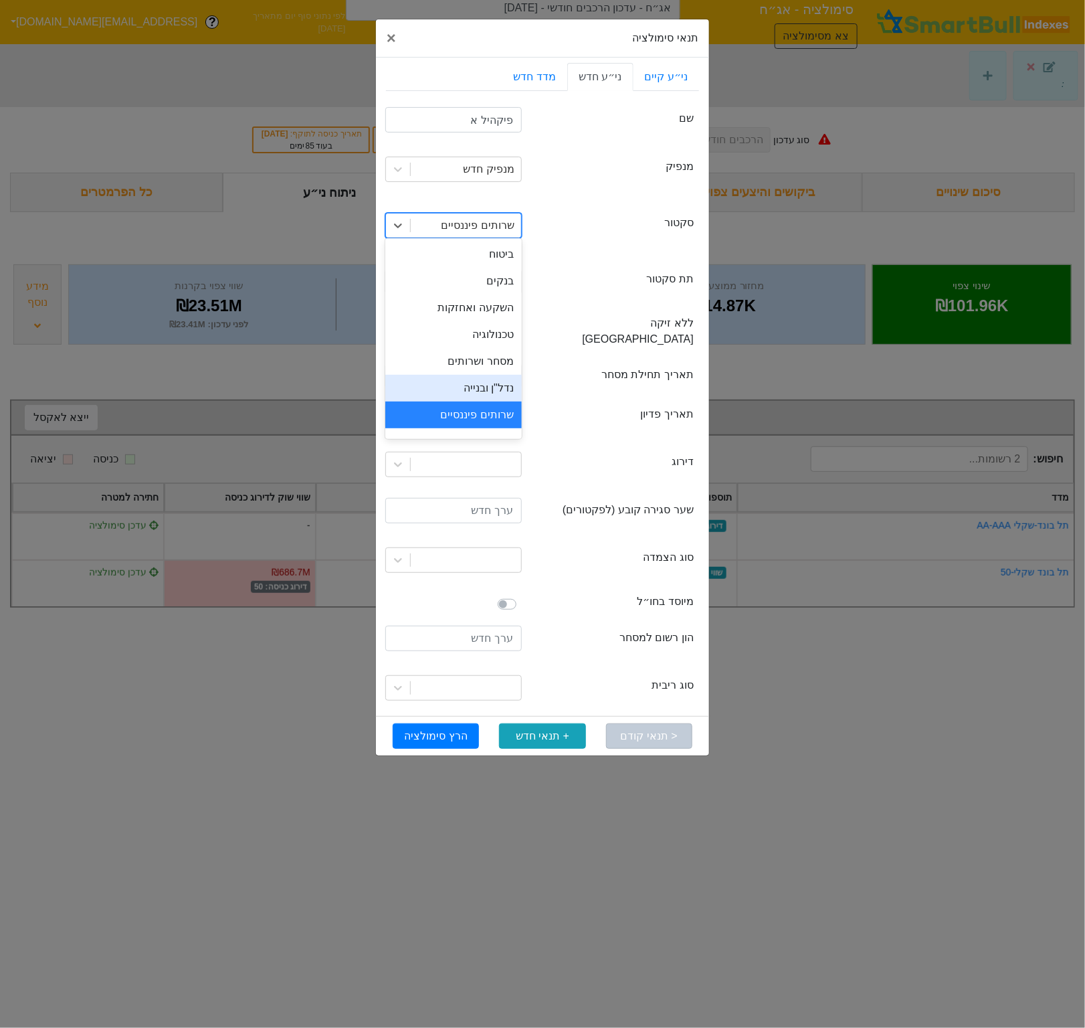
click at [467, 378] on div "נדל"ן ובנייה" at bounding box center [453, 388] width 137 height 27
click at [475, 293] on div "שרותים פיננסיים" at bounding box center [466, 282] width 110 height 24
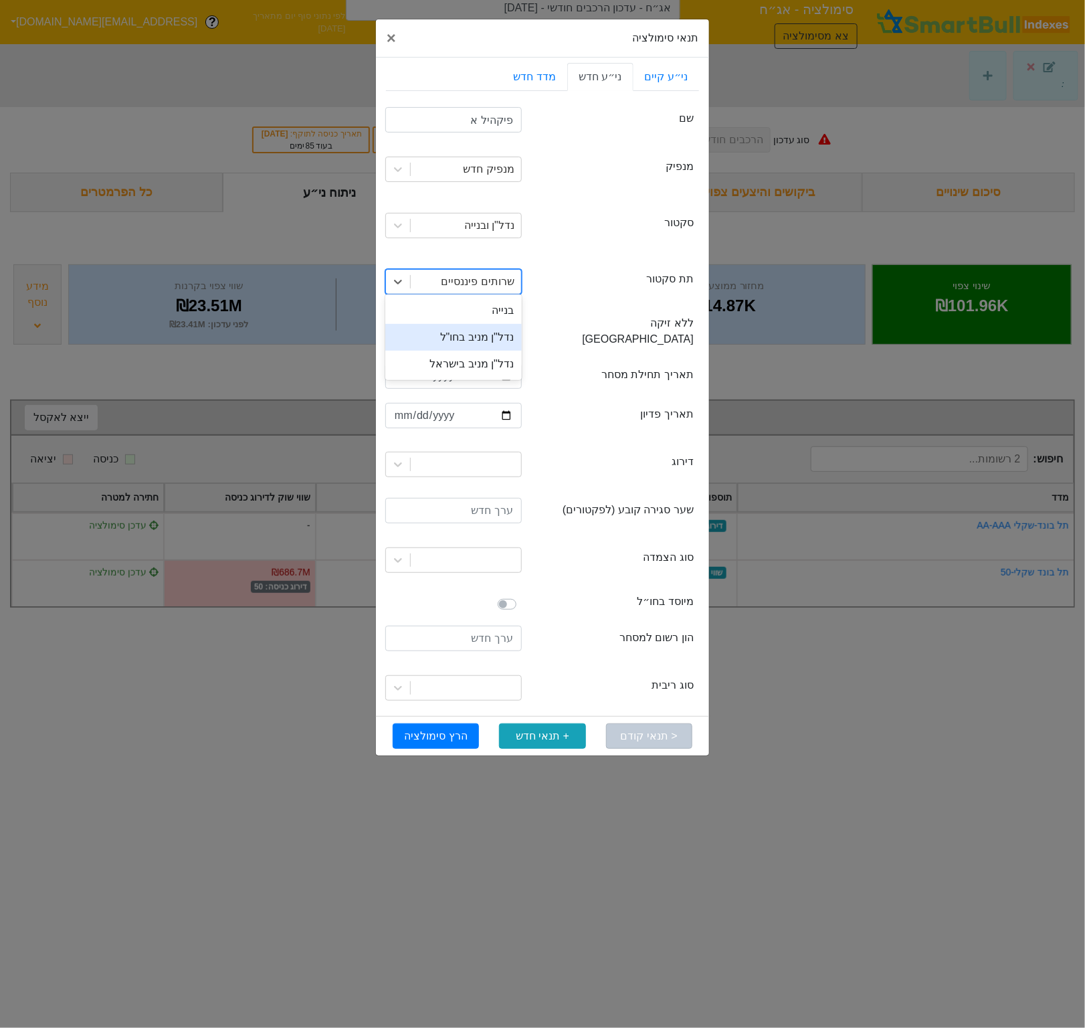
click at [472, 340] on div "נדל"ן מניב בחו"ל" at bounding box center [453, 337] width 137 height 27
click at [393, 365] on input "date" at bounding box center [453, 375] width 137 height 25
type input "[DATE]"
click at [403, 403] on input "date" at bounding box center [453, 415] width 137 height 25
type input "0030-03-31"
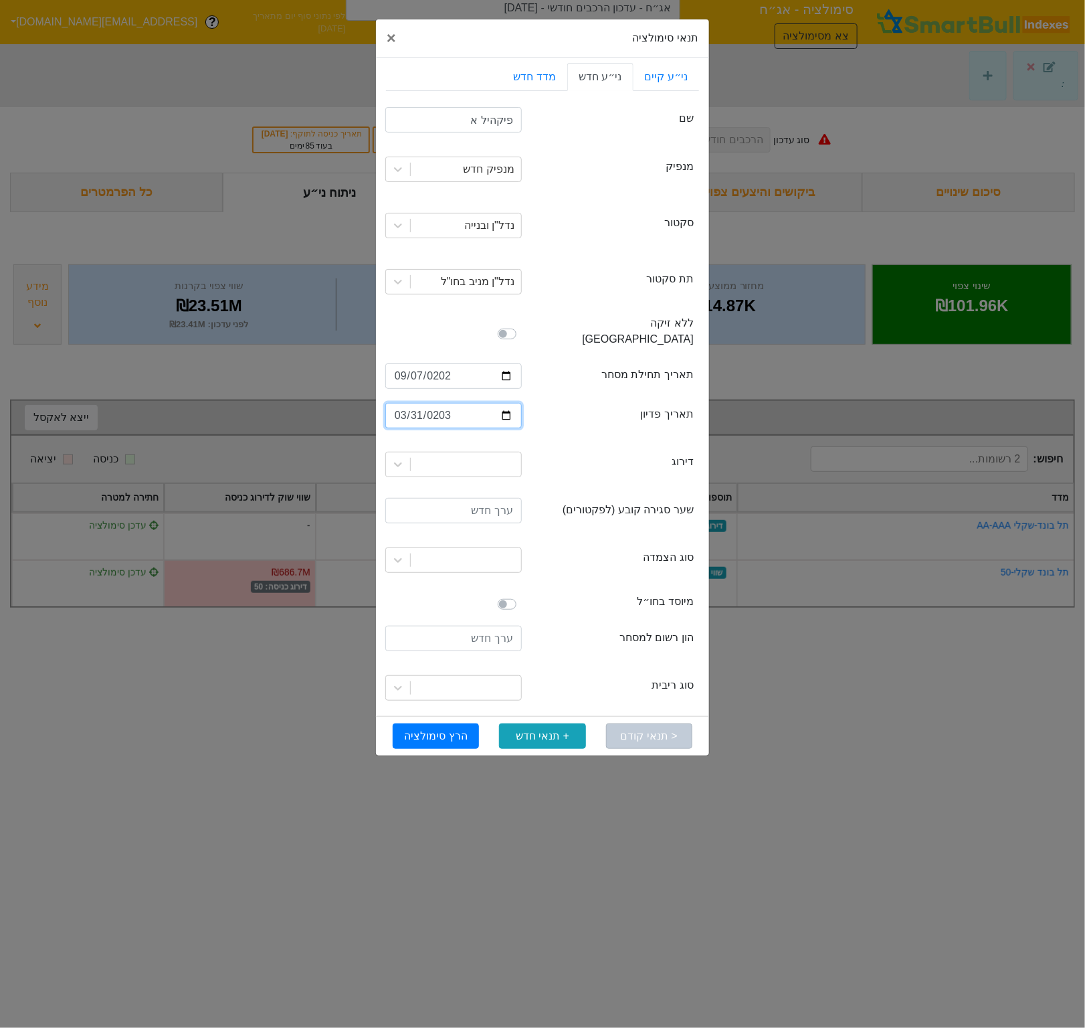
type input "[DATE]"
click at [423, 452] on div at bounding box center [466, 464] width 110 height 24
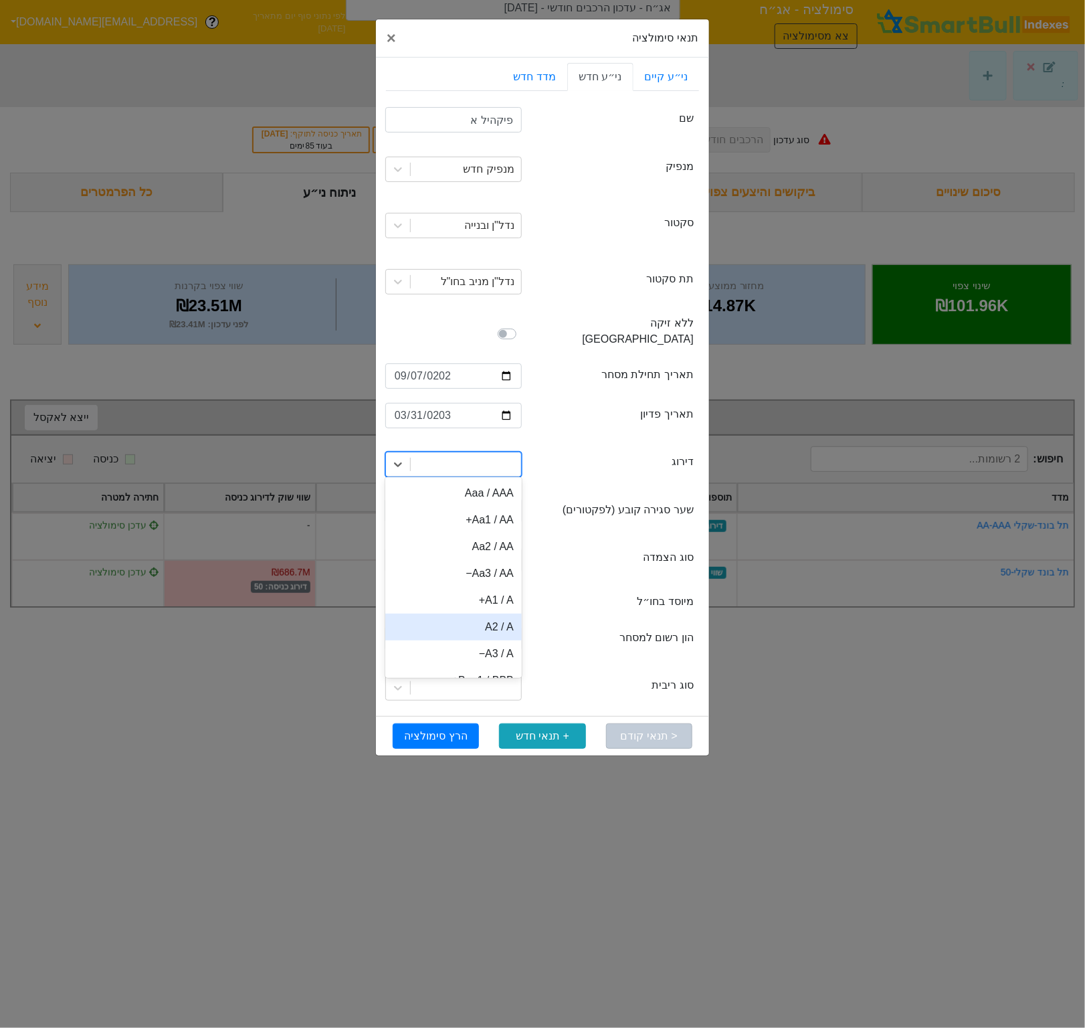
click at [452, 614] on div "A2 / A" at bounding box center [453, 627] width 137 height 27
click at [454, 504] on input "number" at bounding box center [453, 510] width 137 height 25
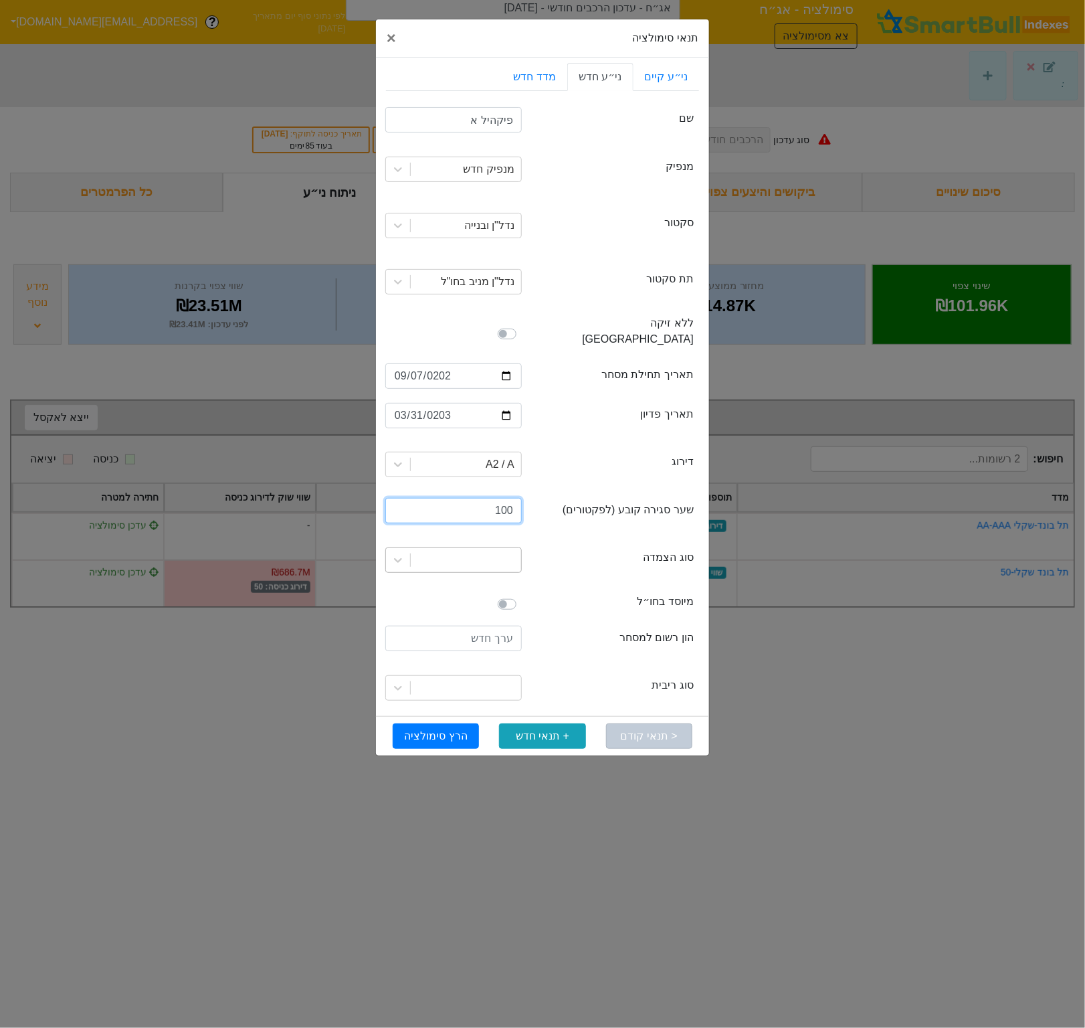
type input "100"
click at [462, 548] on div at bounding box center [466, 560] width 110 height 24
click at [457, 629] on div "לא צמוד" at bounding box center [453, 642] width 137 height 27
click at [522, 596] on label at bounding box center [522, 596] width 0 height 0
click at [396, 596] on input "checkbox" at bounding box center [390, 602] width 11 height 13
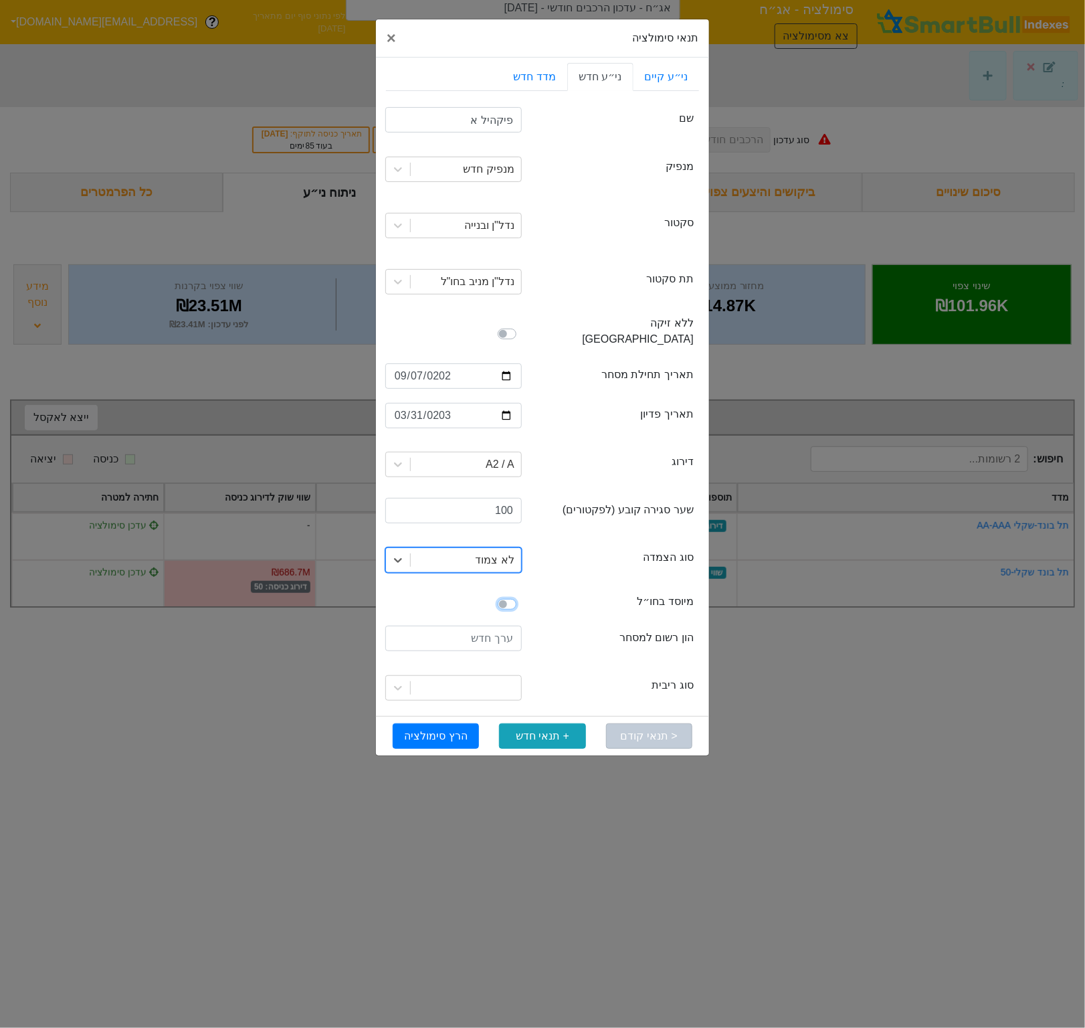
checkbox input "true"
click at [488, 628] on input "number" at bounding box center [453, 638] width 137 height 25
type input "350000000"
click at [491, 680] on div at bounding box center [466, 688] width 110 height 24
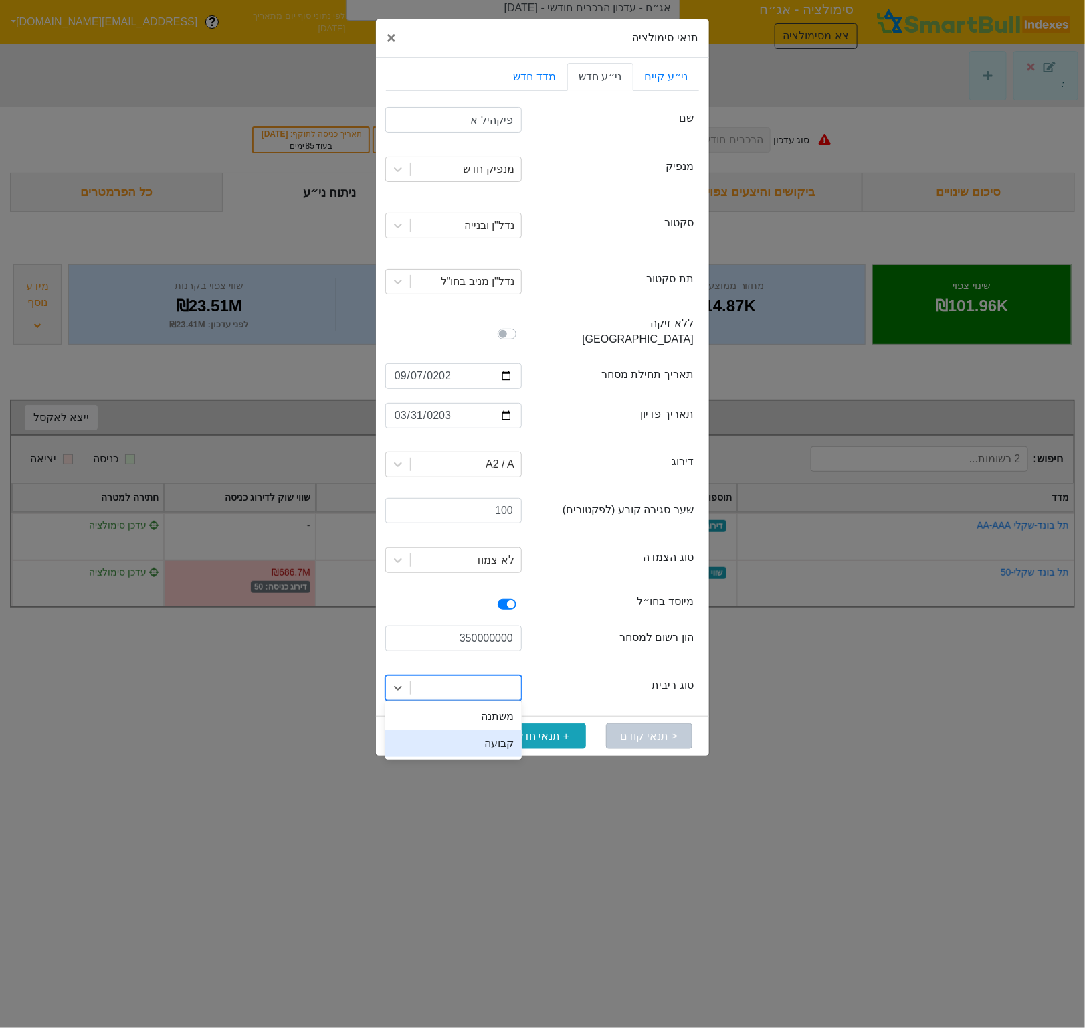
click at [464, 731] on div "קבועה" at bounding box center [453, 743] width 137 height 27
click at [413, 723] on button "הרץ סימולציה" at bounding box center [436, 735] width 86 height 25
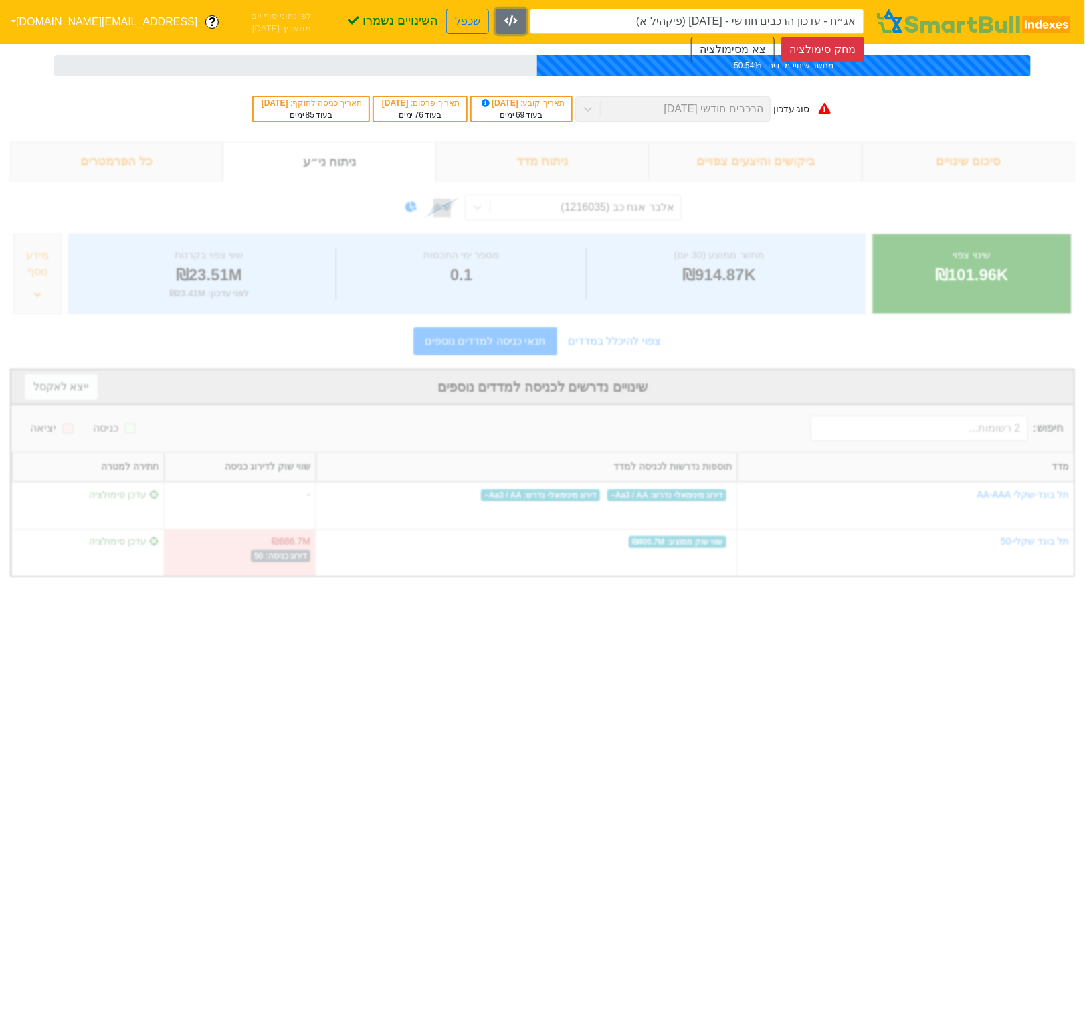
click at [509, 21] on icon "button" at bounding box center [511, 20] width 13 height 11
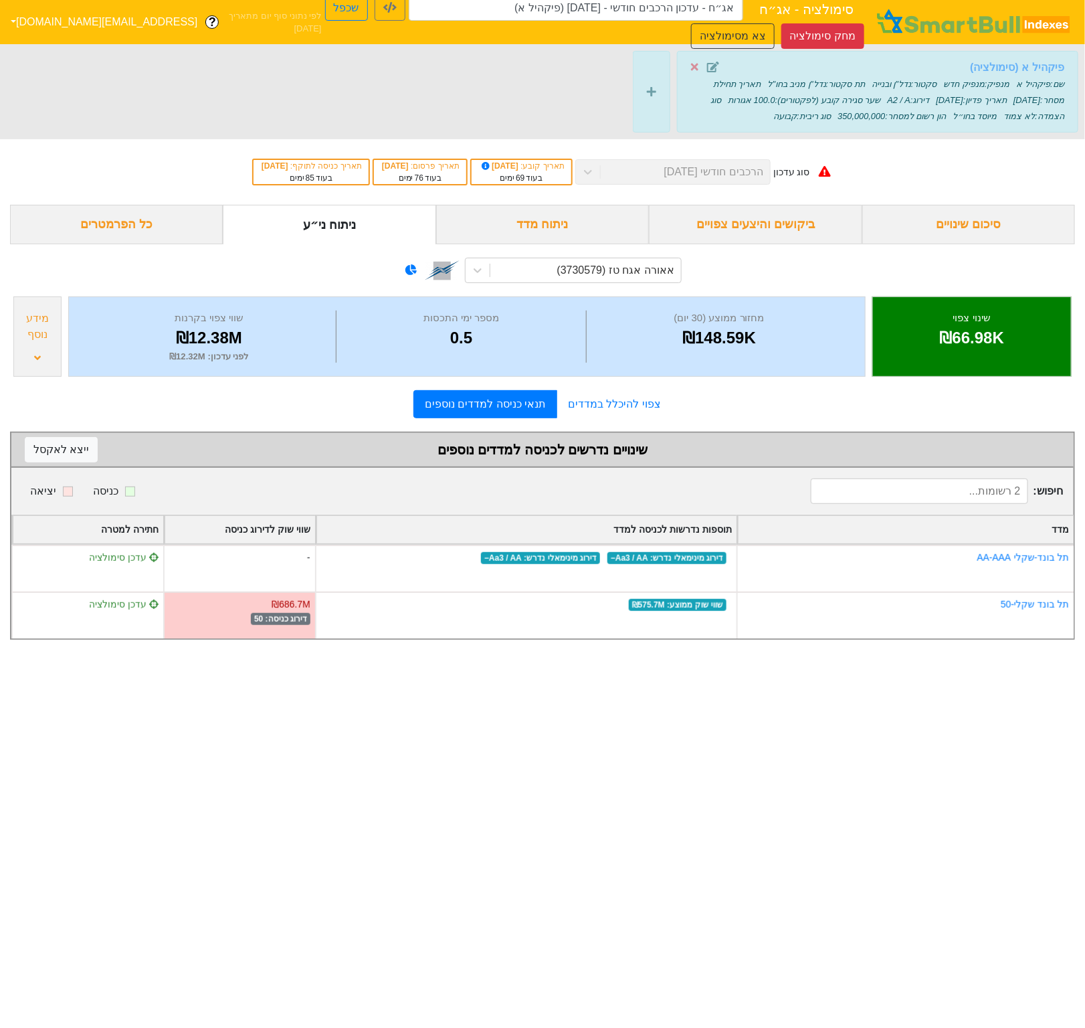
click at [991, 68] on strong "פיקהיל א (סימולציה)" at bounding box center [1017, 67] width 94 height 11
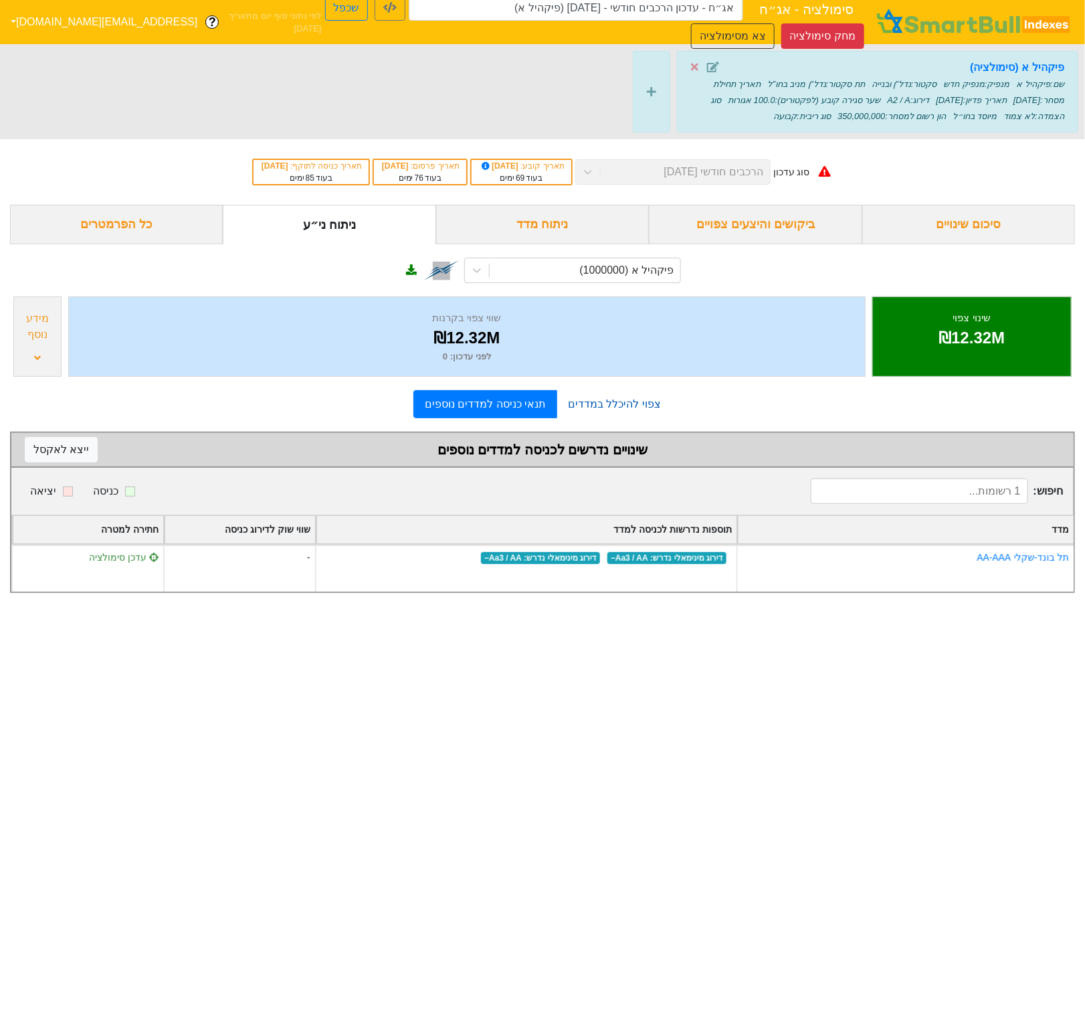
click at [602, 412] on link "צפוי להיכלל במדדים" at bounding box center [614, 404] width 114 height 27
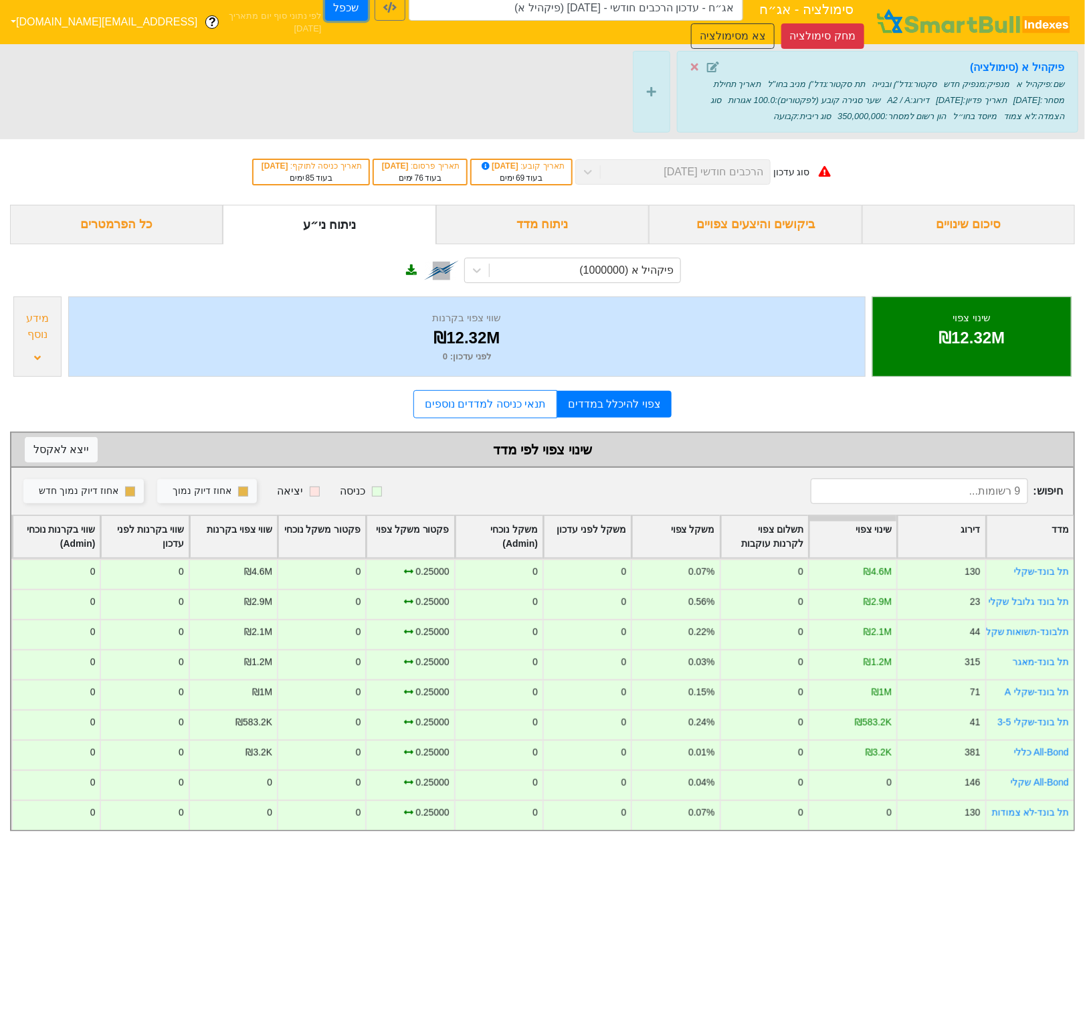
click at [325, 9] on button "שכפל" at bounding box center [346, 7] width 43 height 25
type input "אג״ח - עדכון הרכבים חודשי - [DATE] (פיקהיל א) - העתק"
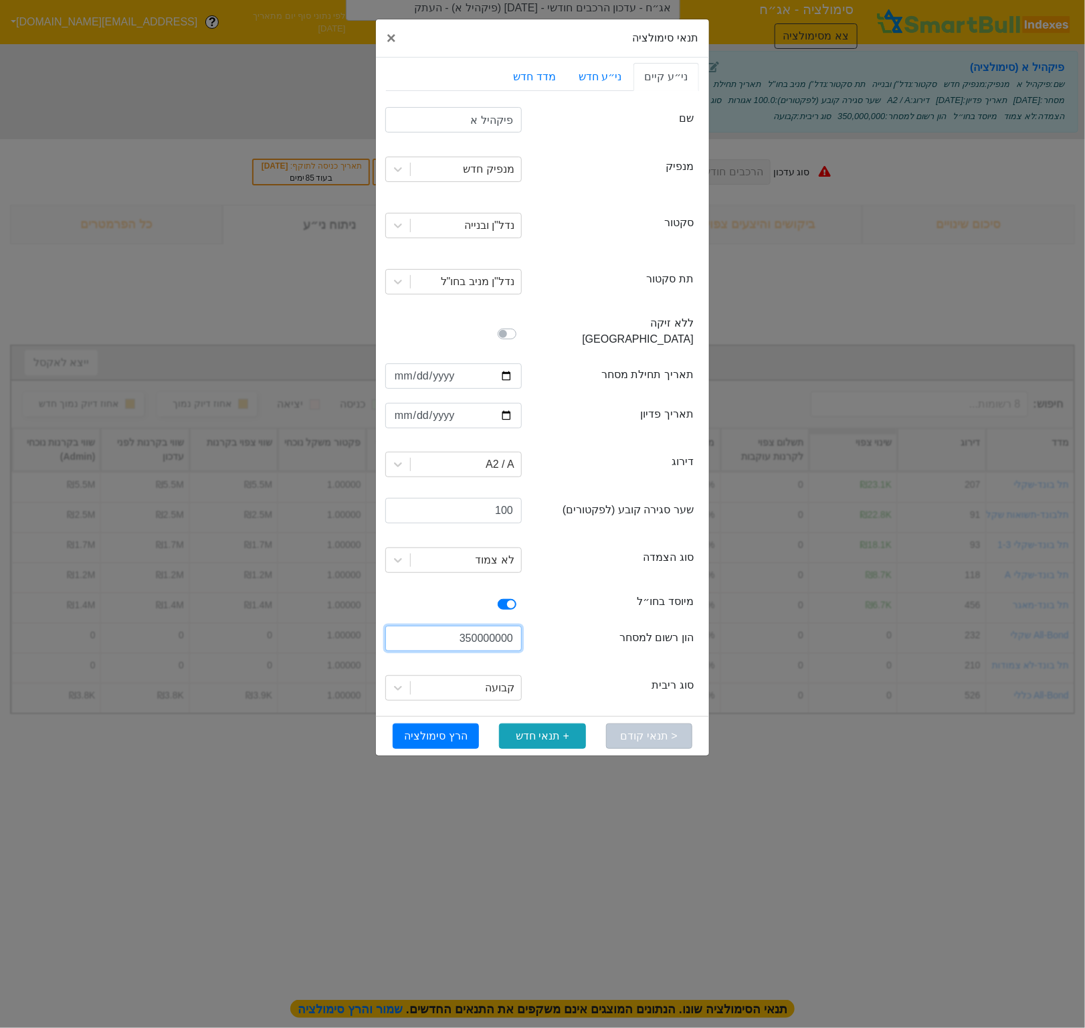
click at [474, 626] on input "350000000" at bounding box center [453, 638] width 137 height 25
drag, startPoint x: 458, startPoint y: 625, endPoint x: 470, endPoint y: 628, distance: 12.3
click at [470, 628] on input "350000000" at bounding box center [453, 638] width 137 height 25
type input "400000000"
click at [452, 723] on button "הרץ סימולציה" at bounding box center [436, 735] width 86 height 25
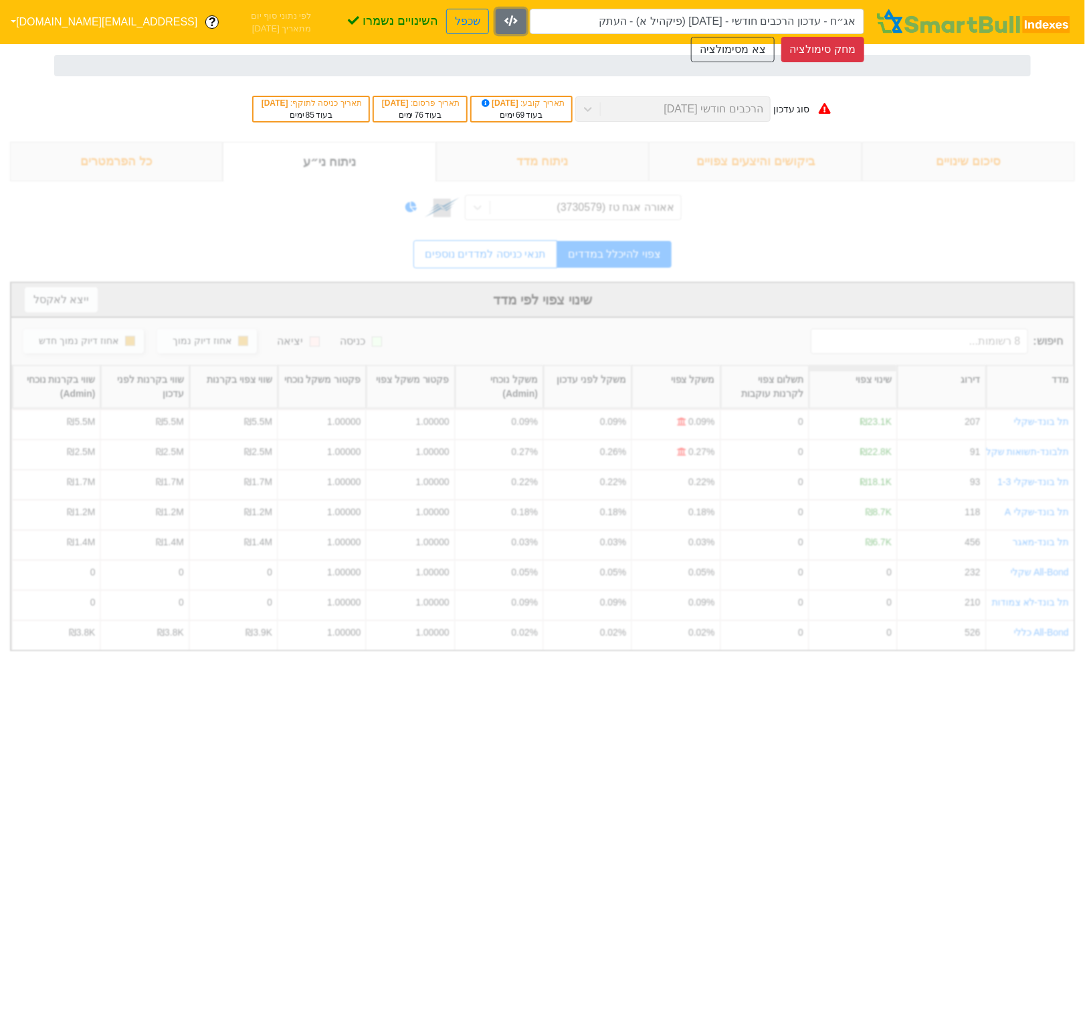
click at [519, 27] on button "button" at bounding box center [511, 21] width 31 height 25
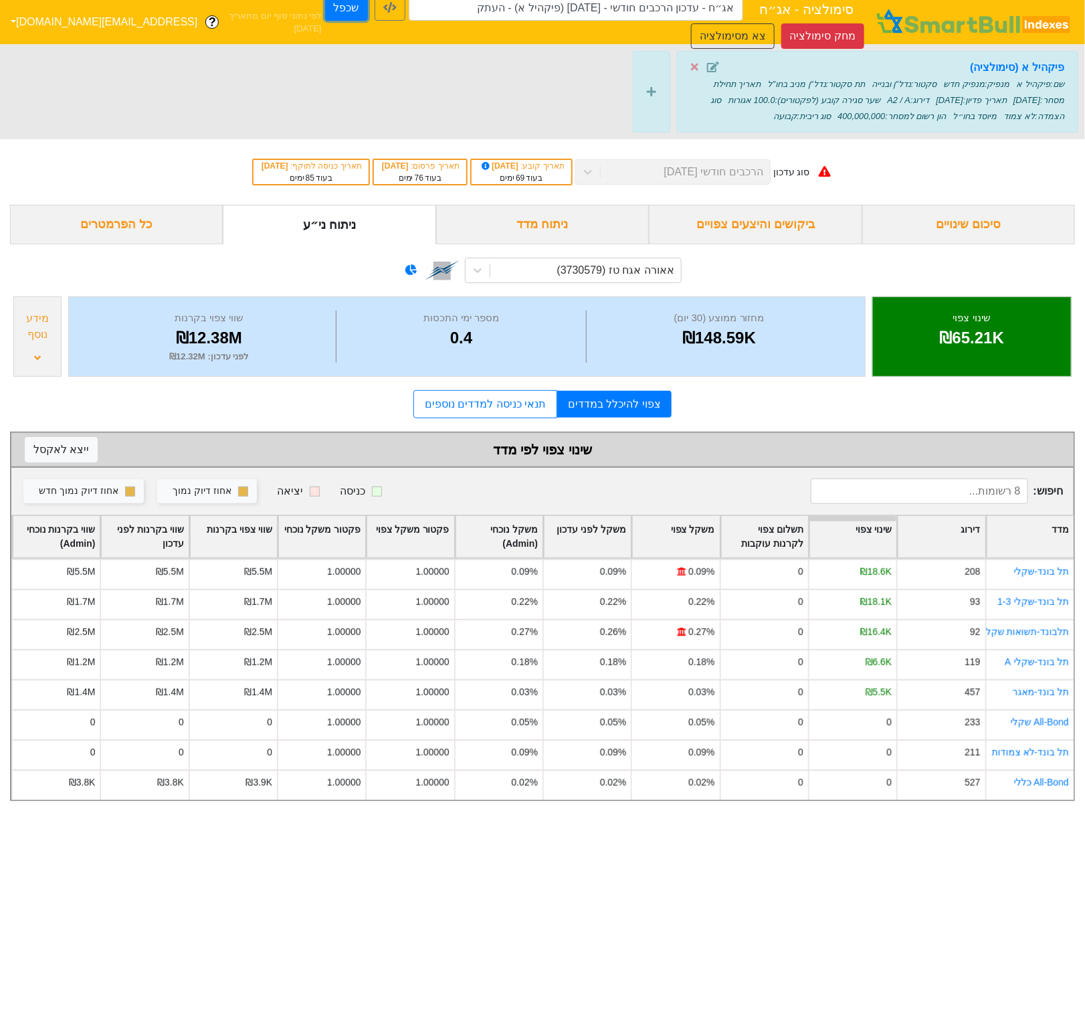
click at [325, 8] on button "שכפל" at bounding box center [346, 7] width 43 height 25
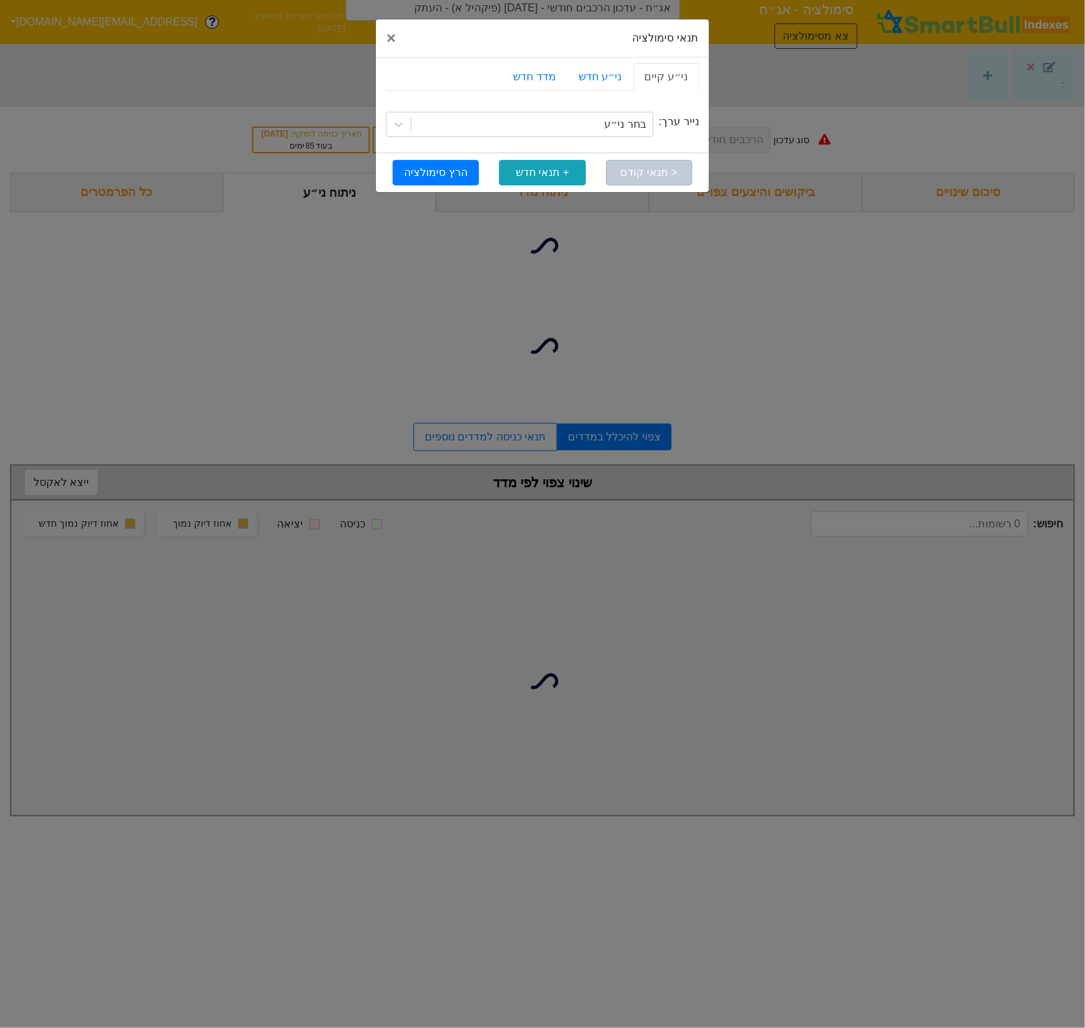
type input "אג״ח - עדכון הרכבים חודשי - [DATE] (פיקהיל א) - העתק - העתק"
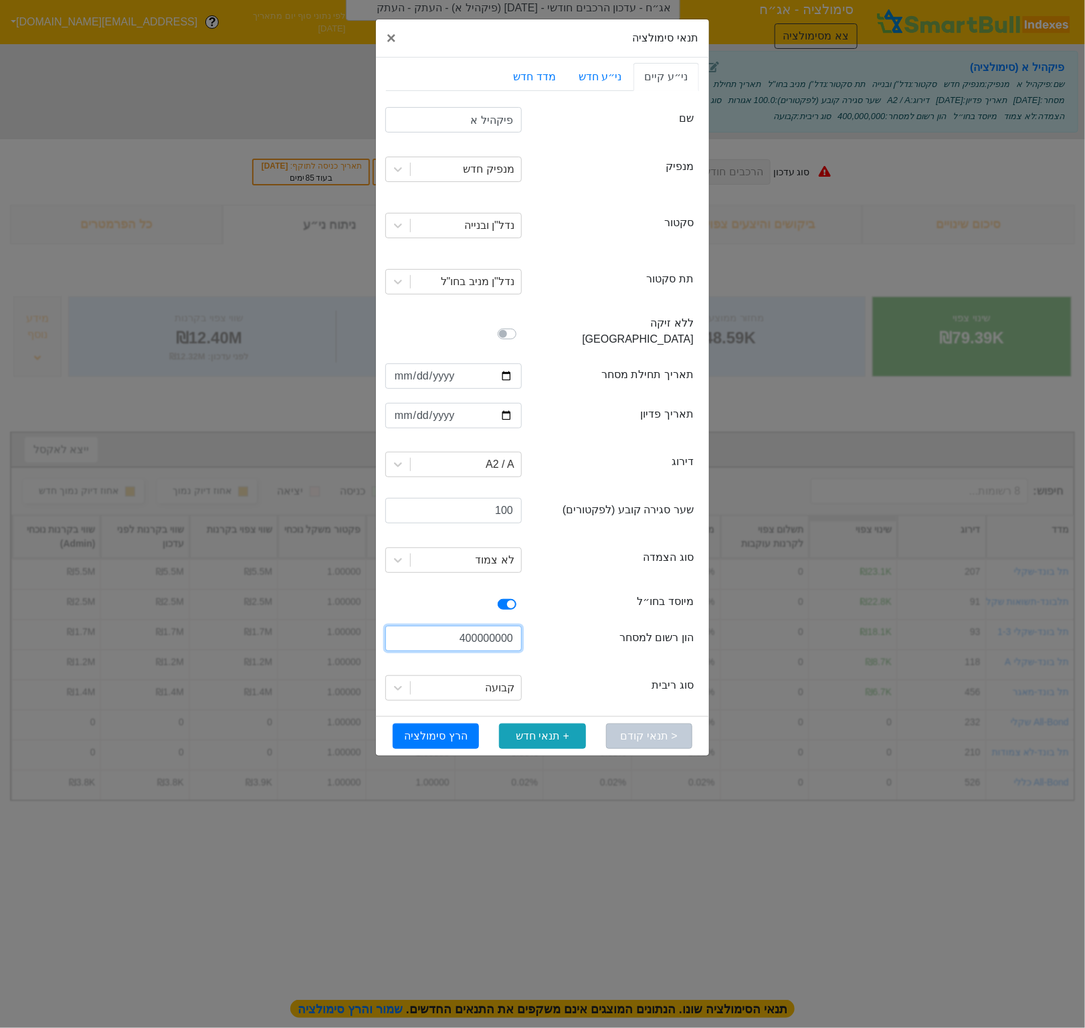
click at [461, 628] on input "400000000" at bounding box center [453, 638] width 137 height 25
type input "500000000"
click at [438, 723] on button "הרץ סימולציה" at bounding box center [436, 735] width 86 height 25
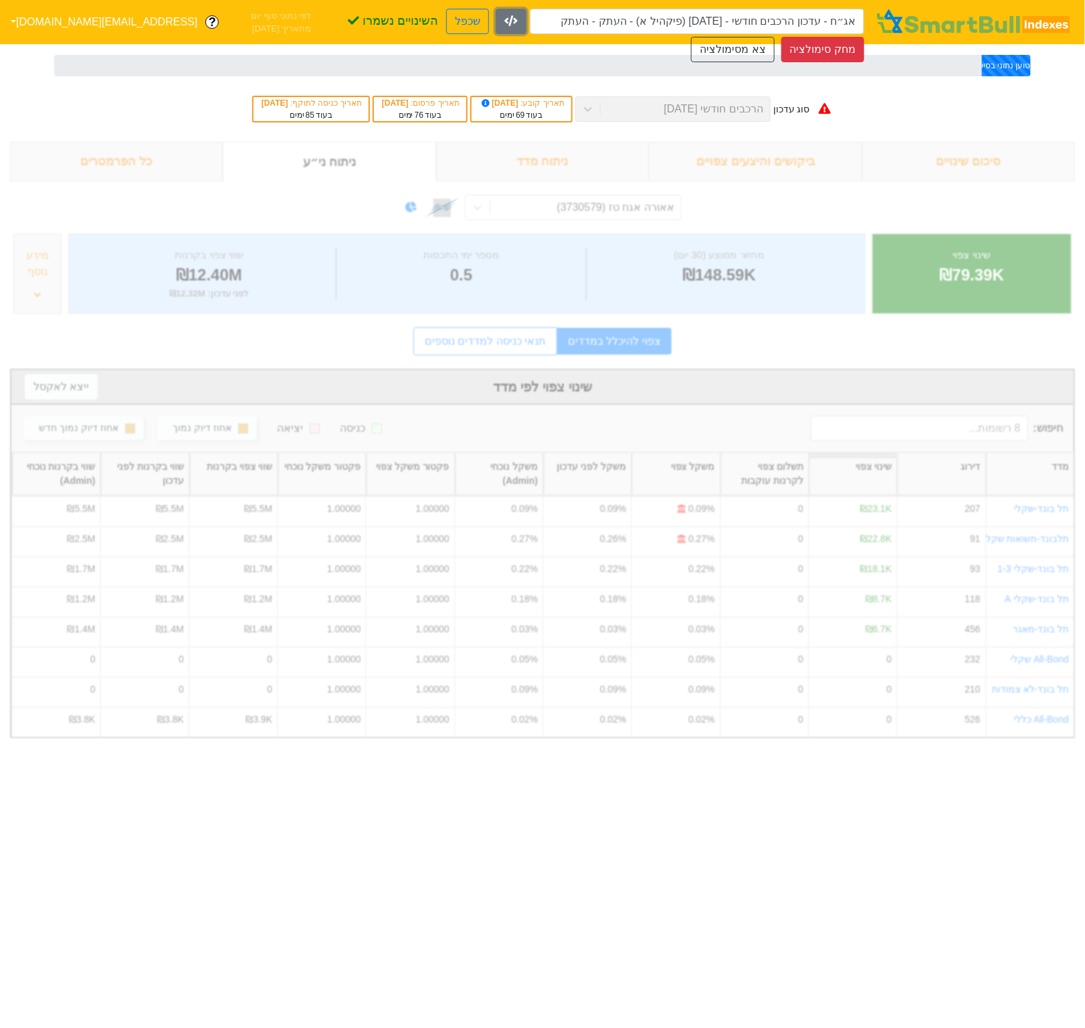
click at [505, 22] on icon "button" at bounding box center [511, 20] width 13 height 11
